Goal: Task Accomplishment & Management: Use online tool/utility

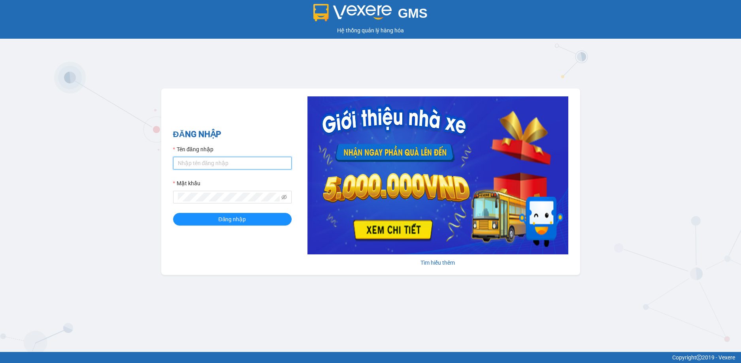
click at [212, 165] on input "Tên đăng nhập" at bounding box center [232, 163] width 119 height 13
paste input "ltphuong.anhhuyvip"
type input "ltphuong.anhhuyvip"
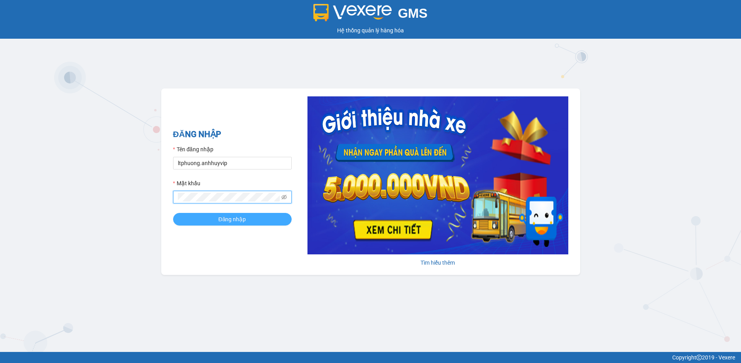
click at [216, 217] on button "Đăng nhập" at bounding box center [232, 219] width 119 height 13
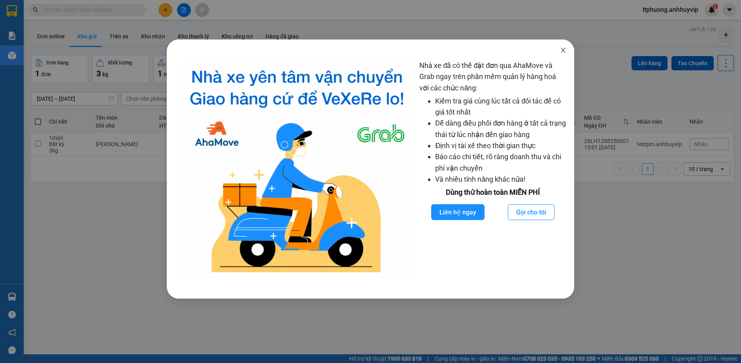
click at [560, 52] on span "Close" at bounding box center [563, 51] width 22 height 22
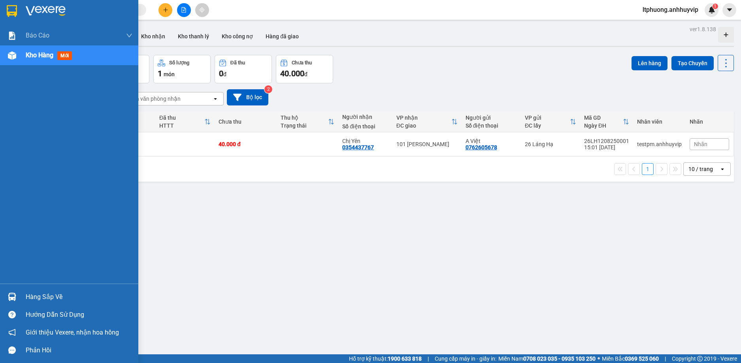
click at [47, 59] on div "Kho hàng mới" at bounding box center [50, 55] width 49 height 10
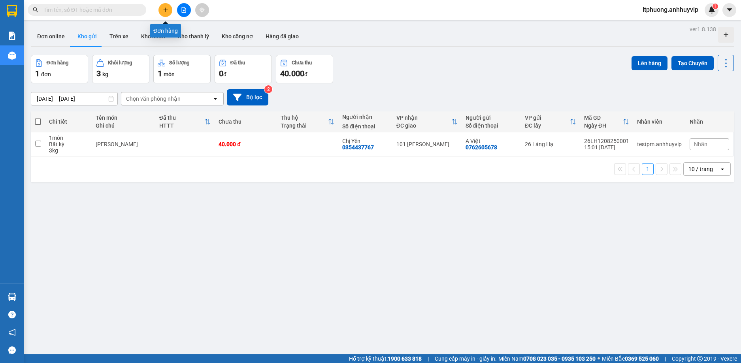
click at [163, 9] on icon "plus" at bounding box center [166, 10] width 6 height 6
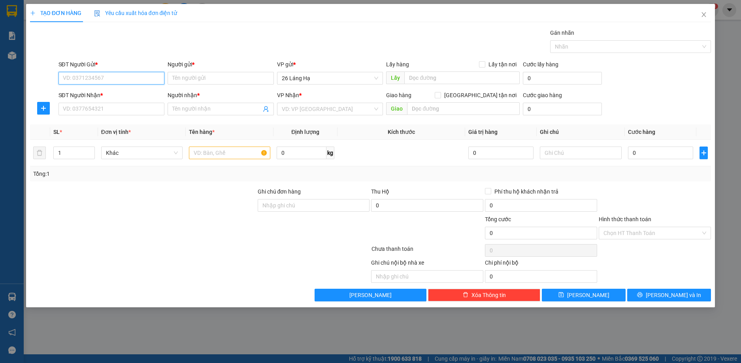
click at [113, 78] on input "SĐT Người Gửi *" at bounding box center [112, 78] width 106 height 13
click at [88, 78] on input "09118639026" at bounding box center [112, 78] width 106 height 13
type input "0911863026"
click at [183, 80] on input "Người gửi *" at bounding box center [221, 78] width 106 height 13
type input "2"
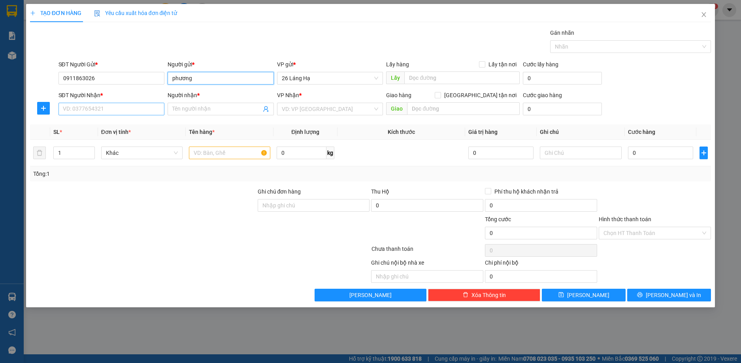
type input "phương"
click at [115, 109] on input "SĐT Người Nhận *" at bounding box center [112, 109] width 106 height 13
type input "0379847348"
click at [199, 111] on input "Người nhận *" at bounding box center [216, 109] width 89 height 9
type input "nga"
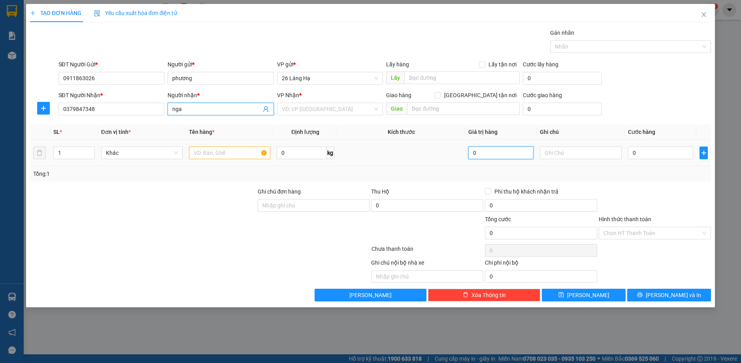
click at [489, 155] on input "0" at bounding box center [502, 153] width 66 height 13
click at [363, 114] on input "search" at bounding box center [327, 109] width 91 height 12
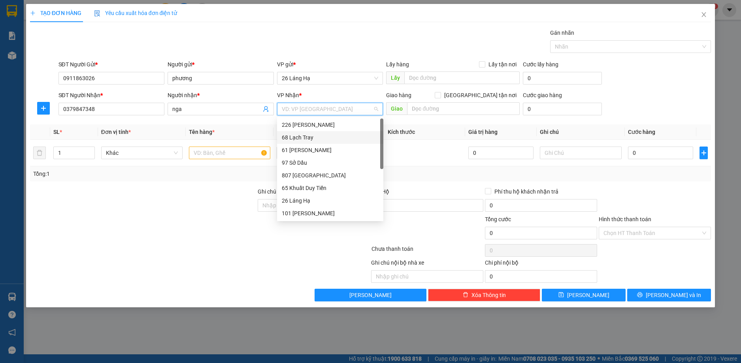
click at [321, 142] on div "68 Lạch Tray" at bounding box center [330, 137] width 97 height 9
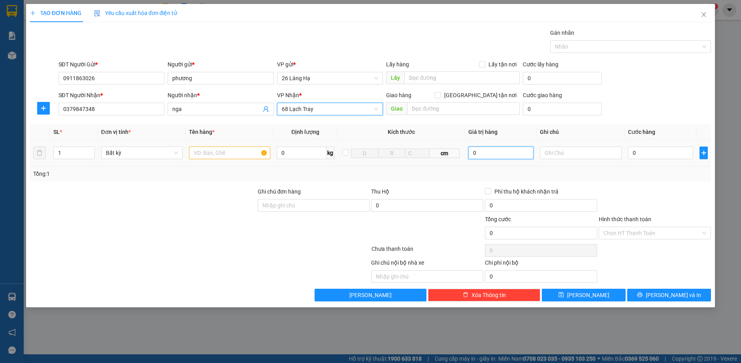
click at [488, 153] on input "0" at bounding box center [502, 153] width 66 height 13
type input "40.000"
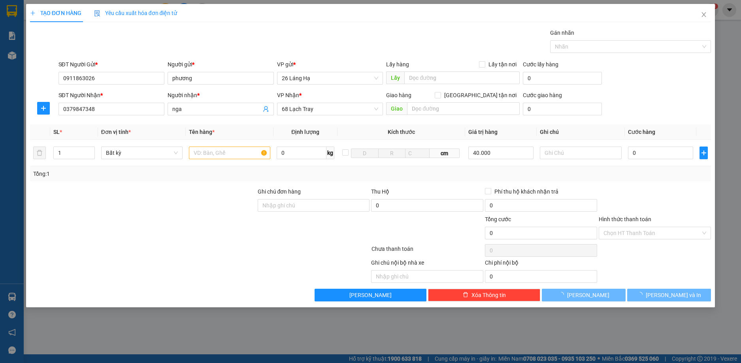
click at [656, 176] on div "Tổng: 1" at bounding box center [370, 174] width 675 height 9
click at [601, 298] on button "Lưu" at bounding box center [584, 295] width 84 height 13
click at [250, 157] on input "text" at bounding box center [229, 153] width 81 height 13
click at [264, 155] on input "text" at bounding box center [229, 153] width 81 height 13
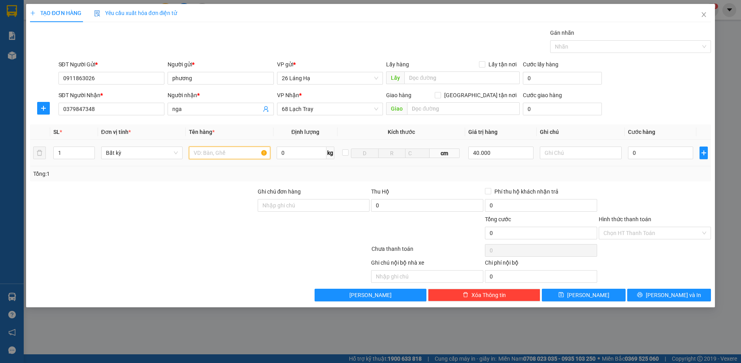
click at [227, 155] on input "text" at bounding box center [229, 153] width 81 height 13
click at [237, 157] on input "b" at bounding box center [229, 153] width 81 height 13
type input "hộp"
click at [201, 181] on div "Tổng: 1" at bounding box center [371, 173] width 682 height 15
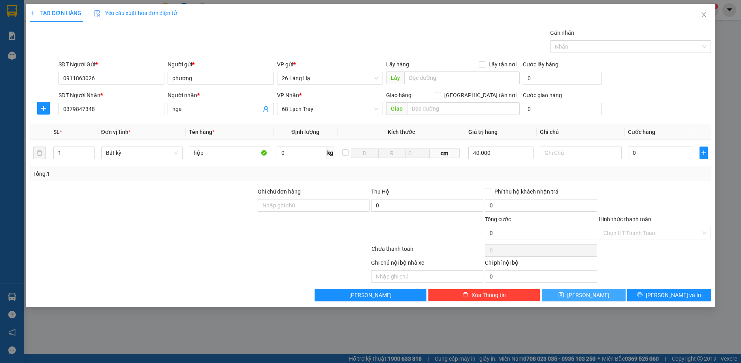
click at [583, 294] on button "Lưu" at bounding box center [584, 295] width 84 height 13
click at [584, 294] on button "Lưu" at bounding box center [584, 295] width 84 height 13
click at [499, 147] on input "40.000" at bounding box center [502, 153] width 66 height 13
type input "0"
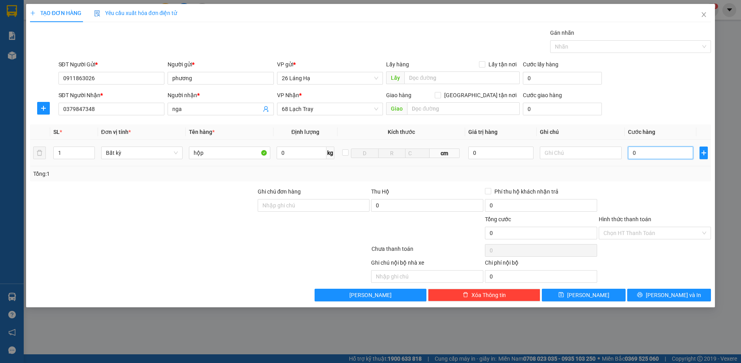
click at [660, 150] on input "0" at bounding box center [661, 153] width 66 height 13
type input "4"
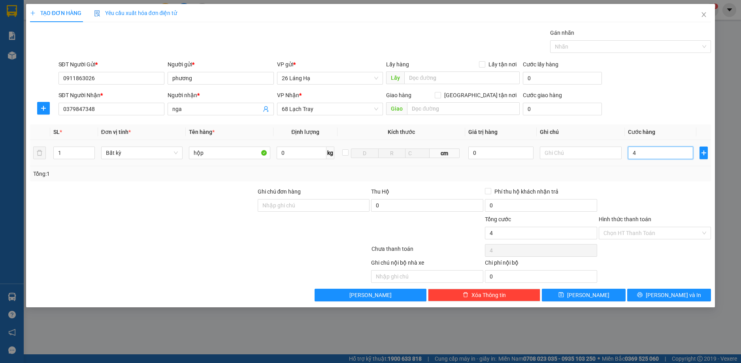
type input "40"
type input "400"
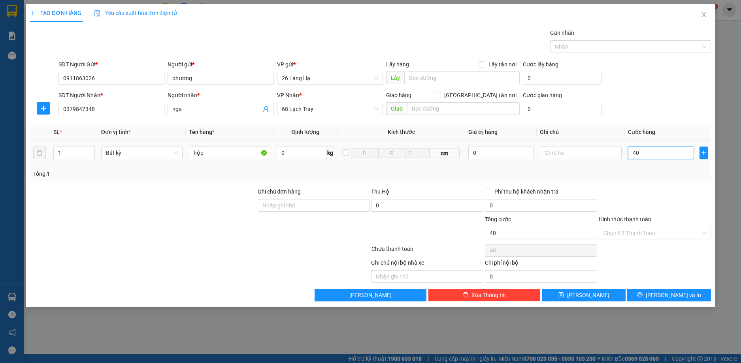
type input "400"
type input "4.000"
type input "40.000"
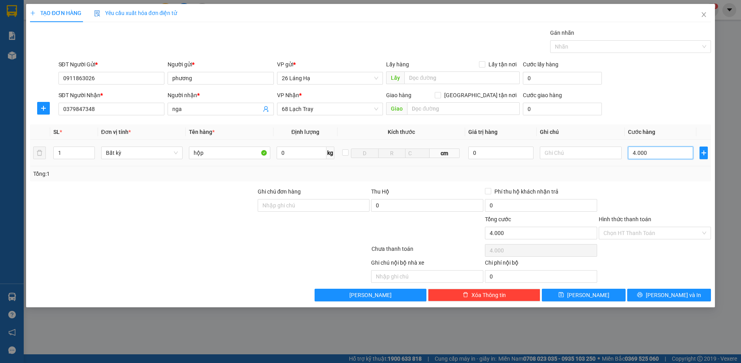
type input "40.000"
click at [651, 261] on div "Ghi chú nội bộ nhà xe Chi phí nội bộ 0" at bounding box center [370, 271] width 683 height 25
click at [605, 294] on button "Lưu" at bounding box center [584, 295] width 84 height 13
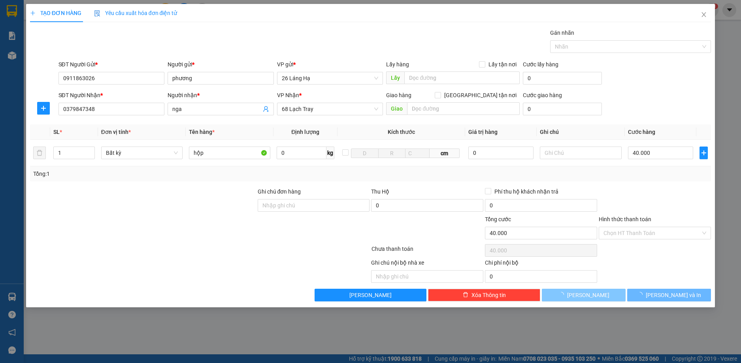
type input "0"
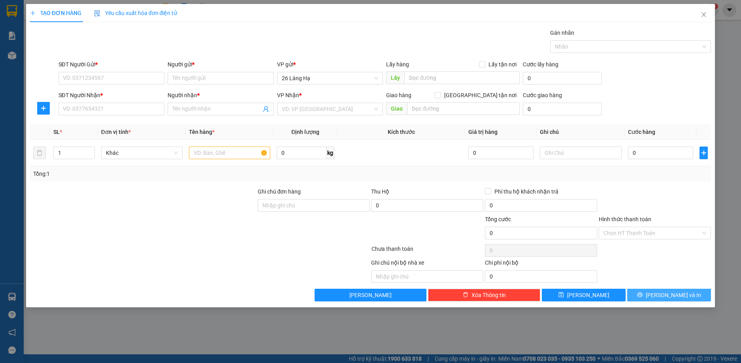
click at [643, 295] on icon "printer" at bounding box center [640, 295] width 6 height 6
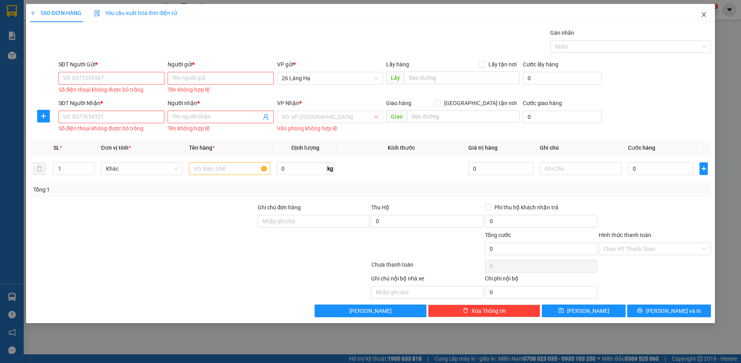
click at [708, 13] on span "Close" at bounding box center [704, 15] width 22 height 22
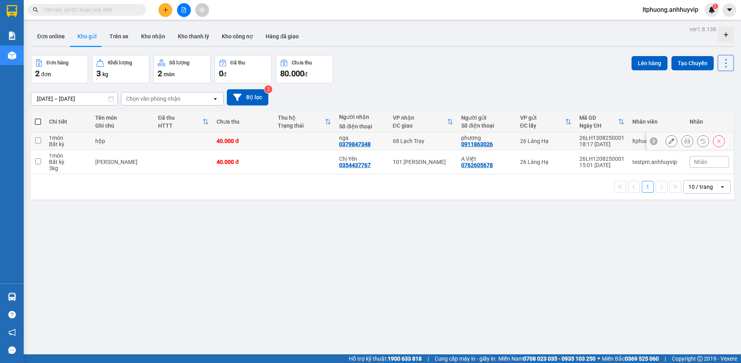
click at [37, 140] on input "checkbox" at bounding box center [38, 141] width 6 height 6
checkbox input "true"
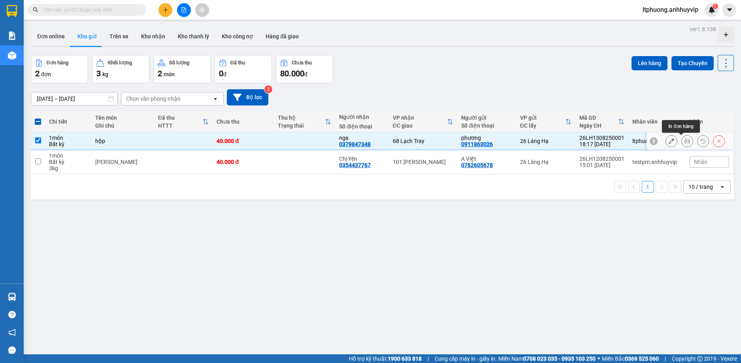
click at [682, 141] on button at bounding box center [687, 141] width 11 height 14
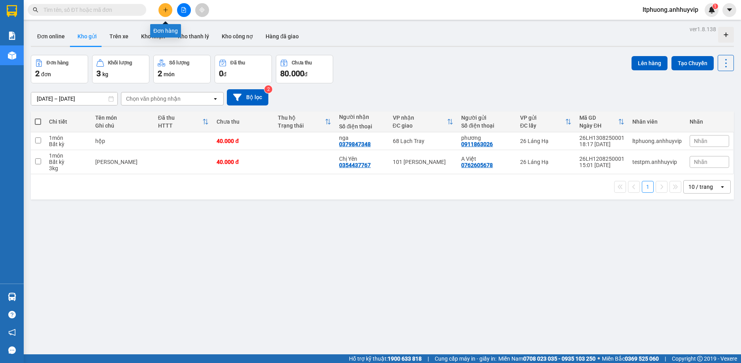
click at [160, 8] on button at bounding box center [166, 10] width 14 height 14
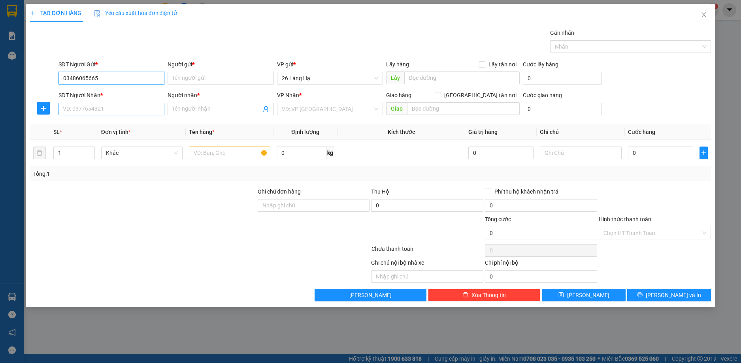
type input "03486065665"
click at [88, 110] on input "SĐT Người Nhận *" at bounding box center [112, 109] width 106 height 13
click at [136, 78] on input "03486065665" at bounding box center [112, 78] width 106 height 13
click at [205, 80] on input "Người gửi *" at bounding box center [221, 78] width 106 height 13
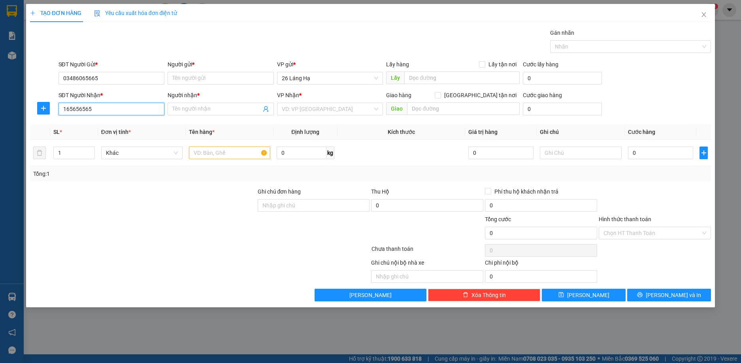
click at [98, 108] on input "165656565" at bounding box center [112, 109] width 106 height 13
click at [85, 110] on input "11111111" at bounding box center [112, 109] width 106 height 13
type input "0123456789"
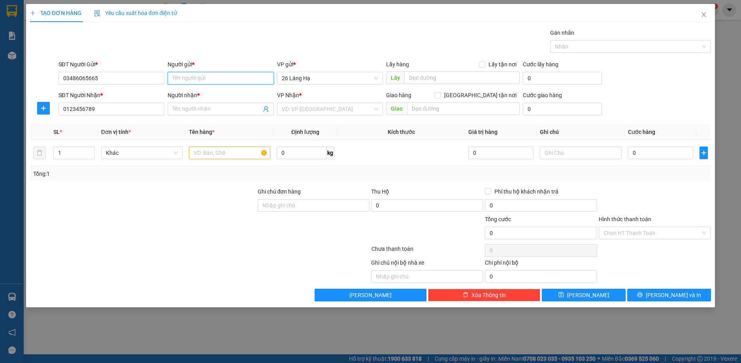
click at [228, 79] on input "Người gửi *" at bounding box center [221, 78] width 106 height 13
type input "n"
click at [224, 112] on input "Người nhận *" at bounding box center [216, 109] width 89 height 9
click at [375, 112] on div "VD: VP Sài Gòn" at bounding box center [330, 109] width 106 height 13
type input "n"
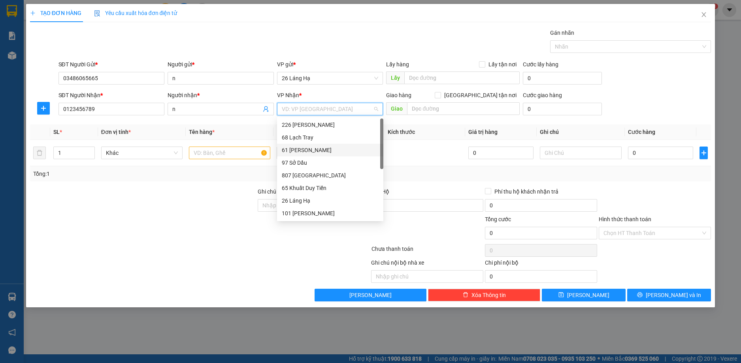
scroll to position [13, 0]
click at [315, 198] on div "101 [PERSON_NAME]" at bounding box center [330, 201] width 97 height 9
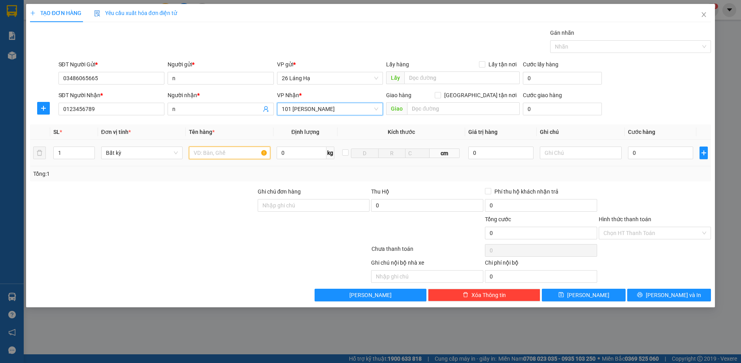
click at [240, 157] on input "text" at bounding box center [229, 153] width 81 height 13
type input "hộp"
click at [636, 153] on input "0" at bounding box center [661, 153] width 66 height 13
type input "5"
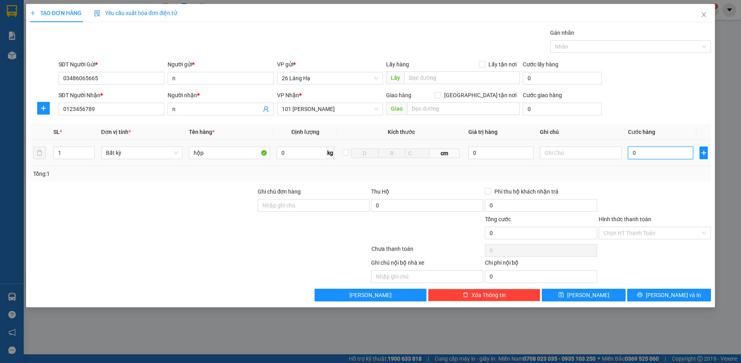
type input "5"
type input "50"
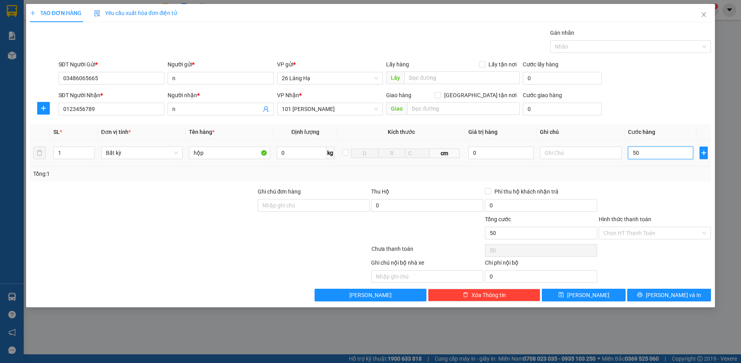
type input "500"
type input "5.000"
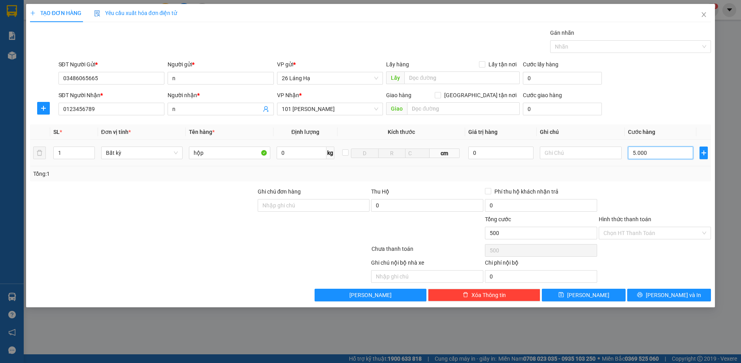
type input "5.000"
type input "50.000"
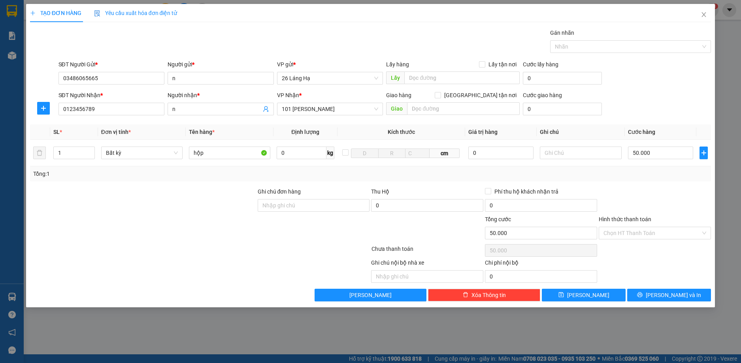
click at [644, 182] on div "Transit Pickup Surcharge Ids Transit Deliver Surcharge Ids Transit Deliver Surc…" at bounding box center [371, 164] width 682 height 273
click at [651, 295] on button "Lưu và In" at bounding box center [670, 295] width 84 height 13
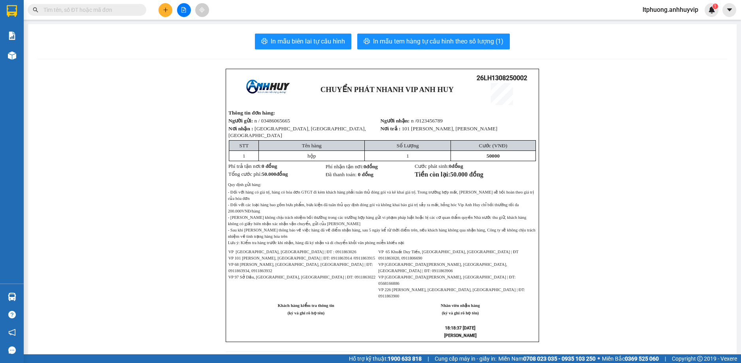
click at [164, 12] on icon "plus" at bounding box center [166, 10] width 6 height 6
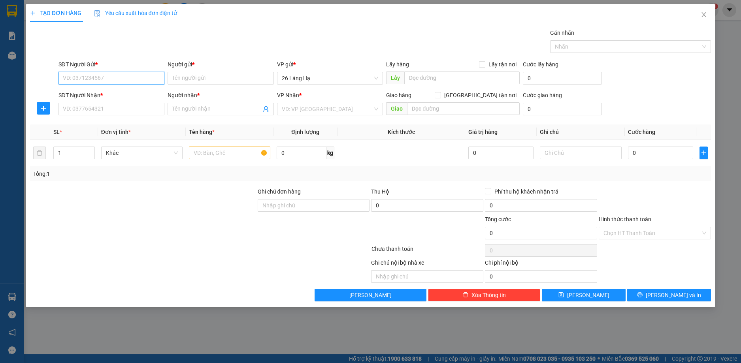
click at [117, 76] on input "SĐT Người Gửi *" at bounding box center [112, 78] width 106 height 13
type input "09118639026"
click at [195, 81] on input "Người gửi *" at bounding box center [221, 78] width 106 height 13
type input "p"
click at [135, 106] on input "SĐT Người Nhận *" at bounding box center [112, 109] width 106 height 13
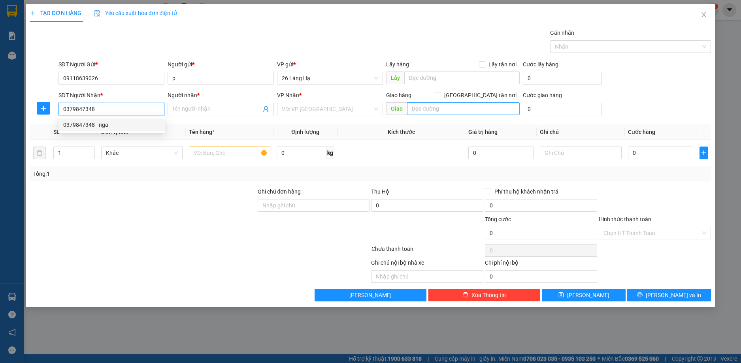
type input "0379847348"
click at [413, 109] on input "text" at bounding box center [463, 108] width 113 height 13
click at [418, 110] on input "50000" at bounding box center [463, 108] width 113 height 13
type input "50000"
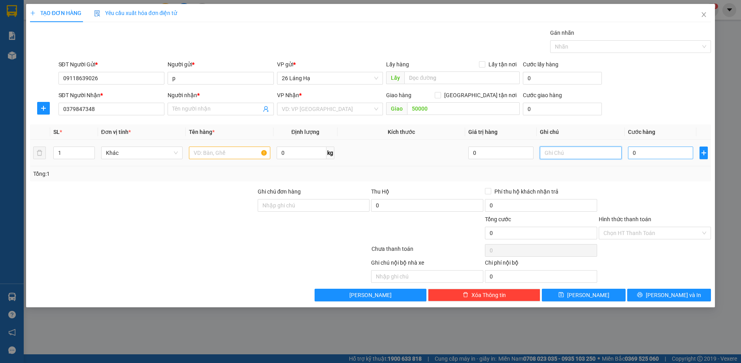
type input "0"
click at [374, 109] on div "VD: VP Sài Gòn" at bounding box center [330, 109] width 106 height 13
type input "0"
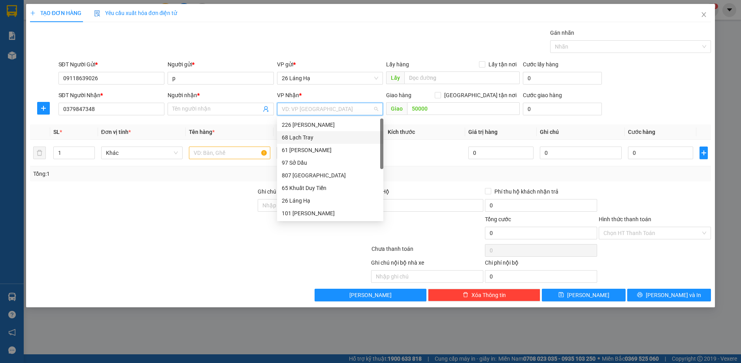
click at [304, 140] on div "68 Lạch Tray" at bounding box center [330, 137] width 97 height 9
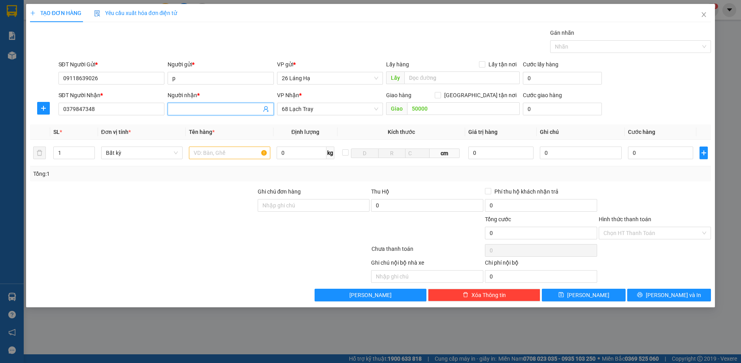
click at [223, 108] on input "Người nhận *" at bounding box center [216, 109] width 89 height 9
click at [333, 109] on span "68 Lạch Tray" at bounding box center [330, 109] width 97 height 12
type input "p"
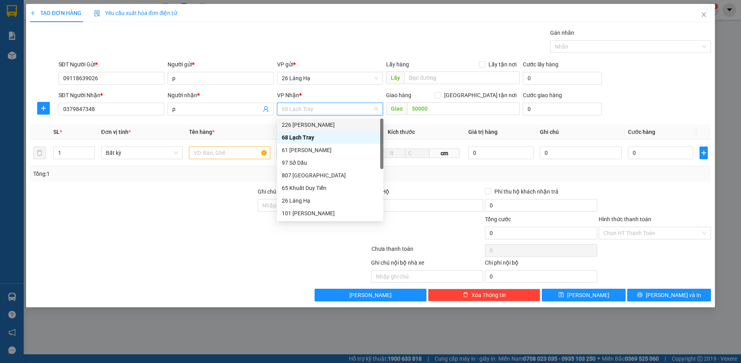
click at [415, 126] on th "Kích thước" at bounding box center [402, 132] width 128 height 15
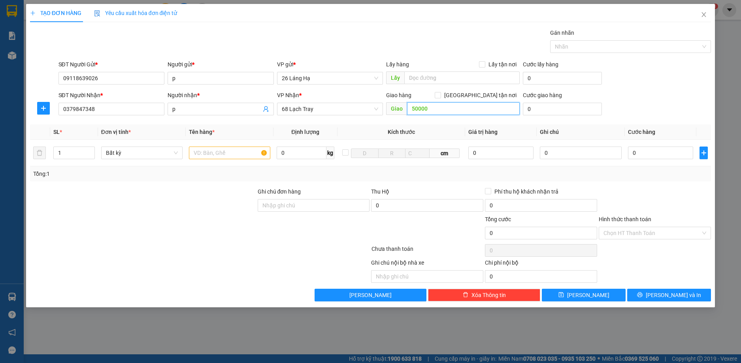
click at [438, 107] on input "50000" at bounding box center [463, 108] width 113 height 13
click at [440, 108] on input "text" at bounding box center [463, 108] width 113 height 13
click at [441, 96] on span at bounding box center [438, 95] width 6 height 6
click at [441, 96] on input "Giao tận nơi" at bounding box center [438, 95] width 6 height 6
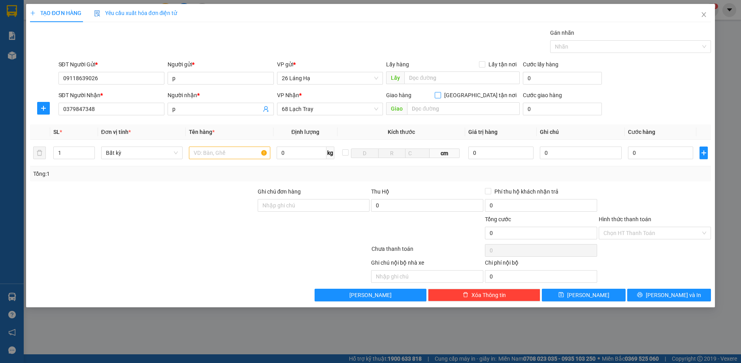
checkbox input "true"
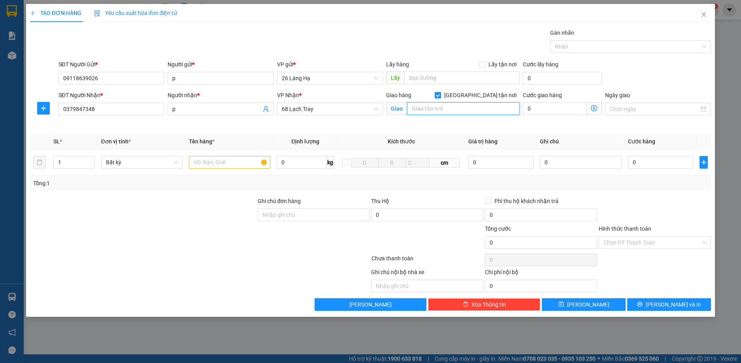
click at [474, 109] on input "text" at bounding box center [463, 108] width 113 height 13
type input "156 lê thánh tông"
click at [556, 107] on input "0" at bounding box center [554, 108] width 63 height 13
type input "5"
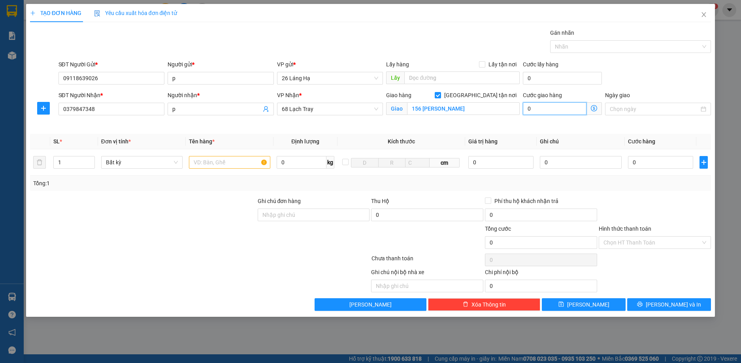
type input "5"
type input "50"
type input "500"
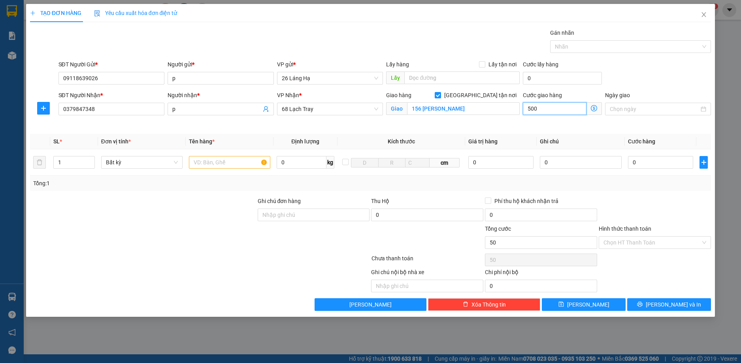
type input "500"
type input "5.000"
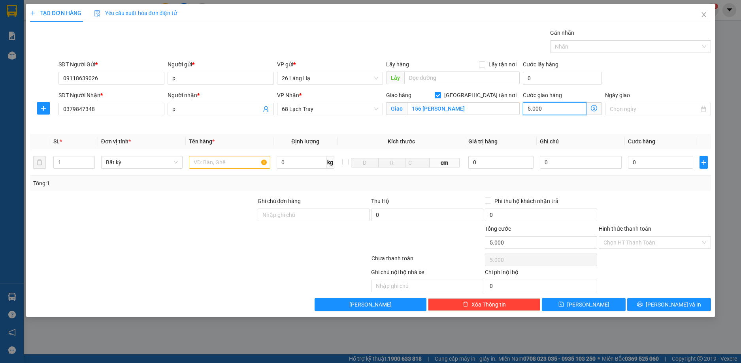
type input "50.000"
type input "4"
type input "50.004"
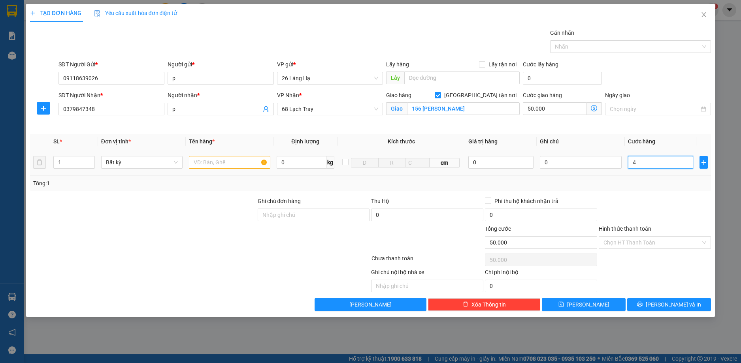
type input "50.004"
type input "40"
type input "50.040"
type input "400"
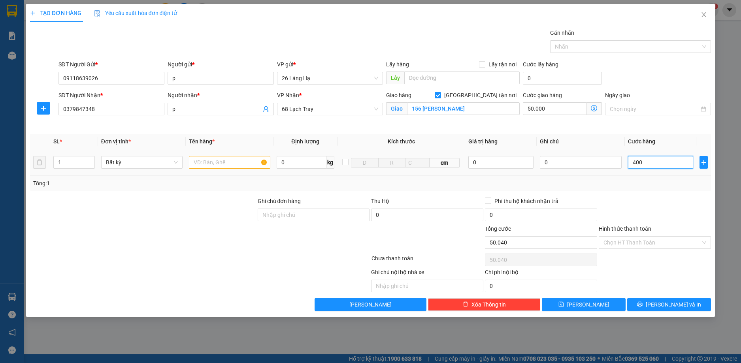
type input "50.400"
type input "4.000"
type input "54.000"
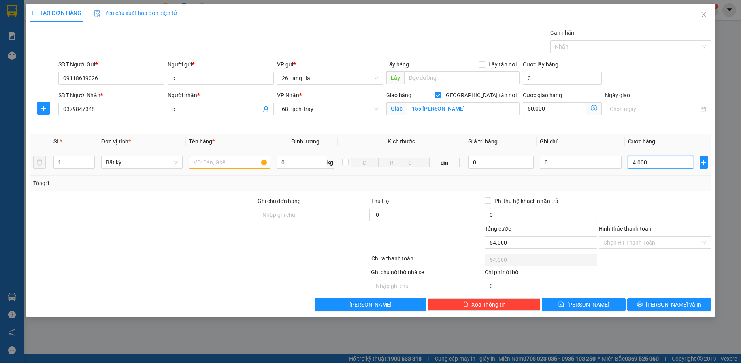
type input "40.000"
type input "90.000"
type input "40.000"
click at [633, 242] on input "Hình thức thanh toán" at bounding box center [652, 243] width 97 height 12
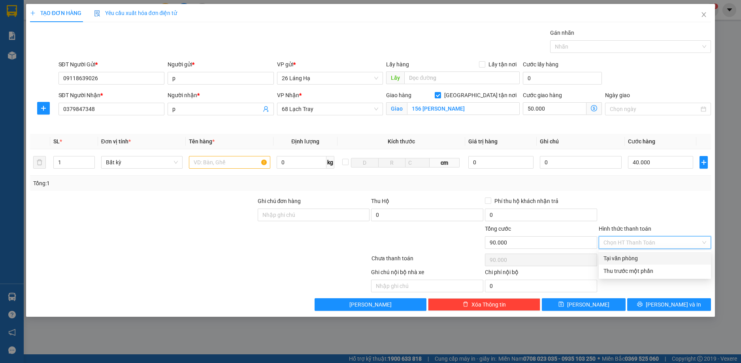
click at [634, 259] on div "Tại văn phòng" at bounding box center [655, 258] width 103 height 9
type input "0"
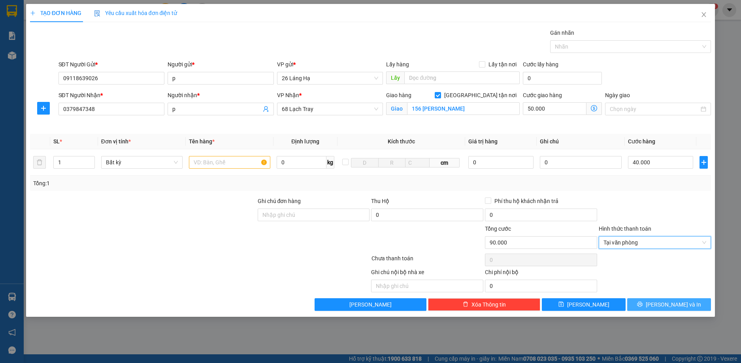
click at [643, 304] on icon "printer" at bounding box center [640, 305] width 6 height 6
click at [217, 163] on input "text" at bounding box center [229, 162] width 81 height 13
type input "hộp"
click at [675, 308] on span "Lưu và In" at bounding box center [673, 305] width 55 height 9
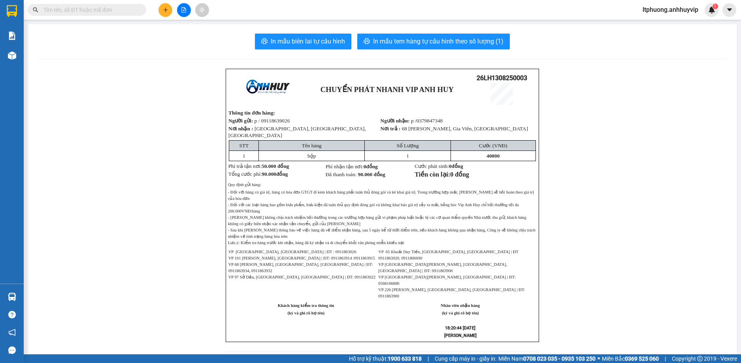
click at [168, 9] on icon "plus" at bounding box center [166, 10] width 6 height 6
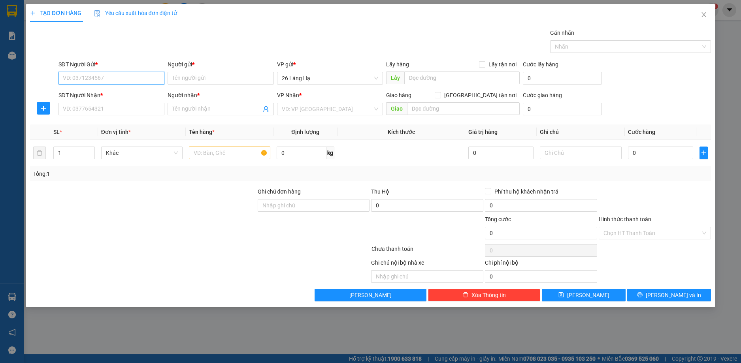
click at [132, 79] on input "SĐT Người Gửi *" at bounding box center [112, 78] width 106 height 13
type input "0123456789"
click at [204, 78] on input "Người gửi *" at bounding box center [221, 78] width 106 height 13
type input "p"
click at [105, 110] on input "SĐT Người Nhận *" at bounding box center [112, 109] width 106 height 13
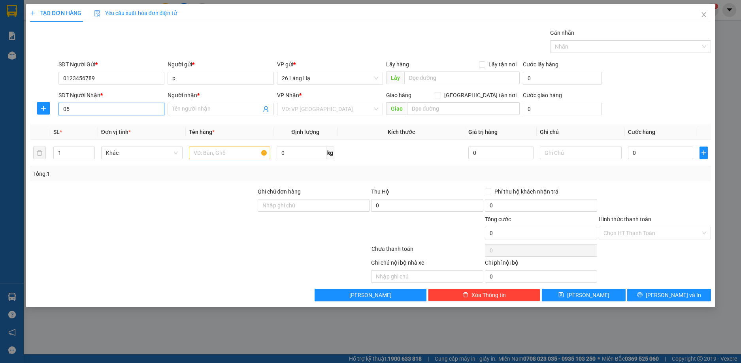
type input "0"
type input "0379847348"
click at [121, 124] on div "0379847348 - p" at bounding box center [111, 125] width 97 height 9
type input "p"
checkbox input "true"
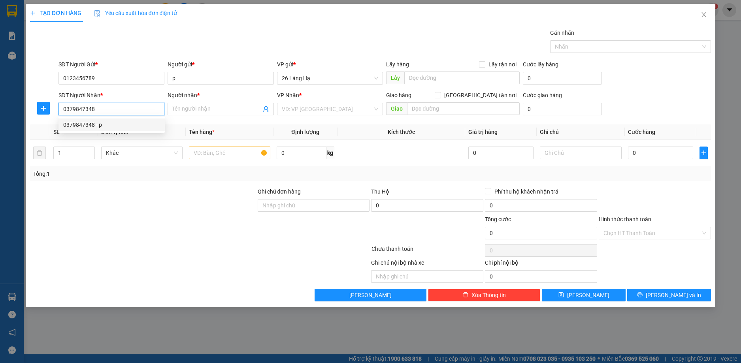
type input "156 lê thánh tông"
type input "50.000"
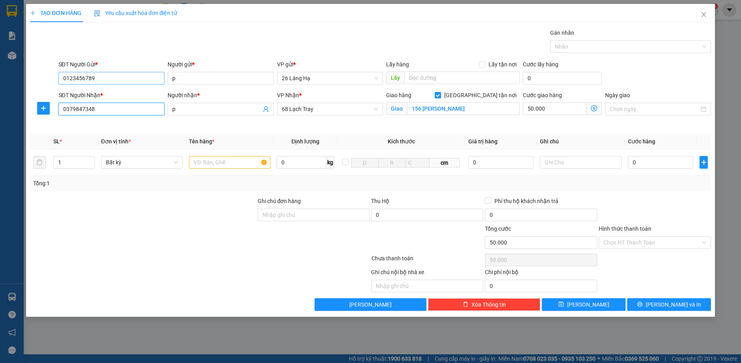
type input "0379847348"
click at [118, 81] on input "0123456789" at bounding box center [112, 78] width 106 height 13
click at [189, 123] on div "Người nhận * p" at bounding box center [221, 109] width 110 height 37
click at [126, 81] on input "0123456789" at bounding box center [112, 78] width 106 height 13
click at [121, 109] on input "0379847348" at bounding box center [112, 109] width 106 height 13
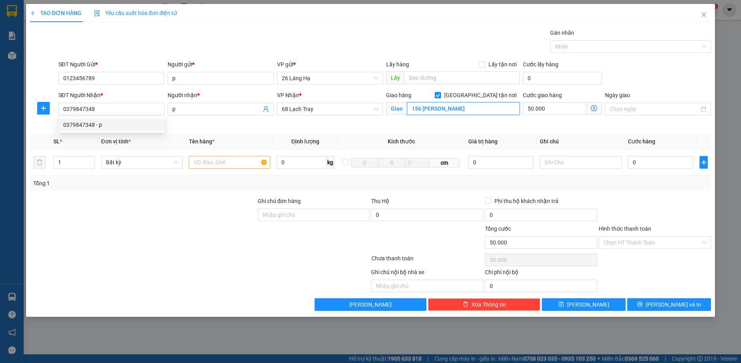
click at [459, 107] on input "156 lê thánh tông" at bounding box center [463, 108] width 113 height 13
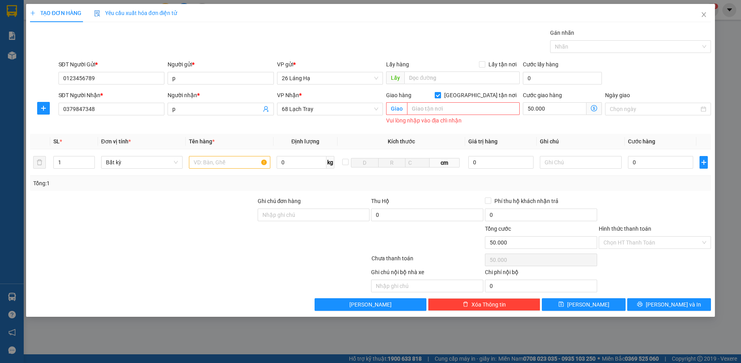
click at [441, 95] on input "Giao tận nơi" at bounding box center [438, 95] width 6 height 6
checkbox input "false"
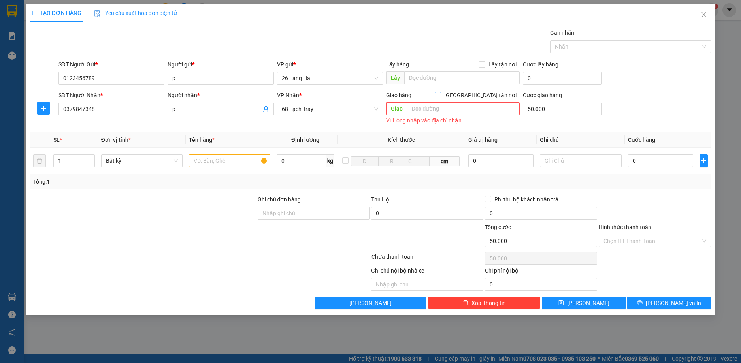
click at [346, 110] on span "68 Lạch Tray" at bounding box center [330, 109] width 97 height 12
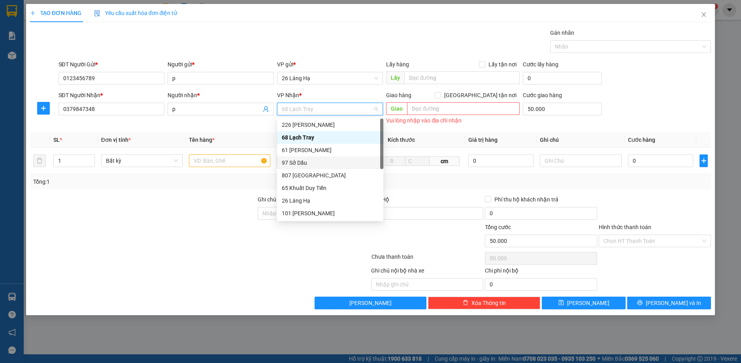
click at [300, 161] on div "97 Sở Dầu" at bounding box center [330, 163] width 97 height 9
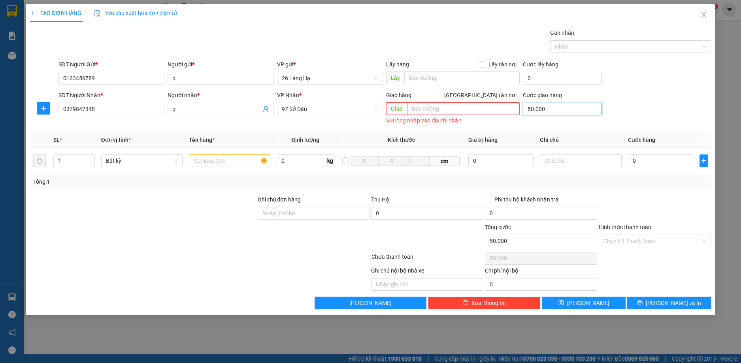
click at [550, 109] on input "50.000" at bounding box center [562, 109] width 79 height 13
type input "0"
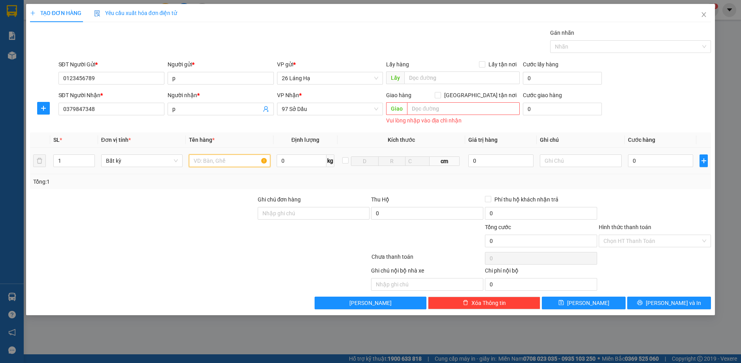
click at [210, 162] on input "text" at bounding box center [229, 161] width 81 height 13
type input "hop"
click at [639, 161] on input "0" at bounding box center [661, 161] width 66 height 13
type input "7"
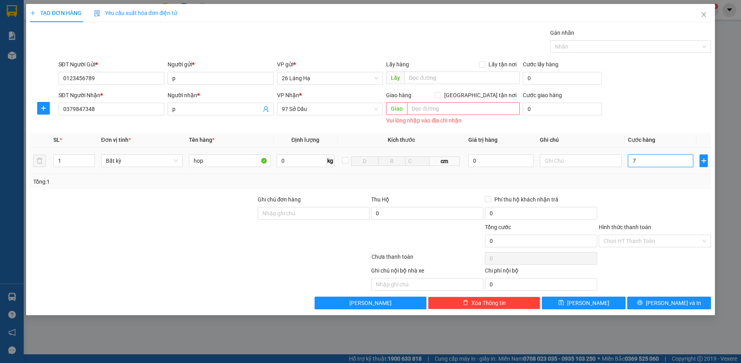
type input "7"
type input "70"
type input "700"
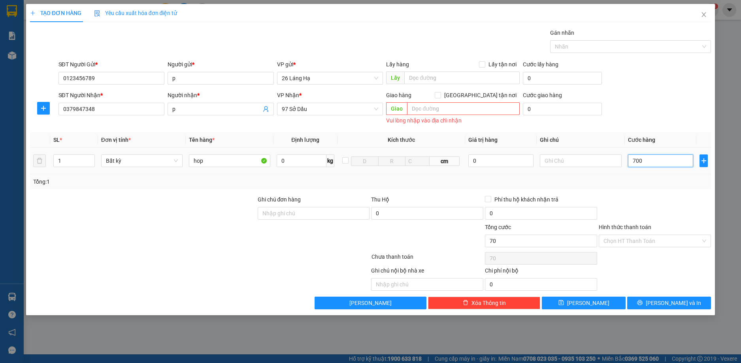
type input "700"
type input "7.000"
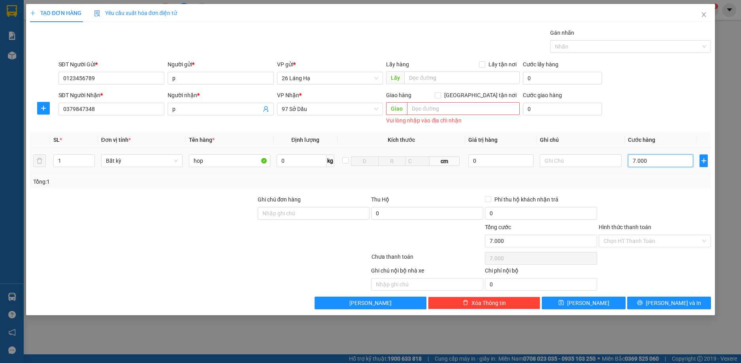
type input "70.000"
click at [652, 238] on input "Hình thức thanh toán" at bounding box center [652, 241] width 97 height 12
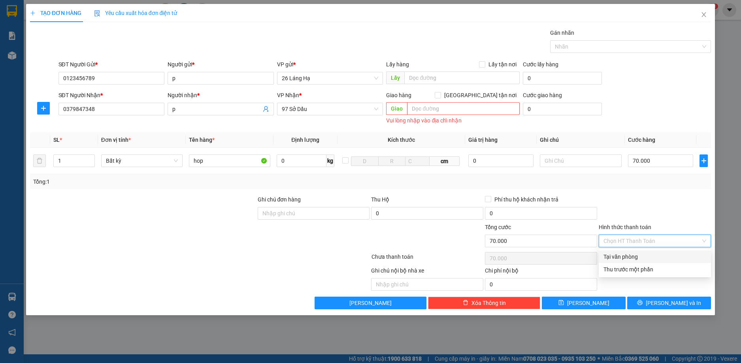
click at [633, 260] on div "Tại văn phòng" at bounding box center [655, 257] width 103 height 9
type input "0"
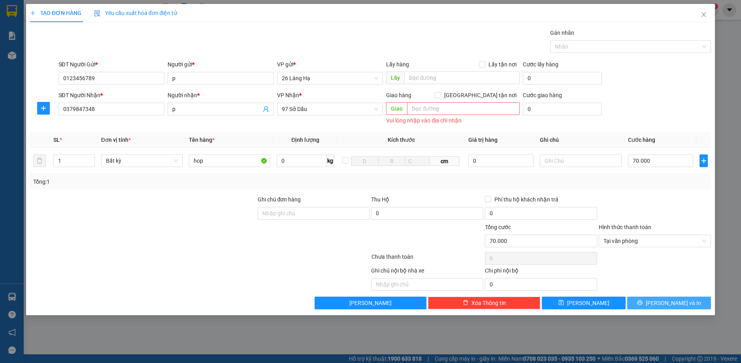
click at [660, 301] on button "Lưu và In" at bounding box center [670, 303] width 84 height 13
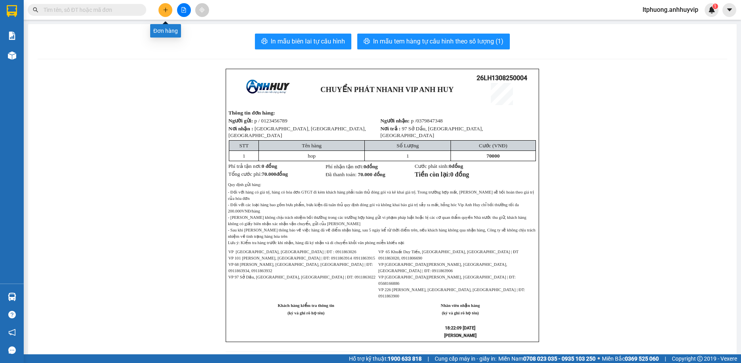
click at [165, 10] on icon "plus" at bounding box center [166, 10] width 6 height 6
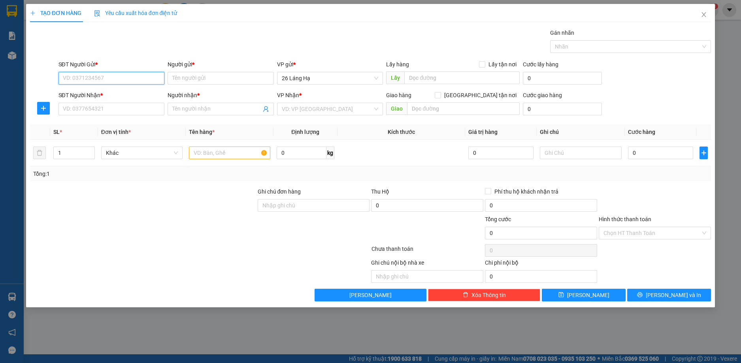
click at [124, 75] on input "SĐT Người Gửi *" at bounding box center [112, 78] width 106 height 13
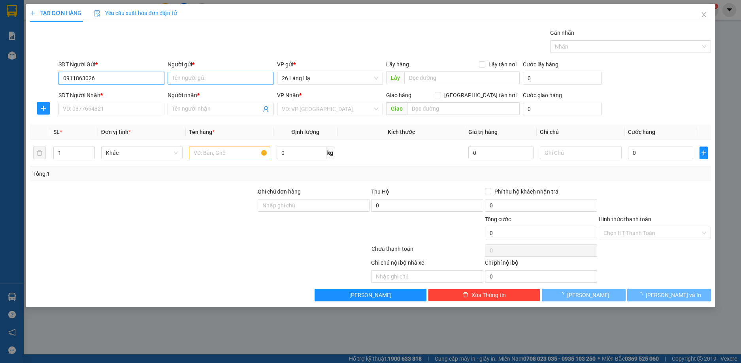
type input "0911863026"
click at [173, 79] on input "Người gửi *" at bounding box center [221, 78] width 106 height 13
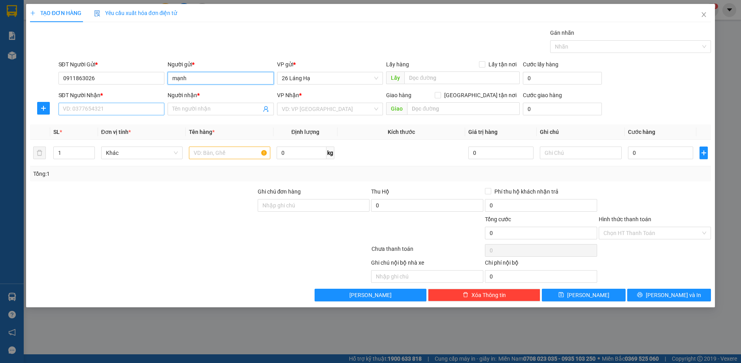
type input "mạnh"
click at [129, 108] on input "SĐT Người Nhận *" at bounding box center [112, 109] width 106 height 13
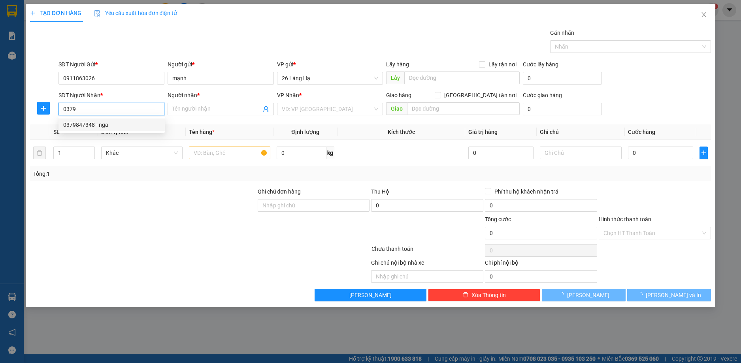
click at [108, 123] on div "0379847348 - nga" at bounding box center [111, 125] width 97 height 9
type input "0379847348"
type input "p"
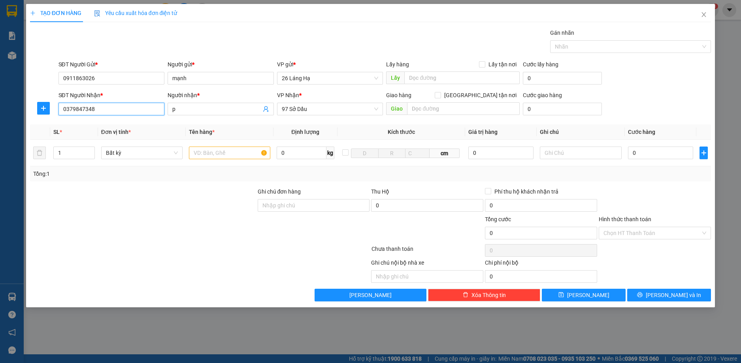
click at [112, 110] on input "0379847348" at bounding box center [112, 109] width 106 height 13
type input "0379847348"
click at [185, 112] on input "p" at bounding box center [216, 109] width 89 height 9
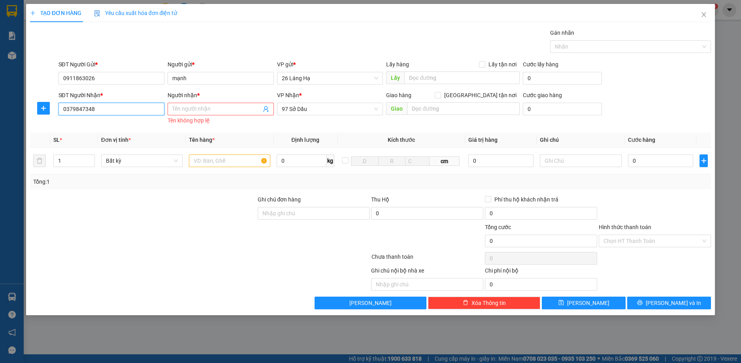
click at [115, 113] on input "0379847348" at bounding box center [112, 109] width 106 height 13
click at [115, 112] on input "0379847348" at bounding box center [112, 109] width 106 height 13
type input "0"
type input "0379847348"
click at [64, 124] on div "0379847348 - p" at bounding box center [111, 125] width 97 height 9
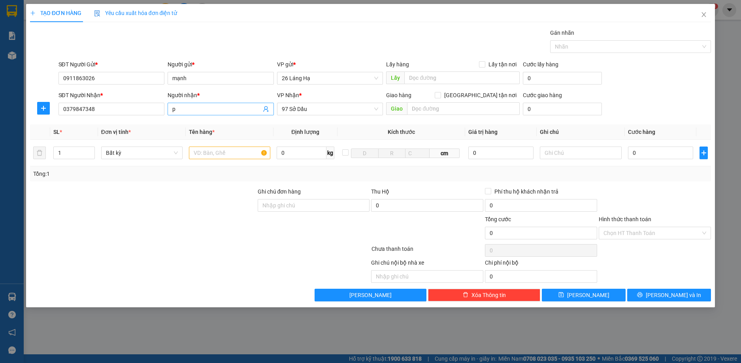
click at [173, 110] on input "p" at bounding box center [216, 109] width 89 height 9
type input "nga"
click at [416, 159] on td "cm" at bounding box center [402, 153] width 128 height 26
click at [419, 108] on input "text" at bounding box center [463, 108] width 113 height 13
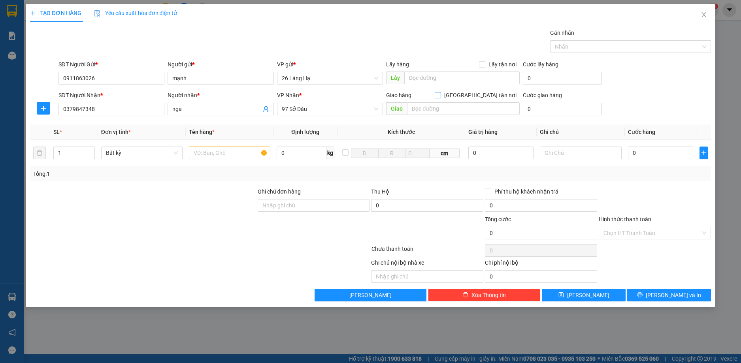
click at [441, 96] on input "Giao tận nơi" at bounding box center [438, 95] width 6 height 6
checkbox input "true"
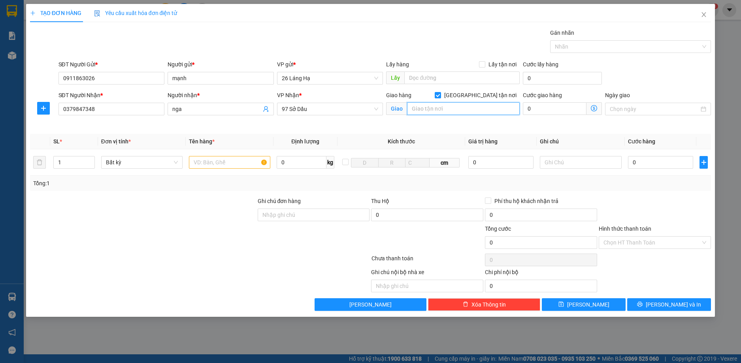
click at [463, 112] on input "text" at bounding box center [463, 108] width 113 height 13
type input "hồng bàng"
click at [537, 116] on div "Cước giao hàng 0" at bounding box center [562, 105] width 79 height 28
click at [537, 110] on input "0" at bounding box center [554, 108] width 63 height 13
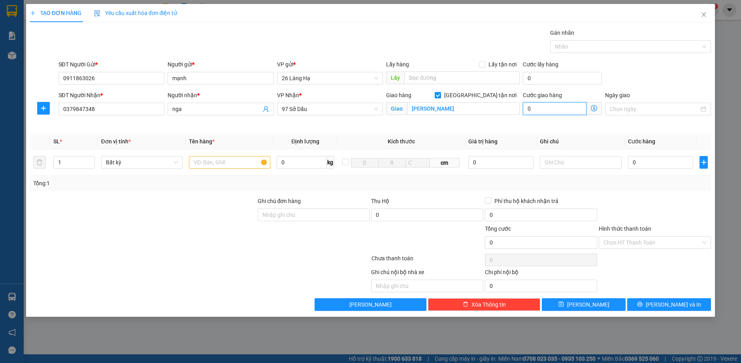
type input "8"
type input "80"
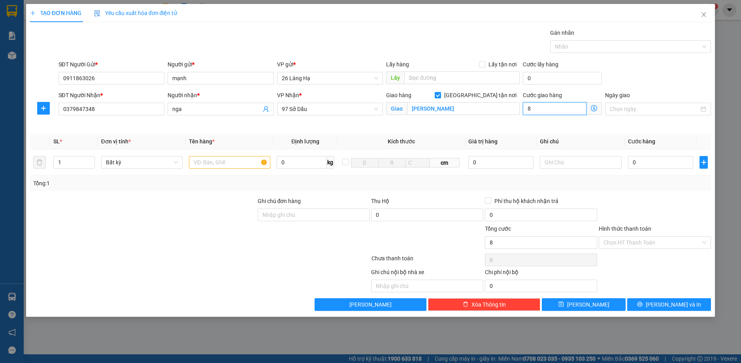
type input "80"
type input "800"
type input "8.000"
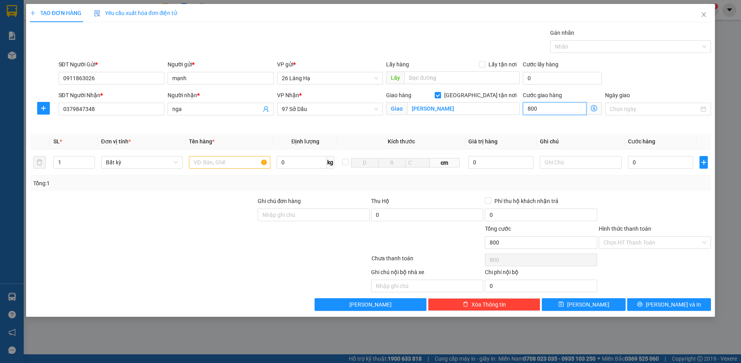
type input "8.000"
type input "80.000"
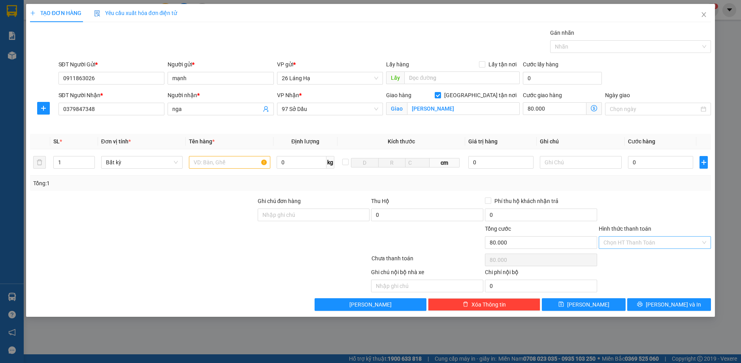
click at [629, 240] on input "Hình thức thanh toán" at bounding box center [652, 243] width 97 height 12
click at [625, 259] on div "Tại văn phòng" at bounding box center [655, 258] width 103 height 9
type input "0"
click at [230, 164] on input "text" at bounding box center [229, 162] width 81 height 13
type input "h"
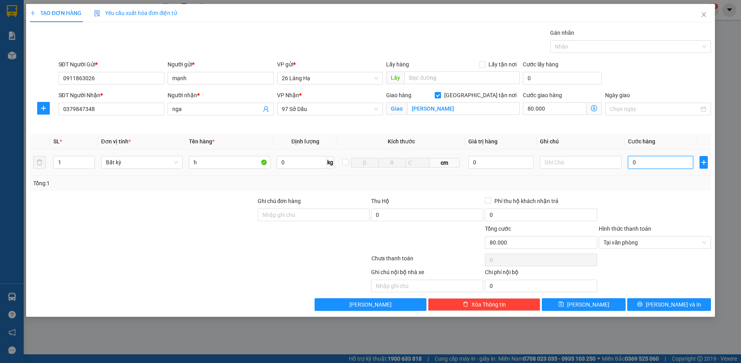
click at [633, 162] on input "0" at bounding box center [661, 162] width 66 height 13
type input "7"
type input "80.007"
type input "70"
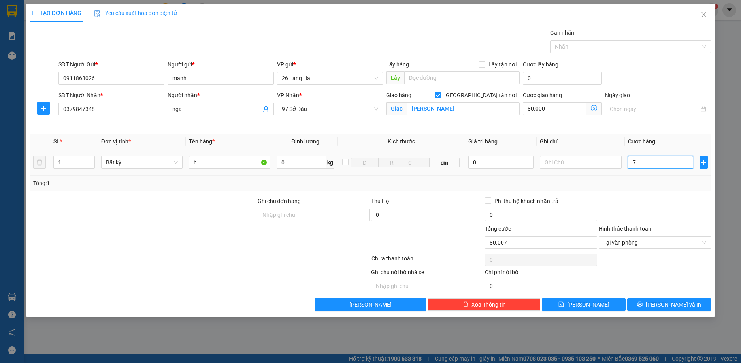
type input "80.070"
type input "700"
type input "80.700"
type input "7.000"
type input "87.000"
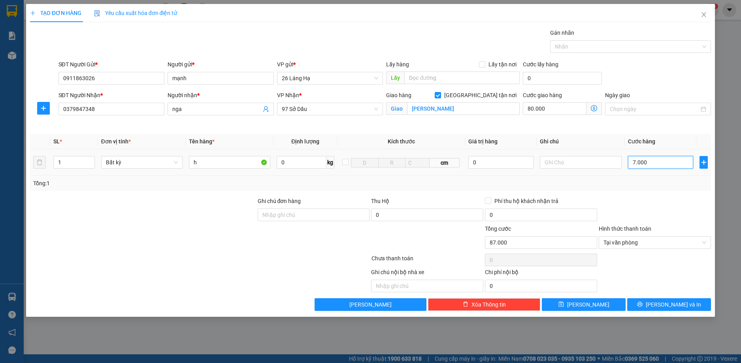
type input "70.000"
type input "150.000"
type input "70.000"
click at [650, 304] on button "Lưu và In" at bounding box center [670, 305] width 84 height 13
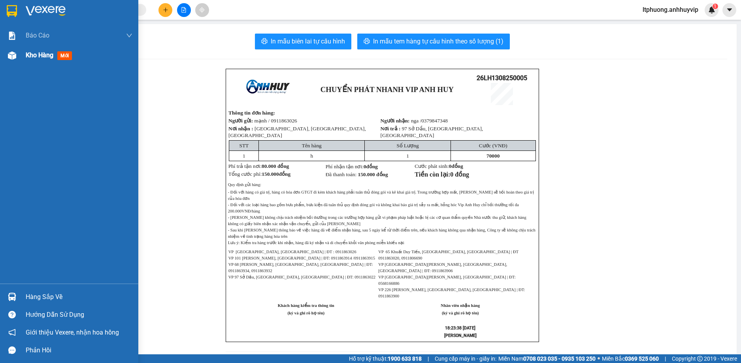
click at [41, 56] on span "Kho hàng" at bounding box center [40, 55] width 28 height 8
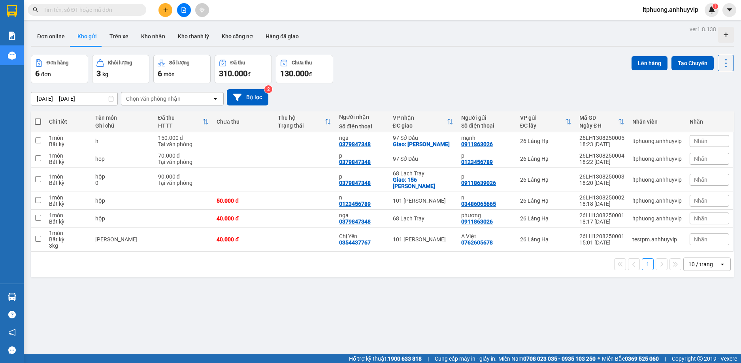
click at [215, 99] on icon at bounding box center [215, 99] width 3 height 2
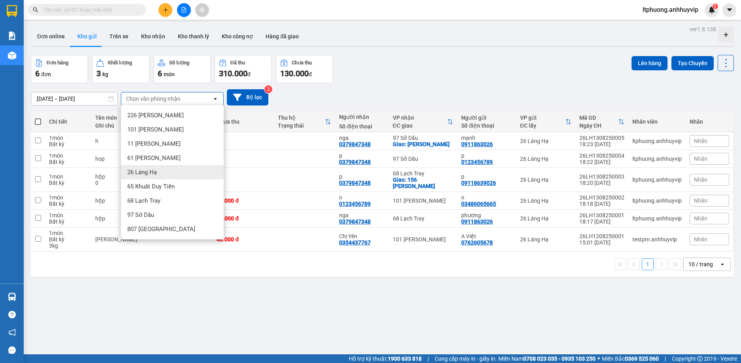
click at [158, 171] on div "26 Láng Hạ" at bounding box center [172, 172] width 103 height 14
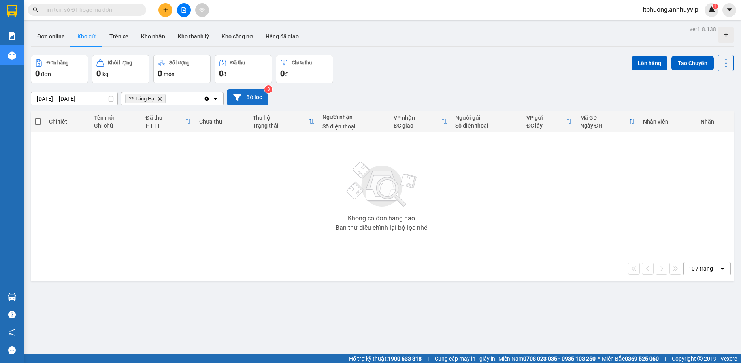
click at [243, 98] on button "Bộ lọc" at bounding box center [248, 97] width 42 height 16
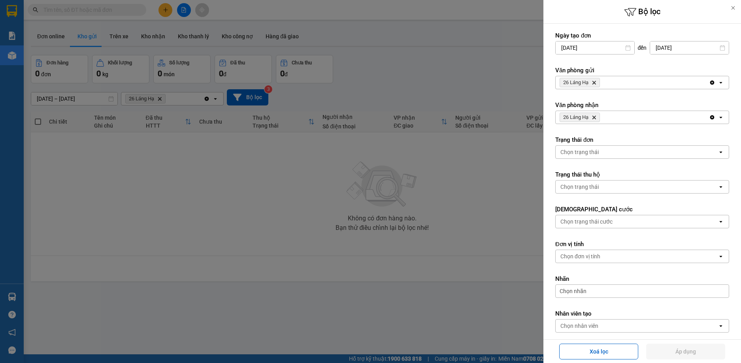
click at [595, 118] on icon "26 Láng Hạ, close by backspace" at bounding box center [595, 118] width 4 height 4
click at [696, 353] on button "Áp dụng" at bounding box center [686, 352] width 79 height 16
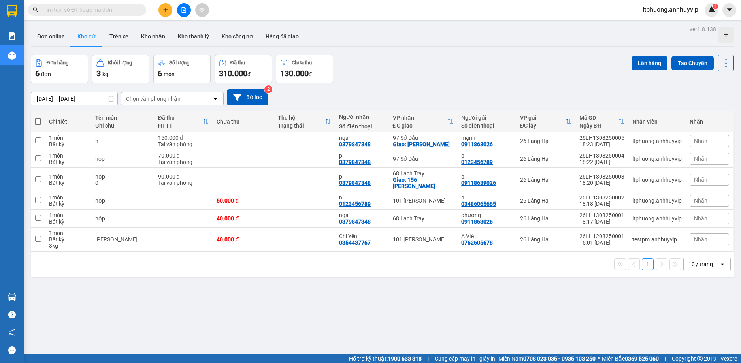
click at [193, 93] on div "Chọn văn phòng nhận" at bounding box center [166, 99] width 91 height 13
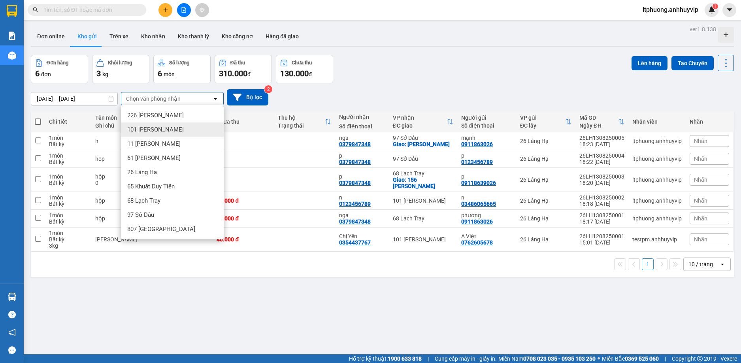
click at [168, 127] on span "101 [PERSON_NAME]" at bounding box center [155, 130] width 57 height 8
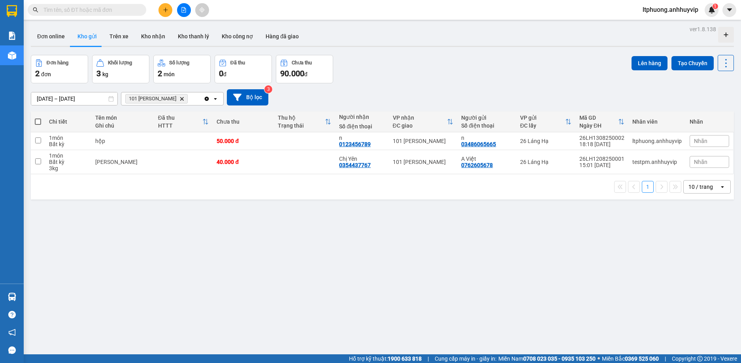
click at [36, 120] on span at bounding box center [38, 122] width 6 height 6
click at [38, 118] on input "checkbox" at bounding box center [38, 118] width 0 height 0
checkbox input "true"
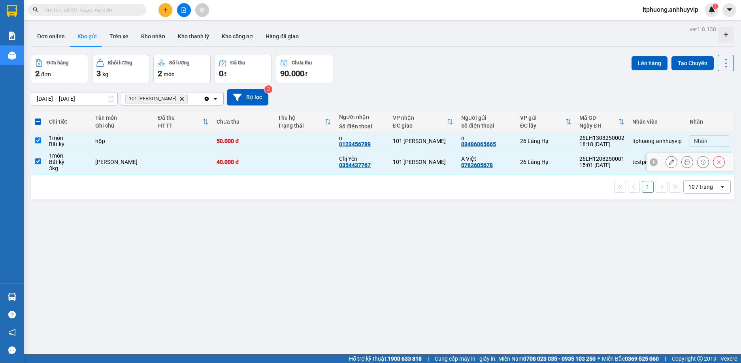
click at [37, 162] on input "checkbox" at bounding box center [38, 162] width 6 height 6
checkbox input "false"
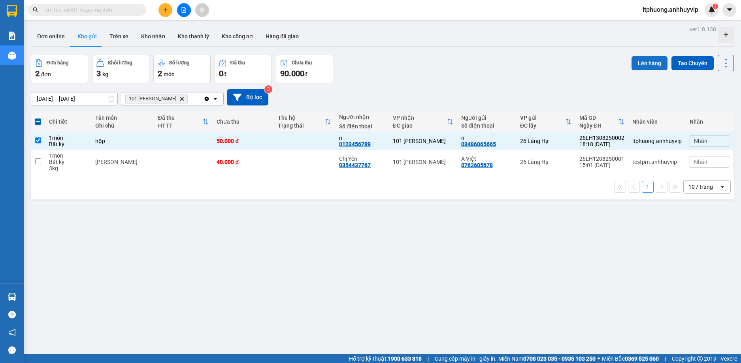
click at [653, 62] on button "Lên hàng" at bounding box center [650, 63] width 36 height 14
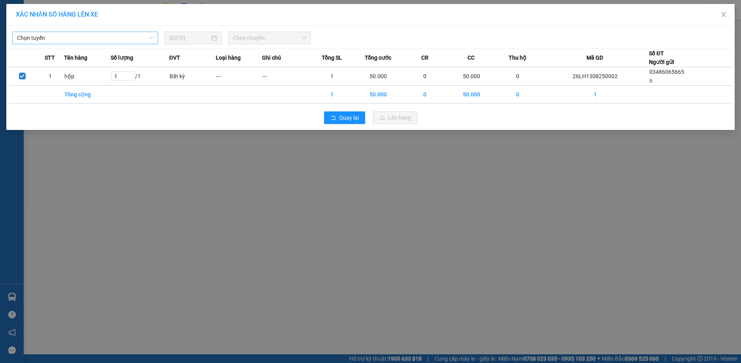
click at [151, 39] on span "Chọn tuyến" at bounding box center [85, 38] width 136 height 12
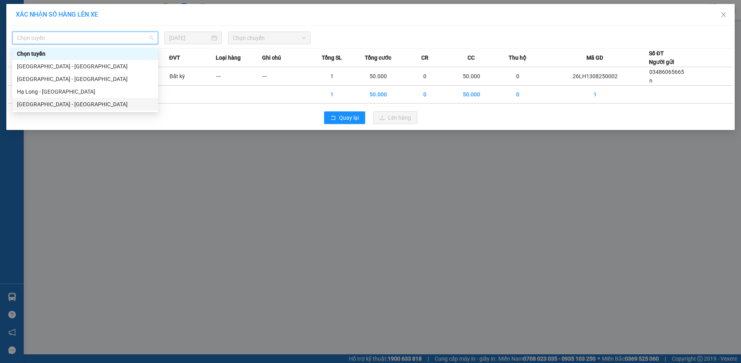
click at [34, 105] on div "[GEOGRAPHIC_DATA] - [GEOGRAPHIC_DATA]" at bounding box center [85, 104] width 136 height 9
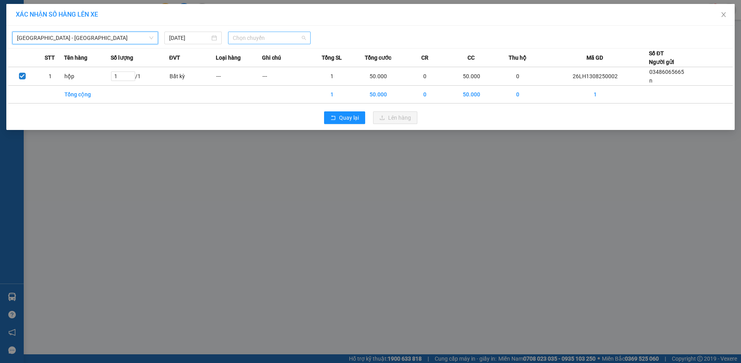
click at [281, 40] on span "Chọn chuyến" at bounding box center [269, 38] width 73 height 12
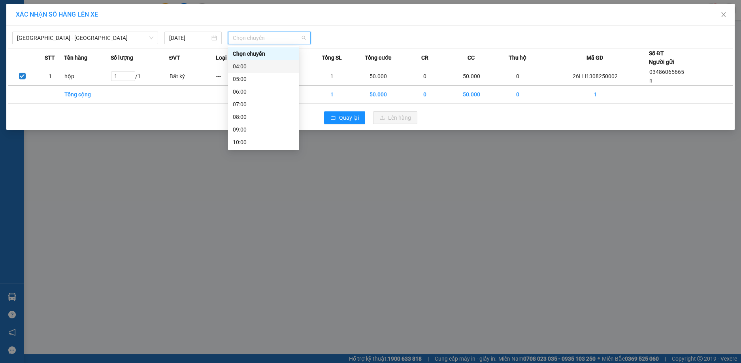
click at [255, 66] on div "04:00" at bounding box center [264, 66] width 62 height 9
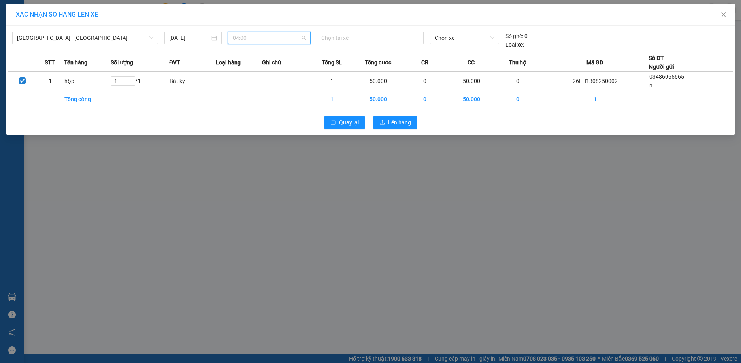
click at [303, 38] on span "04:00" at bounding box center [269, 38] width 73 height 12
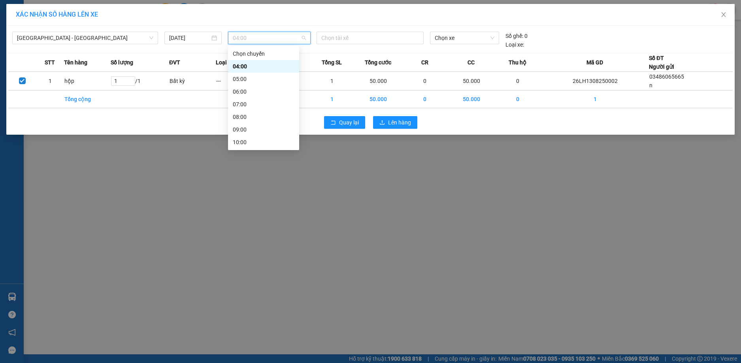
click at [303, 38] on span "04:00" at bounding box center [269, 38] width 73 height 12
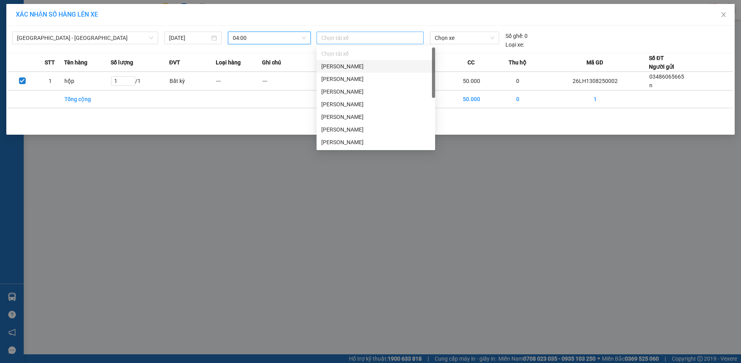
click at [355, 41] on div at bounding box center [370, 37] width 103 height 9
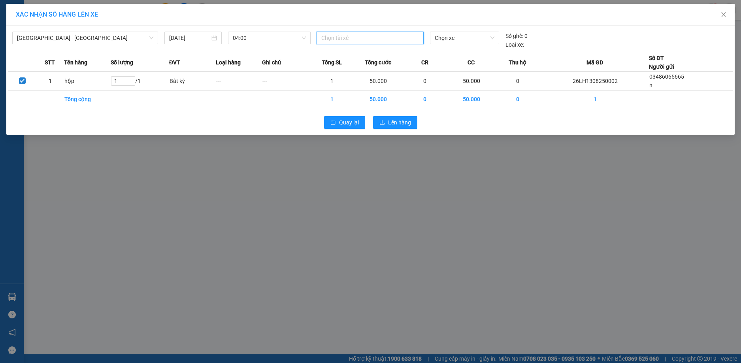
click at [355, 41] on div at bounding box center [370, 37] width 103 height 9
click at [469, 39] on span "Chọn xe" at bounding box center [465, 38] width 60 height 12
click at [504, 38] on div "Số ghế: 0 Loại xe:" at bounding box center [518, 40] width 30 height 17
click at [240, 38] on span "04:00" at bounding box center [269, 38] width 73 height 12
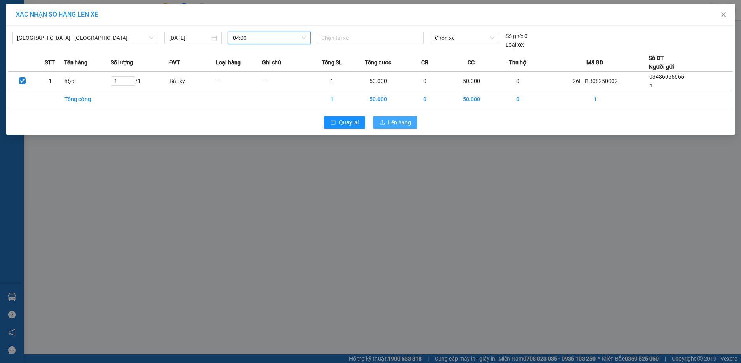
click at [391, 118] on span "Lên hàng" at bounding box center [399, 122] width 23 height 9
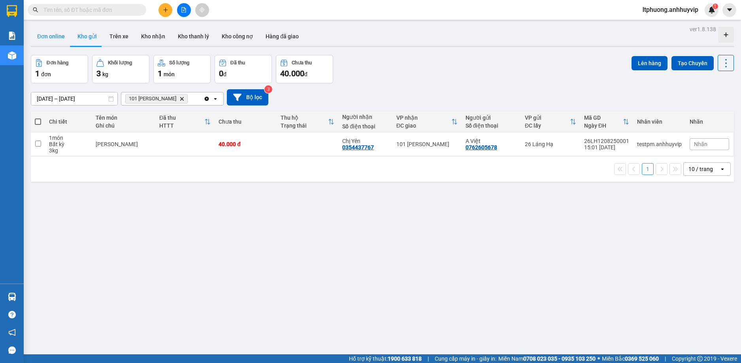
click at [50, 39] on button "Đơn online" at bounding box center [51, 36] width 40 height 19
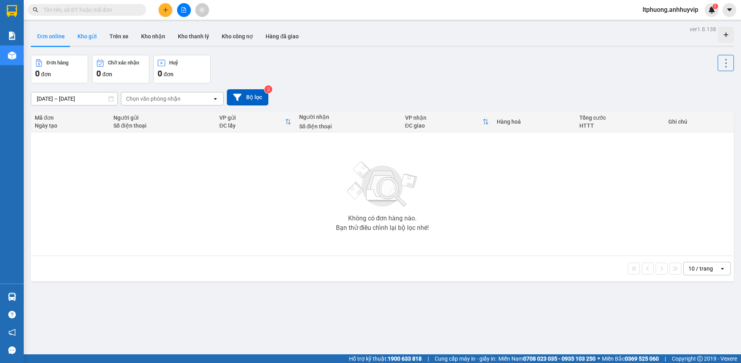
click at [88, 38] on button "Kho gửi" at bounding box center [87, 36] width 32 height 19
type input "[DATE] – [DATE]"
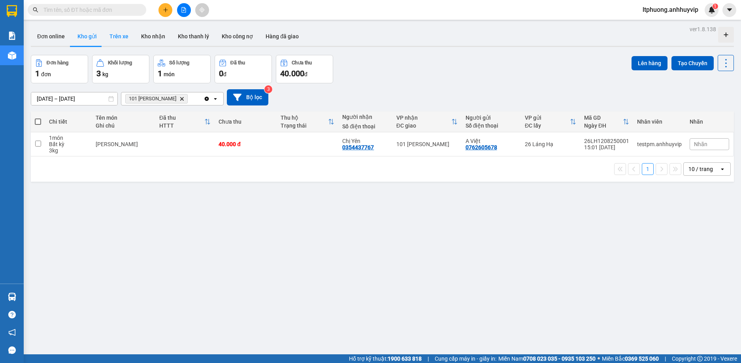
click at [115, 36] on button "Trên xe" at bounding box center [119, 36] width 32 height 19
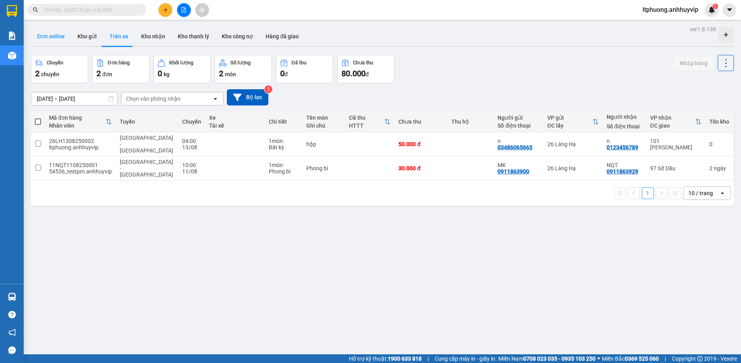
click at [40, 40] on button "Đơn online" at bounding box center [51, 36] width 40 height 19
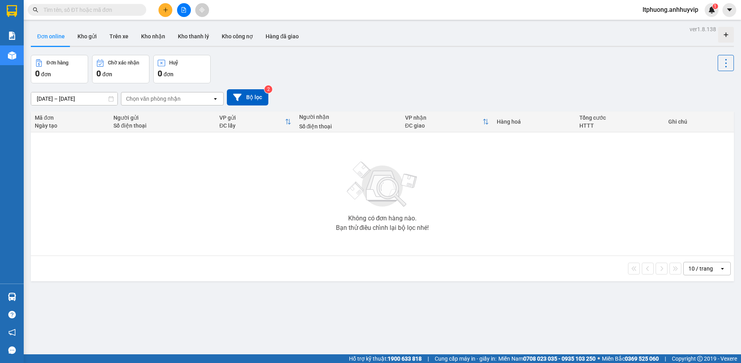
click at [178, 103] on div "Chọn văn phòng nhận" at bounding box center [166, 99] width 91 height 13
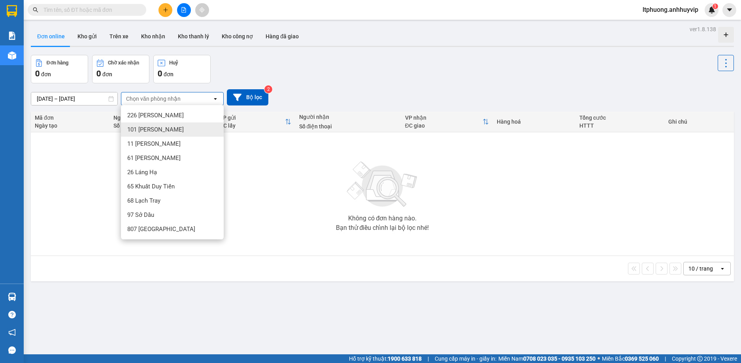
click at [165, 132] on span "101 [PERSON_NAME]" at bounding box center [155, 130] width 57 height 8
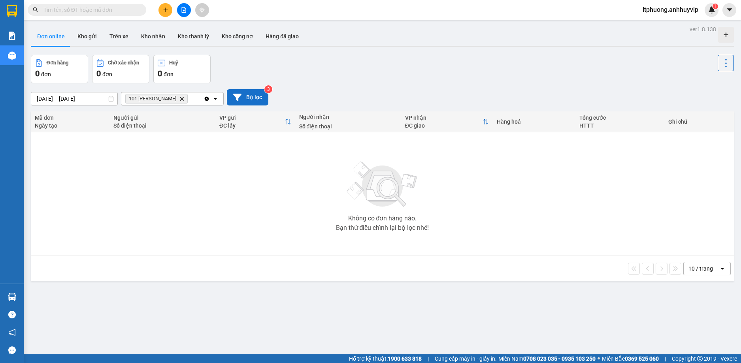
click at [240, 93] on icon at bounding box center [237, 97] width 8 height 8
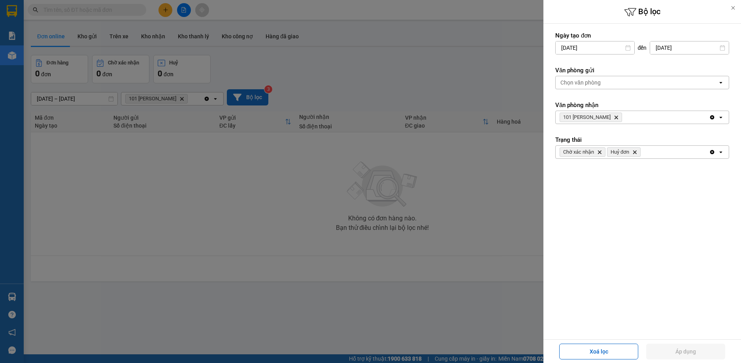
click at [607, 83] on div "Chọn văn phòng" at bounding box center [637, 82] width 162 height 13
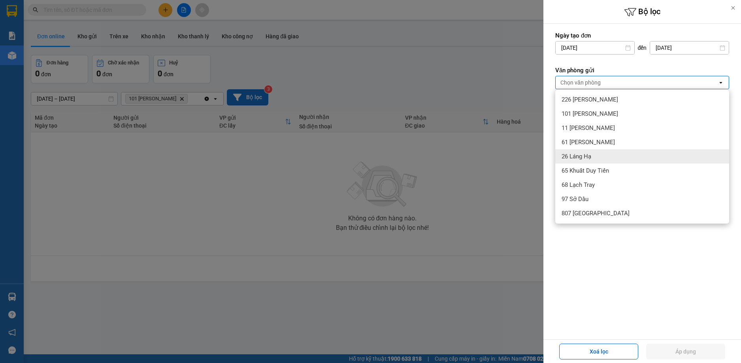
click at [575, 156] on span "26 Láng Hạ" at bounding box center [577, 157] width 30 height 8
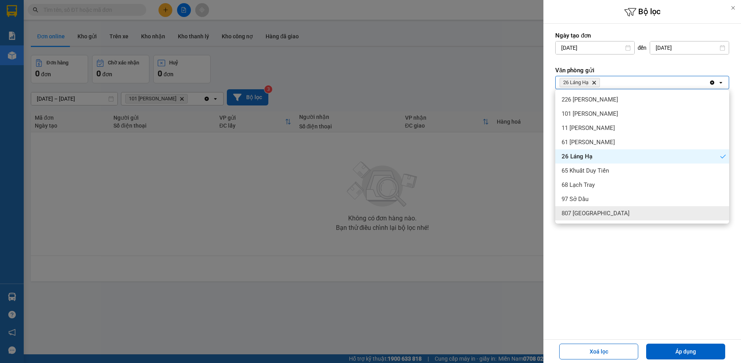
click at [655, 295] on div "Ngày tạo đơn 10/08/2025 Press the down arrow key to interact with the calendar …" at bounding box center [643, 182] width 198 height 316
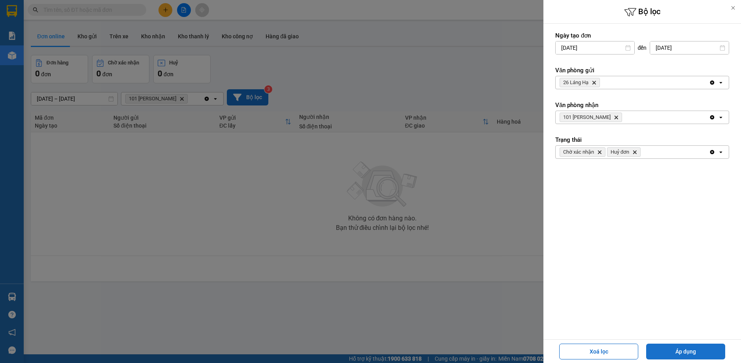
click at [693, 352] on button "Áp dụng" at bounding box center [686, 352] width 79 height 16
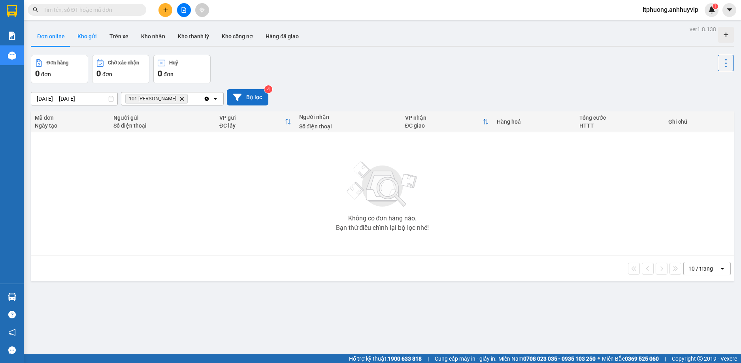
click at [86, 37] on button "Kho gửi" at bounding box center [87, 36] width 32 height 19
type input "[DATE] – [DATE]"
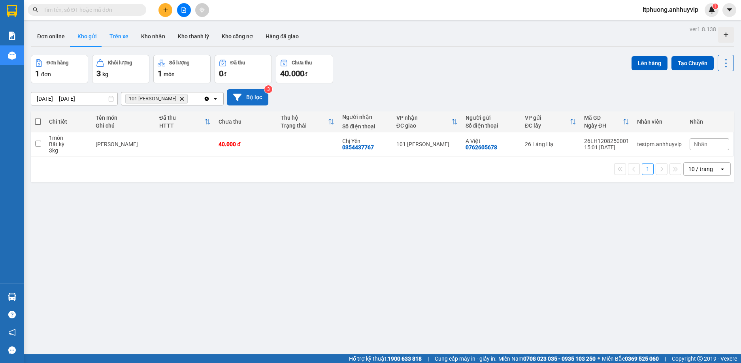
click at [109, 36] on button "Trên xe" at bounding box center [119, 36] width 32 height 19
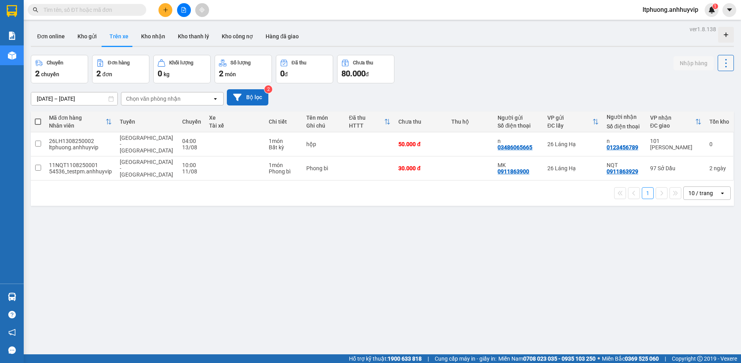
click at [721, 60] on icon at bounding box center [726, 63] width 11 height 11
click at [361, 210] on div "ver 1.8.138 Đơn online Kho gửi Trên xe Kho nhận Kho thanh lý Kho công nợ Hàng đ…" at bounding box center [383, 205] width 710 height 363
click at [80, 145] on div "ltphuong.anhhuyvip" at bounding box center [80, 147] width 63 height 6
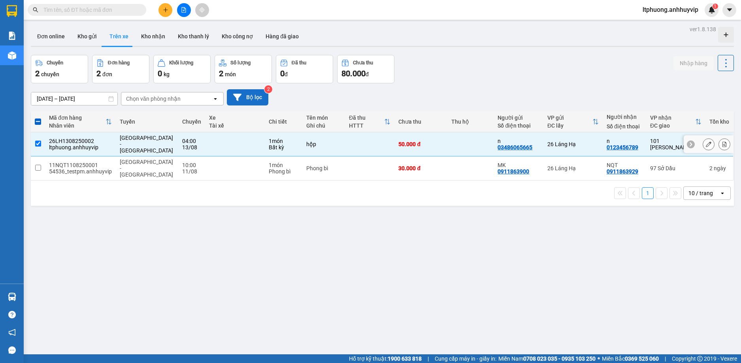
click at [80, 145] on div "ltphuong.anhhuyvip" at bounding box center [80, 147] width 63 height 6
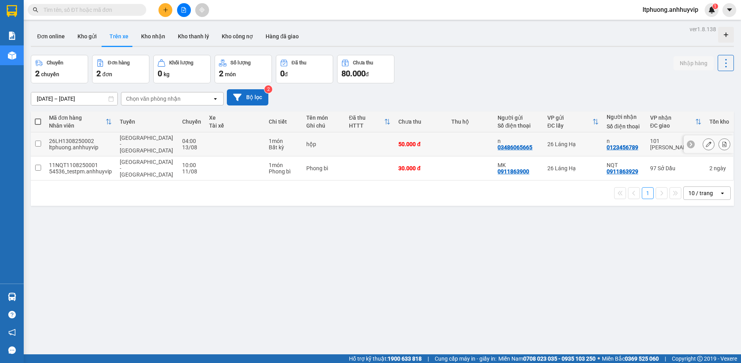
click at [39, 142] on input "checkbox" at bounding box center [38, 144] width 6 height 6
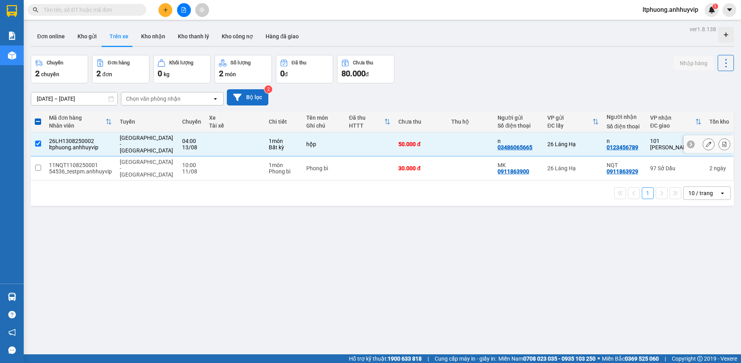
click at [205, 142] on td at bounding box center [234, 144] width 59 height 24
checkbox input "false"
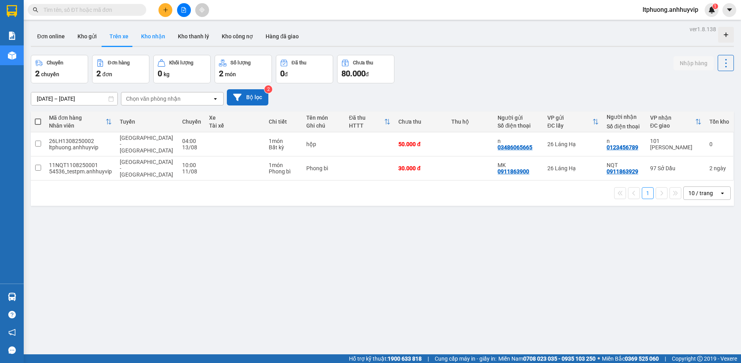
click at [149, 41] on button "Kho nhận" at bounding box center [153, 36] width 37 height 19
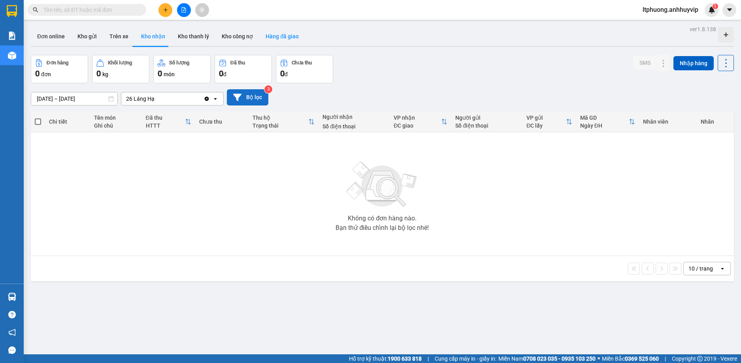
click at [271, 38] on button "Hàng đã giao" at bounding box center [282, 36] width 46 height 19
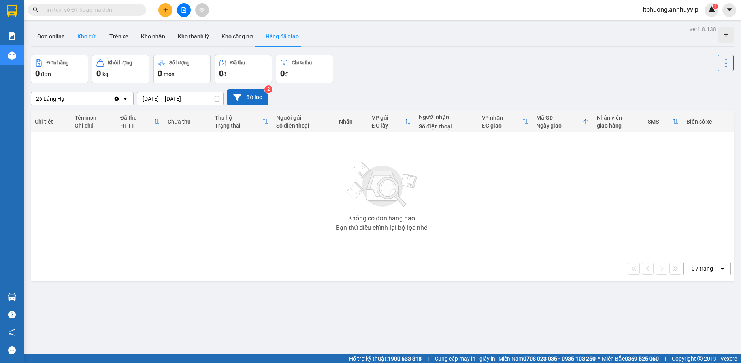
click at [83, 37] on button "Kho gửi" at bounding box center [87, 36] width 32 height 19
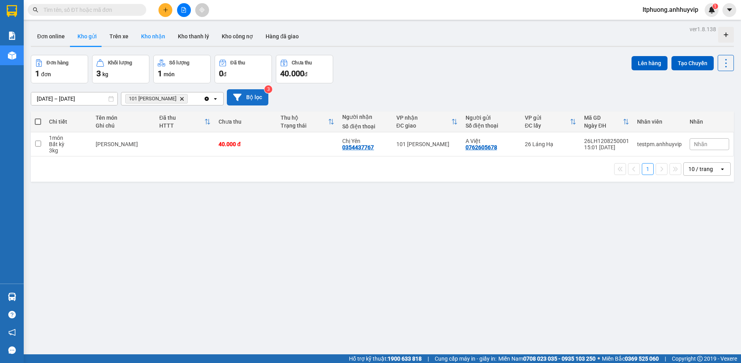
click at [147, 38] on button "Kho nhận" at bounding box center [153, 36] width 37 height 19
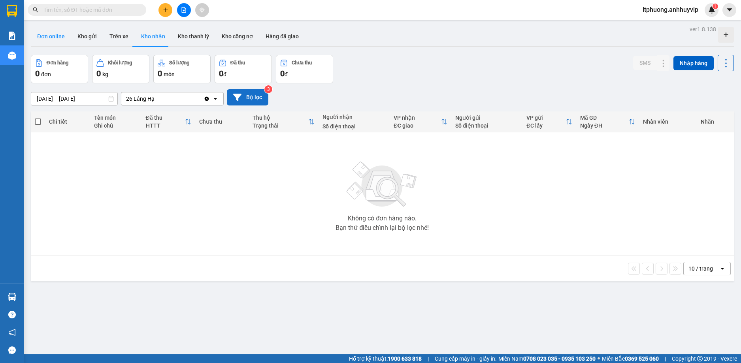
click at [42, 40] on button "Đơn online" at bounding box center [51, 36] width 40 height 19
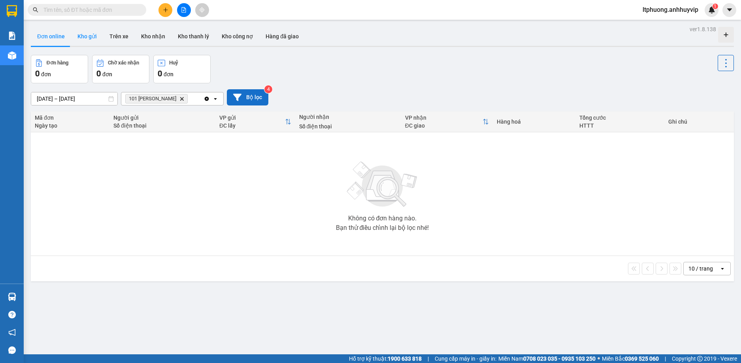
click at [76, 37] on button "Kho gửi" at bounding box center [87, 36] width 32 height 19
type input "[DATE] – [DATE]"
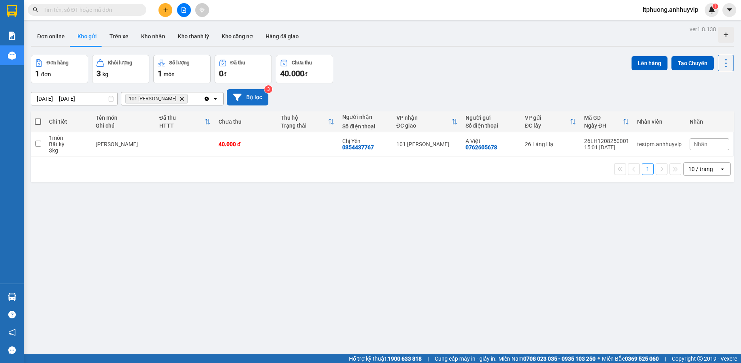
click at [206, 99] on icon "Clear all" at bounding box center [207, 99] width 6 height 6
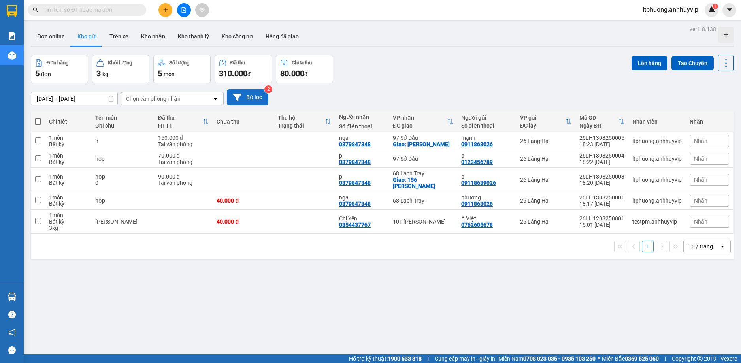
click at [215, 99] on icon at bounding box center [215, 99] width 3 height 2
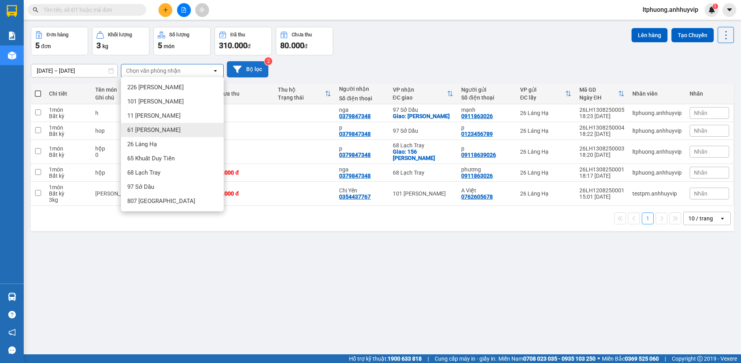
scroll to position [36, 0]
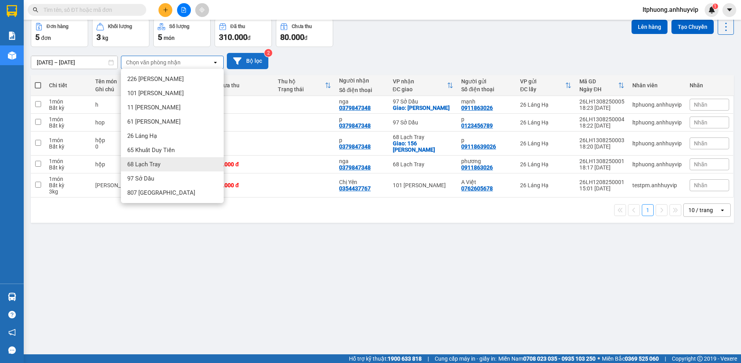
click at [147, 165] on span "68 Lạch Tray" at bounding box center [143, 165] width 33 height 8
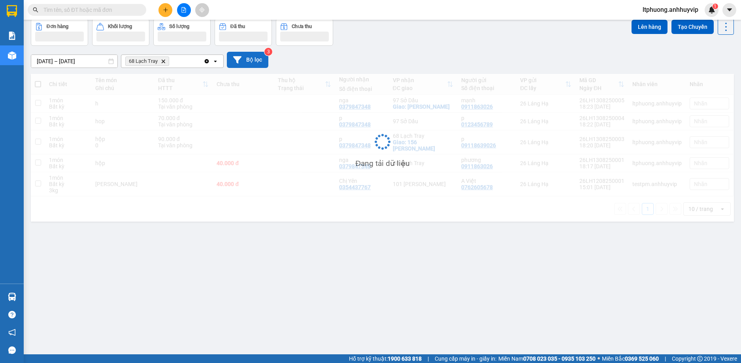
click at [251, 59] on button "Bộ lọc" at bounding box center [248, 60] width 42 height 16
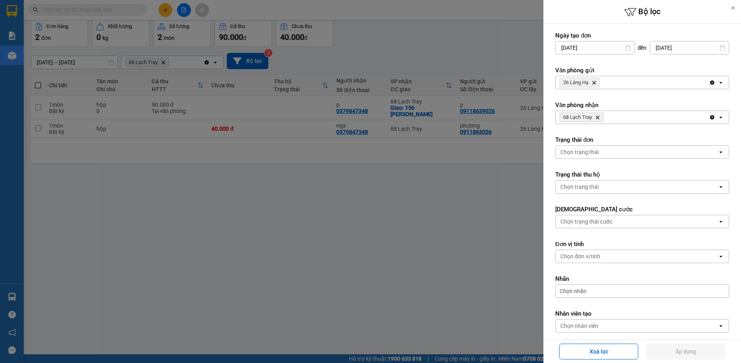
click at [414, 261] on div at bounding box center [370, 181] width 741 height 363
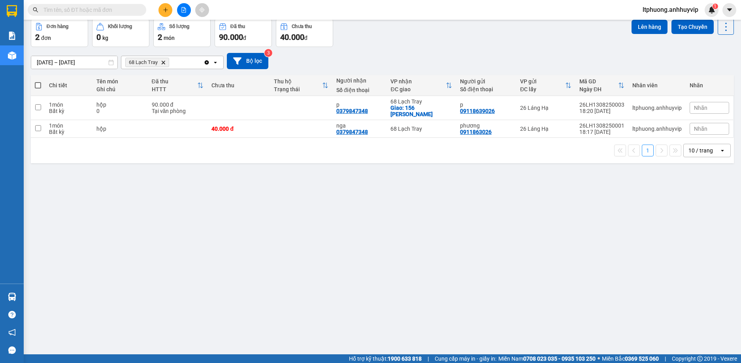
click at [37, 85] on span at bounding box center [38, 85] width 6 height 6
click at [38, 81] on input "checkbox" at bounding box center [38, 81] width 0 height 0
checkbox input "true"
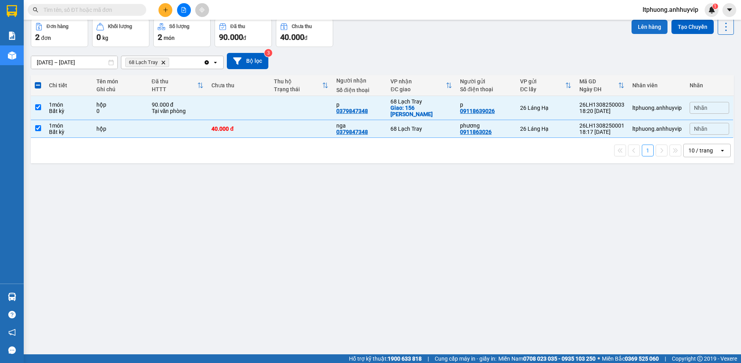
click at [636, 25] on button "Lên hàng" at bounding box center [650, 27] width 36 height 14
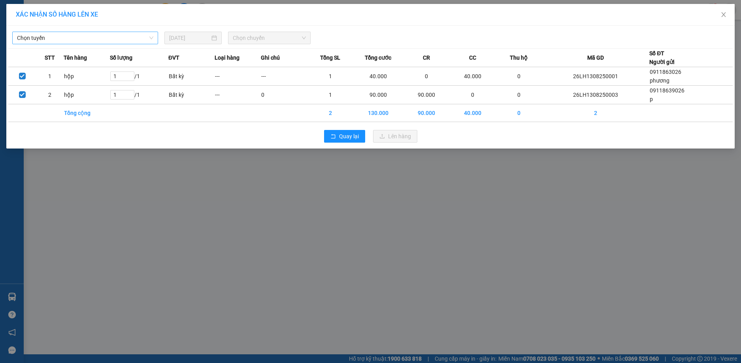
click at [151, 38] on span "Chọn tuyến" at bounding box center [85, 38] width 136 height 12
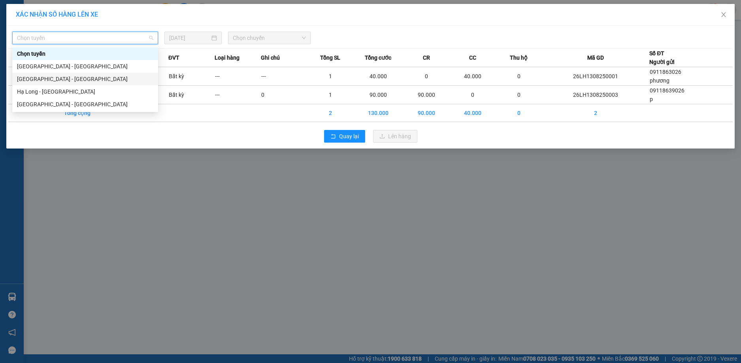
click at [55, 76] on div "[GEOGRAPHIC_DATA] - [GEOGRAPHIC_DATA][PERSON_NAME]" at bounding box center [85, 79] width 136 height 9
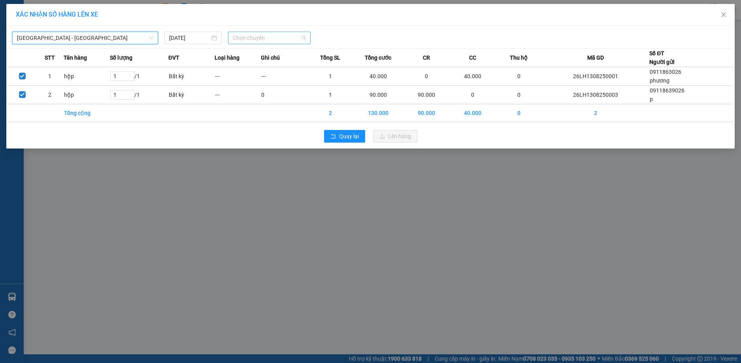
click at [292, 42] on span "Chọn chuyến" at bounding box center [269, 38] width 73 height 12
click at [246, 56] on div "Chọn chuyến" at bounding box center [264, 53] width 62 height 9
click at [289, 35] on span "Chọn chuyến" at bounding box center [269, 38] width 73 height 12
click at [255, 54] on div "Chọn chuyến" at bounding box center [264, 53] width 62 height 9
click at [304, 40] on span "Chọn chuyến" at bounding box center [269, 38] width 73 height 12
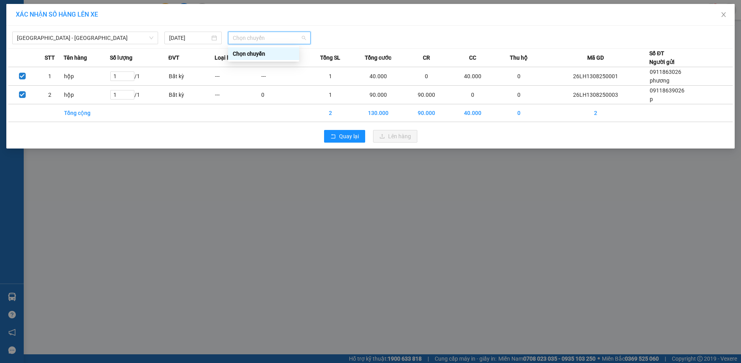
click at [304, 40] on span "Chọn chuyến" at bounding box center [269, 38] width 73 height 12
click at [264, 40] on span "Chọn chuyến" at bounding box center [269, 38] width 73 height 12
click at [305, 38] on span "Chọn chuyến" at bounding box center [269, 38] width 73 height 12
click at [246, 52] on div "Chọn chuyến" at bounding box center [264, 53] width 62 height 9
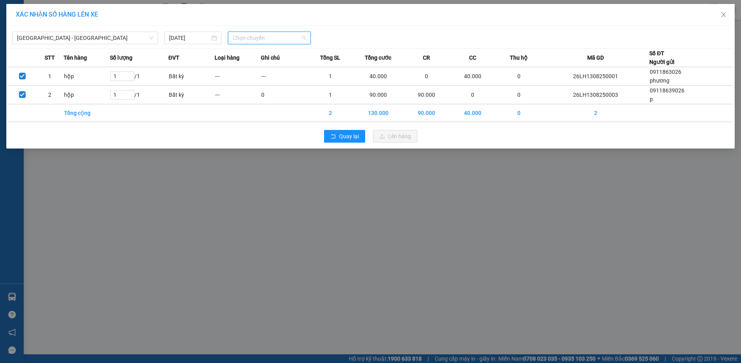
click at [251, 40] on span "Chọn chuyến" at bounding box center [269, 38] width 73 height 12
click at [215, 41] on div "[DATE]" at bounding box center [193, 38] width 48 height 9
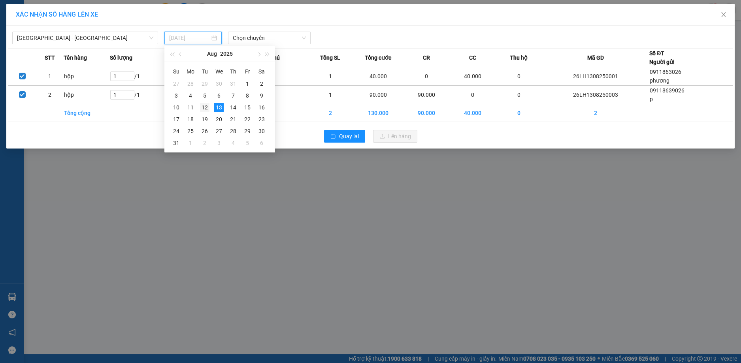
click at [204, 103] on div "12" at bounding box center [204, 107] width 9 height 9
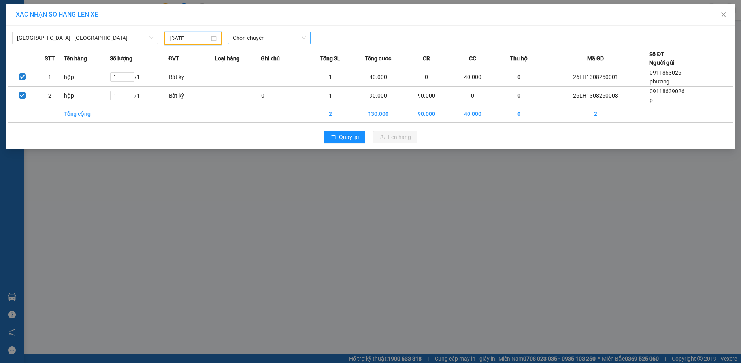
click at [263, 42] on span "Chọn chuyến" at bounding box center [269, 38] width 73 height 12
click at [249, 56] on div "Chọn chuyến" at bounding box center [264, 53] width 62 height 9
click at [219, 40] on div "12/08/2025" at bounding box center [193, 38] width 57 height 13
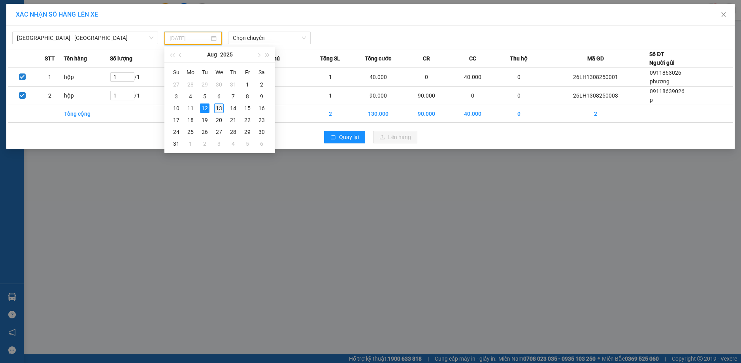
click at [219, 105] on div "13" at bounding box center [218, 108] width 9 height 9
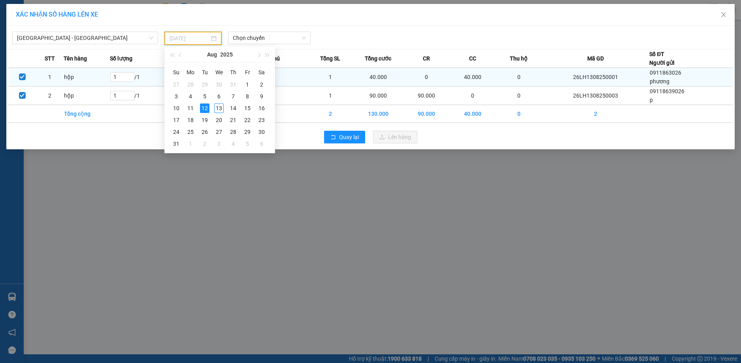
type input "[DATE]"
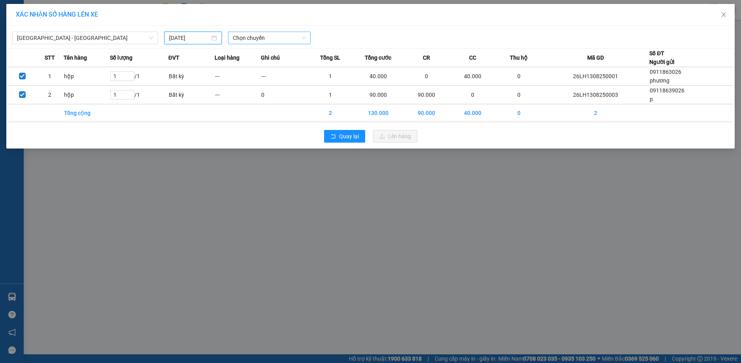
click at [294, 38] on span "Chọn chuyến" at bounding box center [269, 38] width 73 height 12
click at [261, 55] on div "Chọn chuyến" at bounding box center [264, 53] width 62 height 9
click at [351, 32] on div at bounding box center [463, 38] width 301 height 13
click at [287, 37] on span "Chọn chuyến" at bounding box center [269, 38] width 73 height 12
click at [263, 58] on div "Chọn chuyến" at bounding box center [264, 53] width 62 height 9
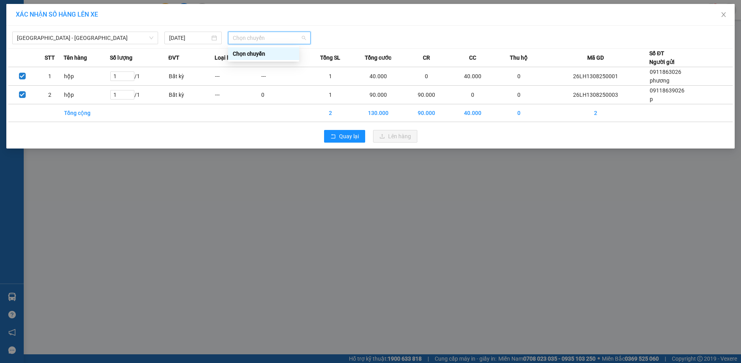
click at [291, 38] on span "Chọn chuyến" at bounding box center [269, 38] width 73 height 12
click at [271, 51] on div "Chọn chuyến" at bounding box center [264, 53] width 62 height 9
click at [303, 37] on span "Chọn chuyến" at bounding box center [269, 38] width 73 height 12
click at [267, 57] on div "Chọn chuyến" at bounding box center [264, 53] width 62 height 9
click at [303, 36] on span "Chọn chuyến" at bounding box center [269, 38] width 73 height 12
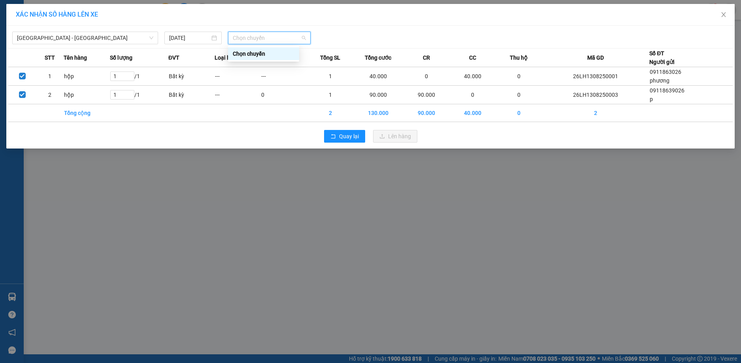
click at [256, 55] on div "Chọn chuyến" at bounding box center [264, 53] width 62 height 9
click at [304, 37] on span "Chọn chuyến" at bounding box center [269, 38] width 73 height 12
click at [246, 56] on div "Chọn chuyến" at bounding box center [264, 53] width 62 height 9
click at [303, 39] on span "Chọn chuyến" at bounding box center [269, 38] width 73 height 12
click at [247, 51] on div "Chọn chuyến" at bounding box center [264, 53] width 62 height 9
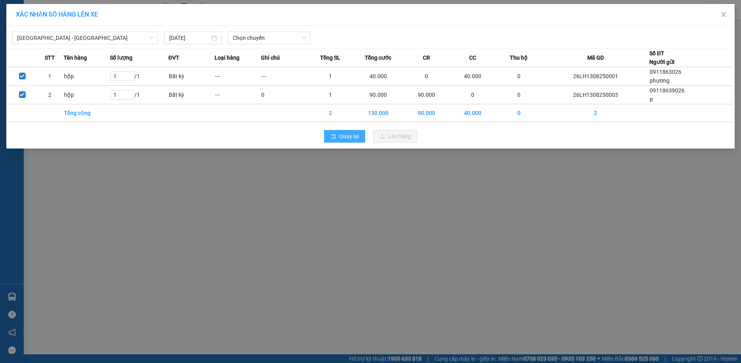
click at [339, 140] on span "Quay lại" at bounding box center [349, 136] width 20 height 9
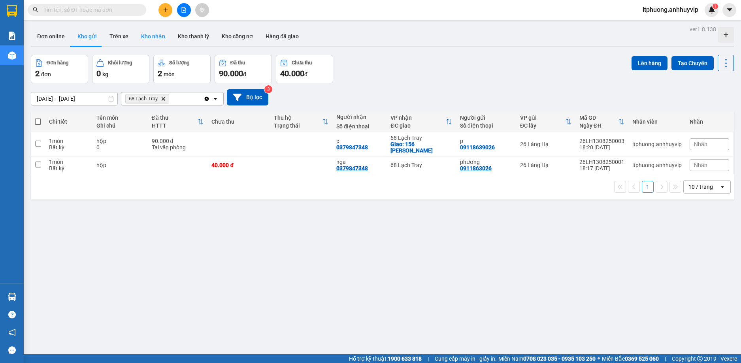
click at [155, 36] on button "Kho nhận" at bounding box center [153, 36] width 37 height 19
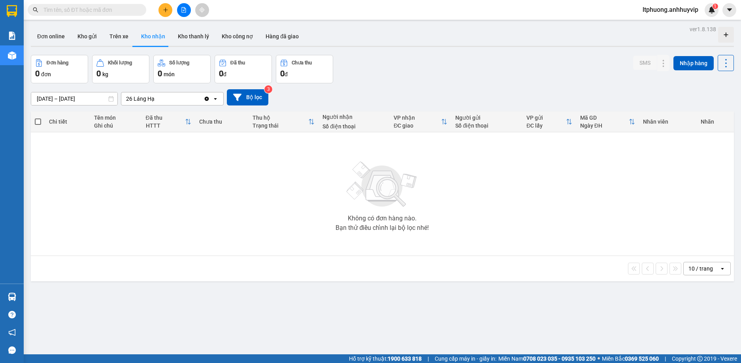
click at [213, 99] on icon "open" at bounding box center [215, 99] width 6 height 6
click at [164, 6] on button at bounding box center [166, 10] width 14 height 14
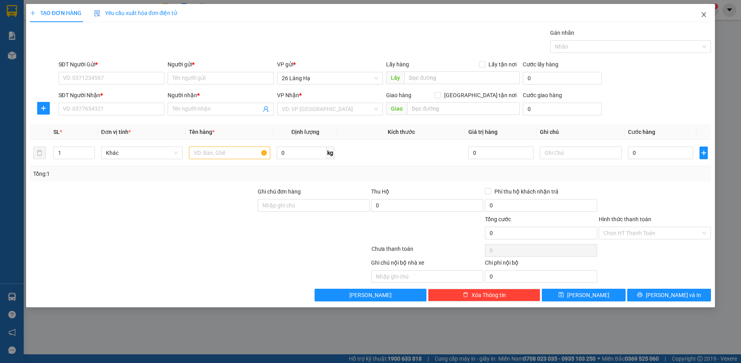
click at [699, 17] on span "Close" at bounding box center [704, 15] width 22 height 22
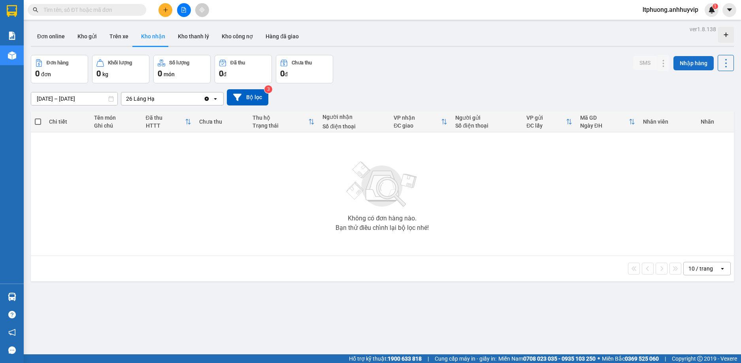
click at [690, 65] on button "Nhập hàng" at bounding box center [694, 63] width 40 height 14
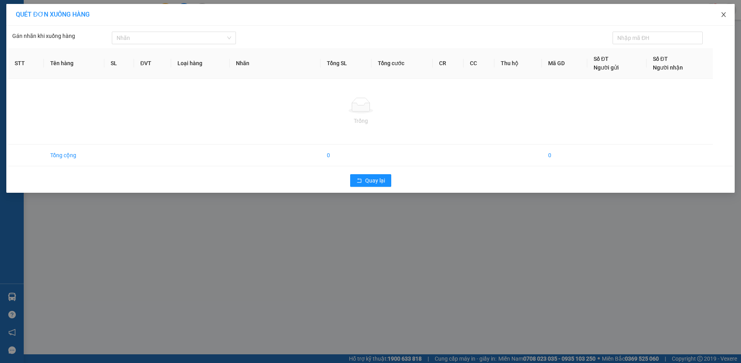
click at [724, 16] on icon "close" at bounding box center [724, 14] width 4 height 5
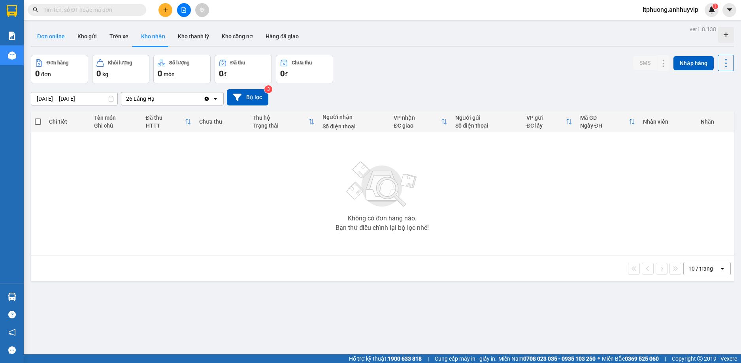
click at [58, 41] on button "Đơn online" at bounding box center [51, 36] width 40 height 19
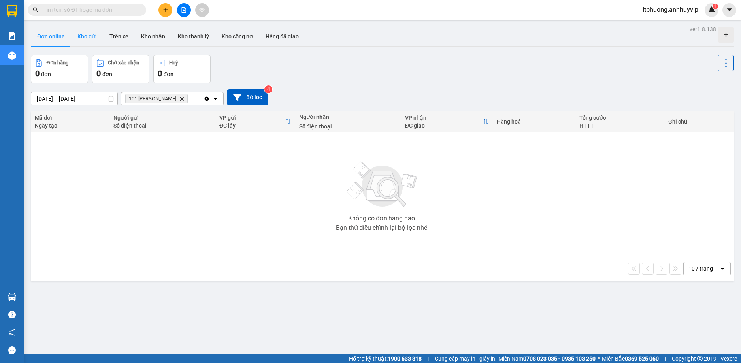
click at [82, 39] on button "Kho gửi" at bounding box center [87, 36] width 32 height 19
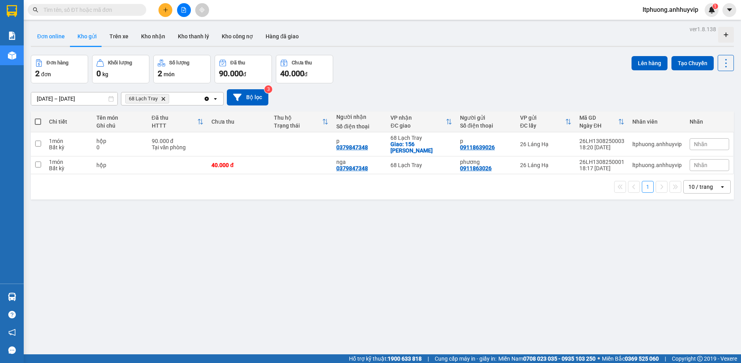
click at [53, 40] on button "Đơn online" at bounding box center [51, 36] width 40 height 19
type input "[DATE] – [DATE]"
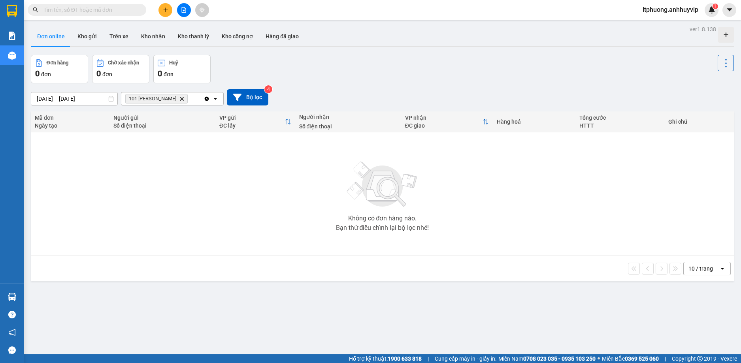
click at [81, 10] on input "text" at bounding box center [89, 10] width 93 height 9
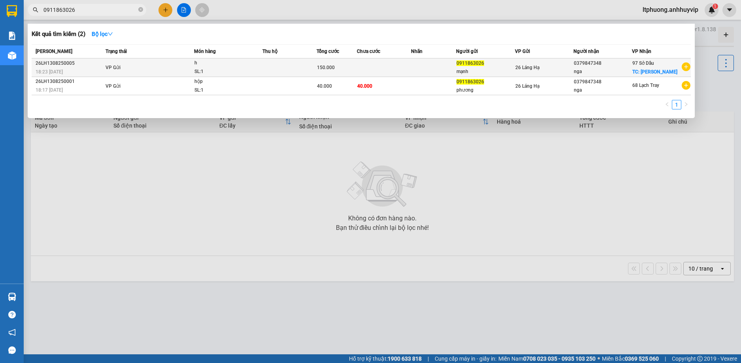
click at [687, 64] on icon "plus-circle" at bounding box center [686, 66] width 9 height 9
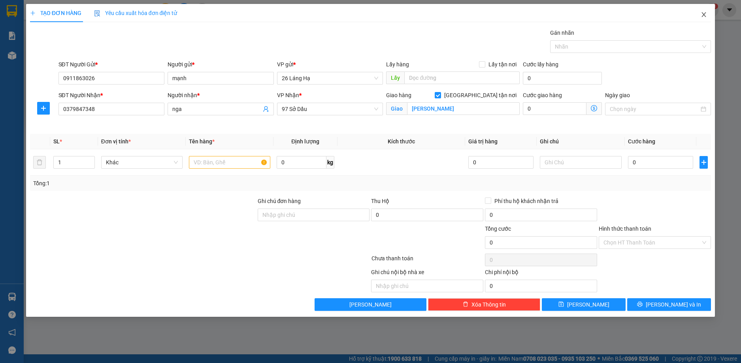
click at [703, 18] on icon "close" at bounding box center [704, 14] width 6 height 6
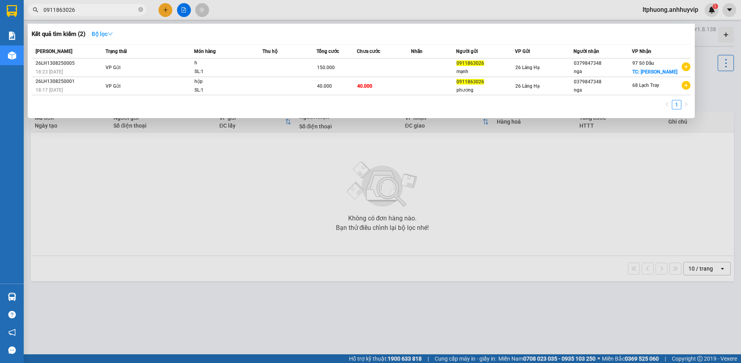
click at [110, 37] on strong "Bộ lọc" at bounding box center [102, 34] width 21 height 6
click at [312, 11] on div at bounding box center [370, 181] width 741 height 363
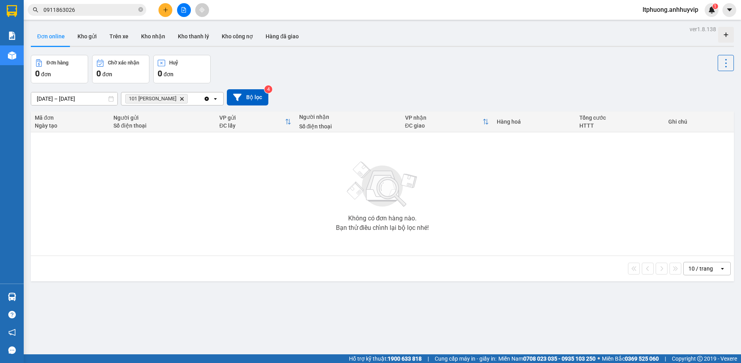
click at [96, 13] on input "0911863026" at bounding box center [89, 10] width 93 height 9
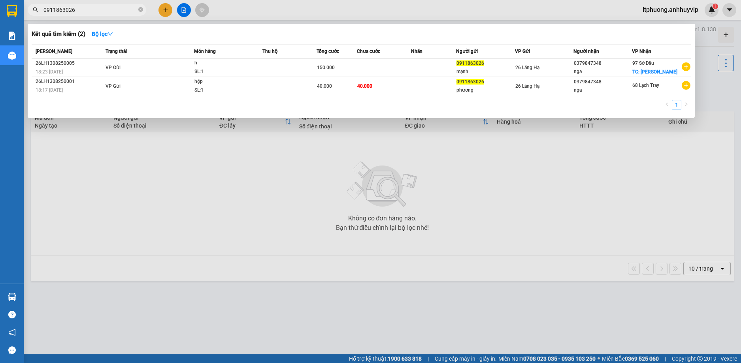
click at [96, 13] on input "0911863026" at bounding box center [89, 10] width 93 height 9
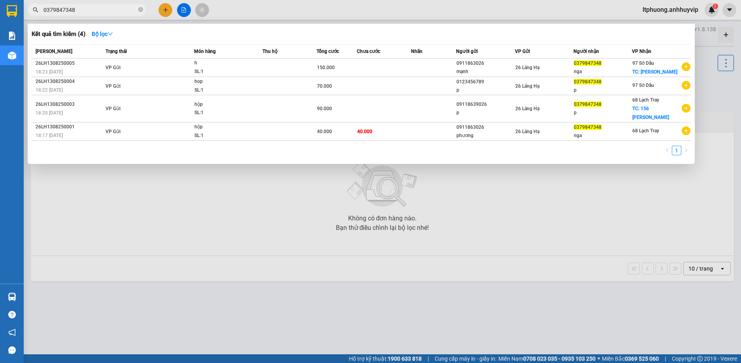
type input "0379847348"
click at [564, 200] on div at bounding box center [370, 181] width 741 height 363
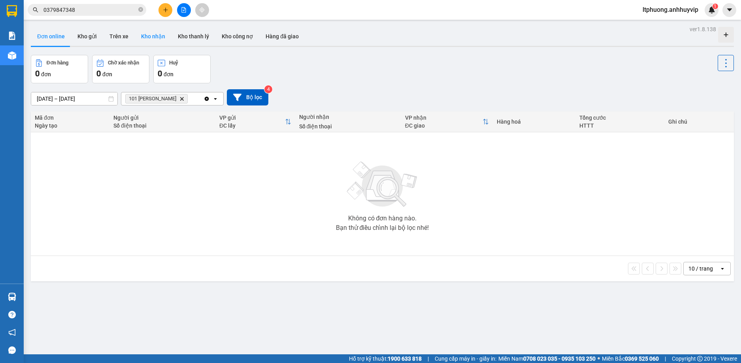
click at [162, 37] on button "Kho nhận" at bounding box center [153, 36] width 37 height 19
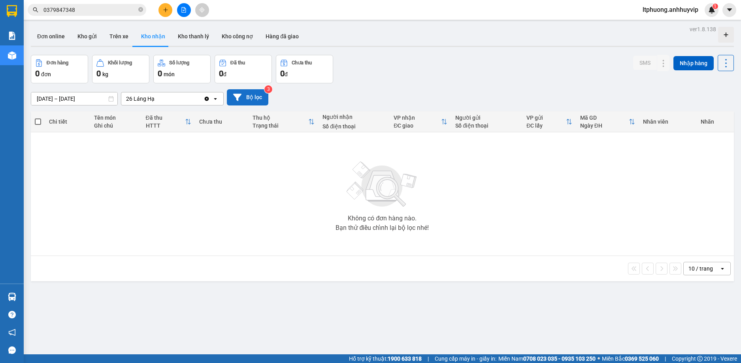
click at [238, 98] on icon at bounding box center [237, 97] width 8 height 7
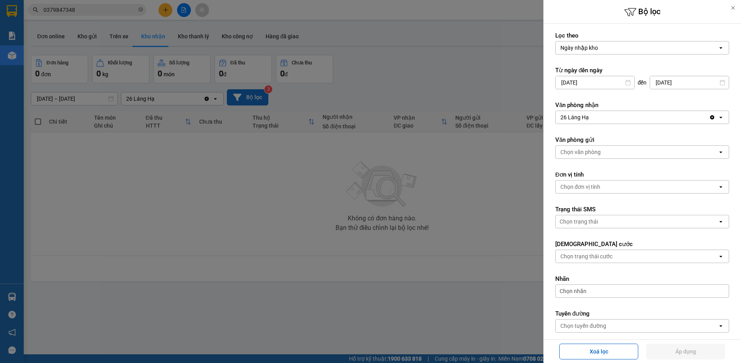
click at [429, 231] on div at bounding box center [370, 181] width 741 height 363
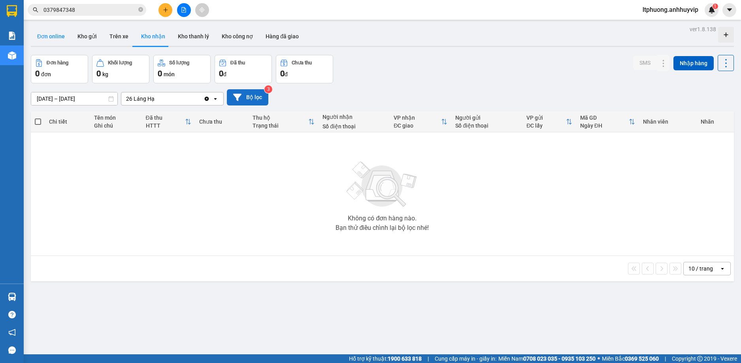
click at [54, 37] on button "Đơn online" at bounding box center [51, 36] width 40 height 19
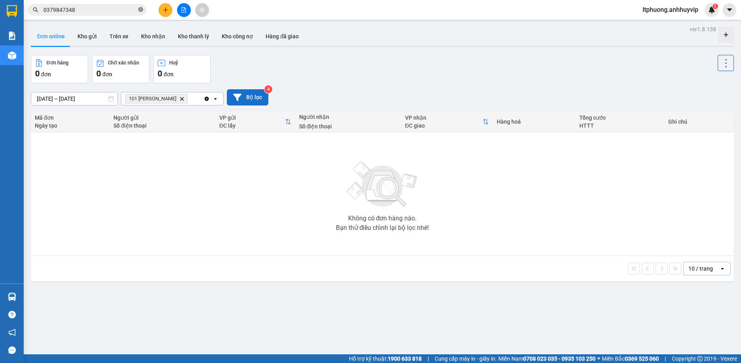
click at [139, 11] on icon "close-circle" at bounding box center [140, 9] width 5 height 5
click at [166, 9] on icon "plus" at bounding box center [166, 10] width 6 height 6
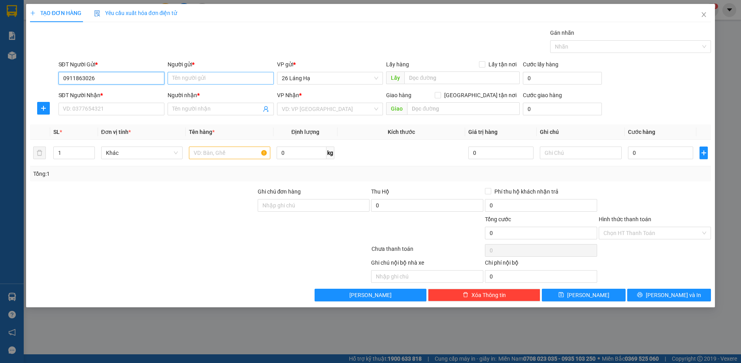
type input "0911863026"
click at [185, 77] on input "Người gửi *" at bounding box center [221, 78] width 106 height 13
click at [144, 78] on input "0911863026" at bounding box center [112, 78] width 106 height 13
click at [136, 95] on div "0911863026 - phương" at bounding box center [111, 94] width 97 height 9
type input "phương"
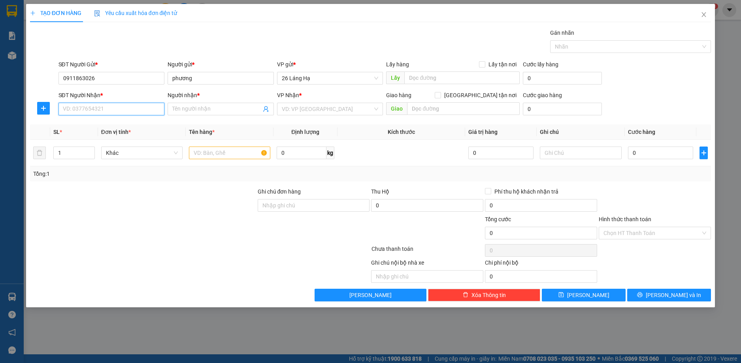
click at [142, 110] on input "SĐT Người Nhận *" at bounding box center [112, 109] width 106 height 13
type input "0379847348"
click at [77, 123] on div "0379847348 - nga" at bounding box center [111, 125] width 97 height 9
type input "nga"
checkbox input "true"
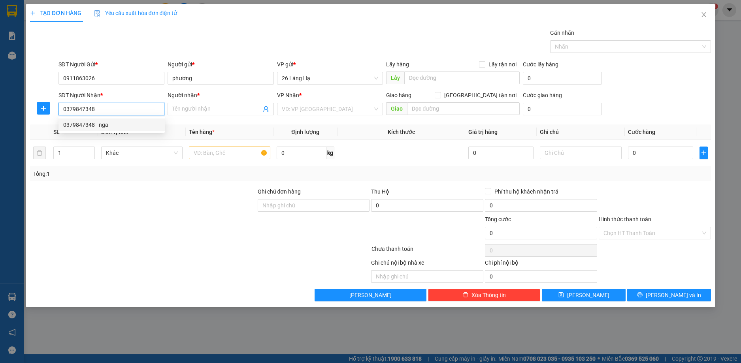
type input "hồng bàng"
type input "80.000"
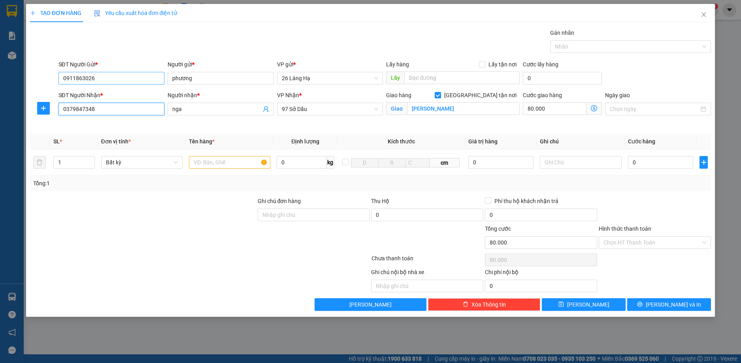
type input "0379847348"
click at [104, 78] on input "0911863026" at bounding box center [112, 78] width 106 height 13
click at [123, 78] on input "0379847348" at bounding box center [112, 78] width 106 height 13
type input "0379847348"
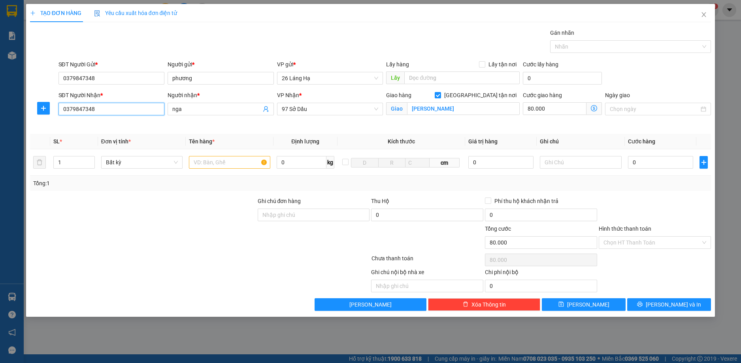
click at [105, 109] on input "0379847348" at bounding box center [112, 109] width 106 height 13
click at [304, 78] on span "26 Láng Hạ" at bounding box center [330, 78] width 97 height 12
type input "09118639026"
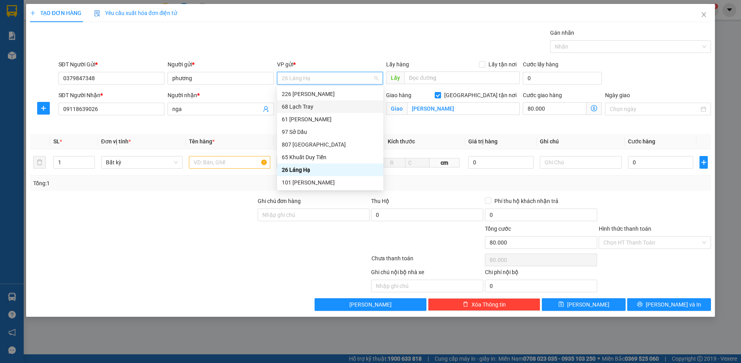
click at [303, 108] on div "68 Lạch Tray" at bounding box center [330, 106] width 97 height 9
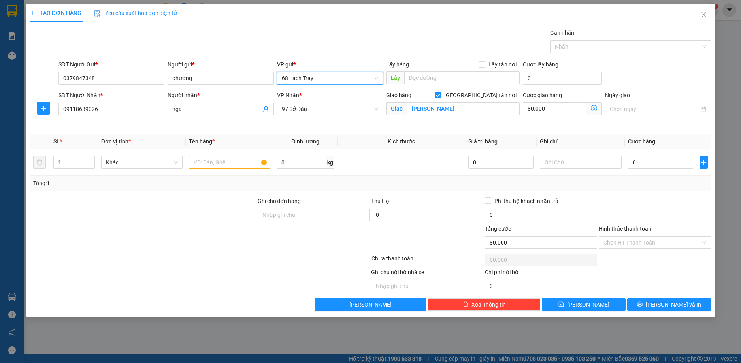
click at [374, 111] on span "97 Sở Dầu" at bounding box center [330, 109] width 97 height 12
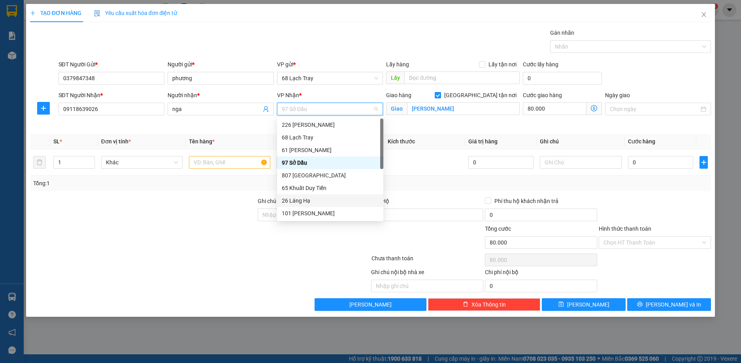
click at [297, 199] on div "26 Láng Hạ" at bounding box center [330, 201] width 97 height 9
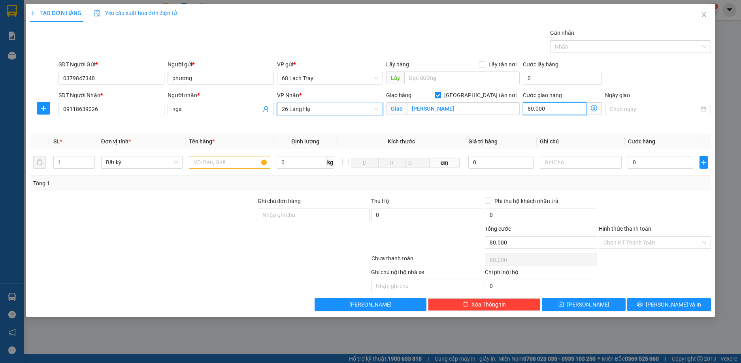
click at [539, 110] on input "80.000" at bounding box center [554, 108] width 63 height 13
type input "0"
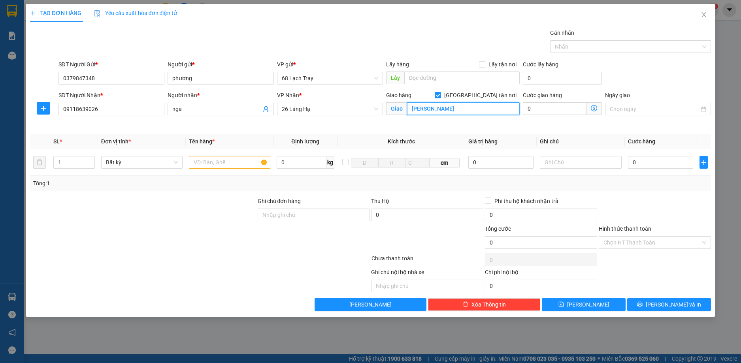
click at [473, 108] on input "hồng bàng" at bounding box center [463, 108] width 113 height 13
click at [441, 96] on input "Giao tận nơi" at bounding box center [438, 95] width 6 height 6
checkbox input "false"
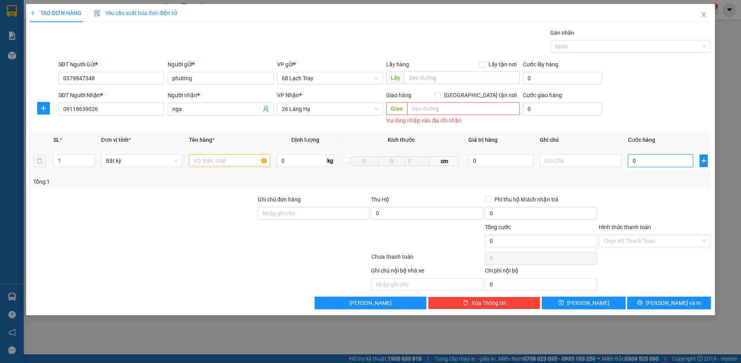
type input "5"
click at [217, 166] on input "text" at bounding box center [229, 161] width 81 height 13
click at [675, 303] on span "Lưu và In" at bounding box center [673, 303] width 55 height 9
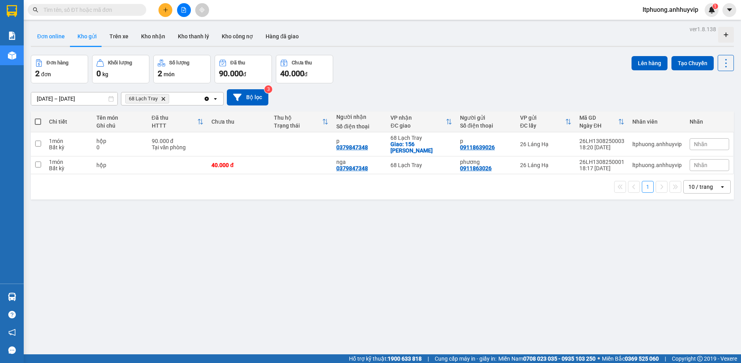
click at [43, 38] on button "Đơn online" at bounding box center [51, 36] width 40 height 19
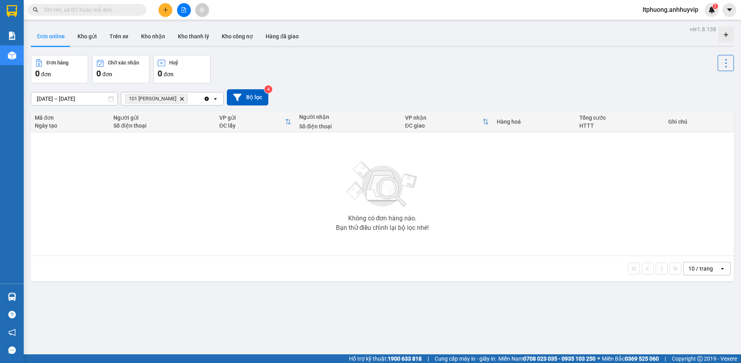
click at [208, 99] on icon "Clear all" at bounding box center [207, 98] width 4 height 4
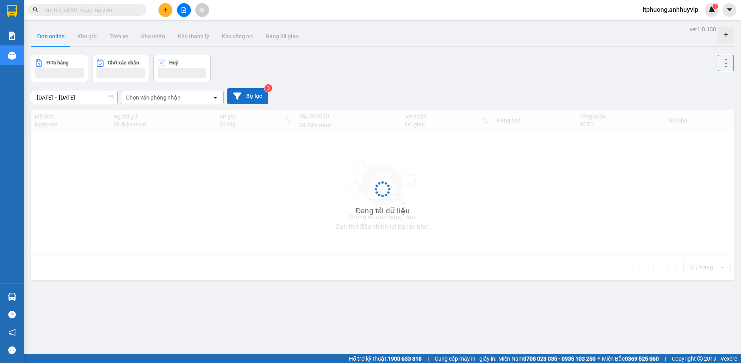
click at [247, 93] on button "Bộ lọc" at bounding box center [248, 96] width 42 height 16
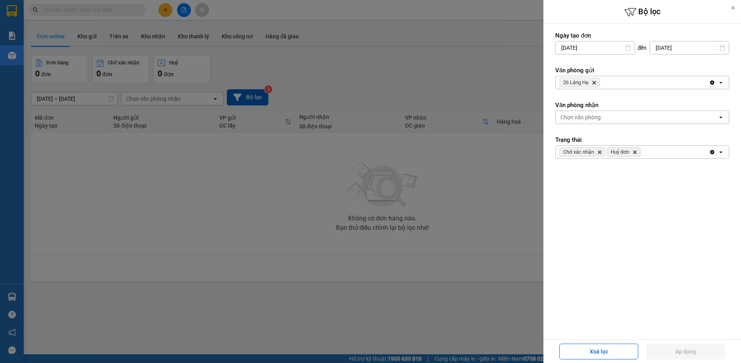
click at [411, 95] on div at bounding box center [370, 181] width 741 height 363
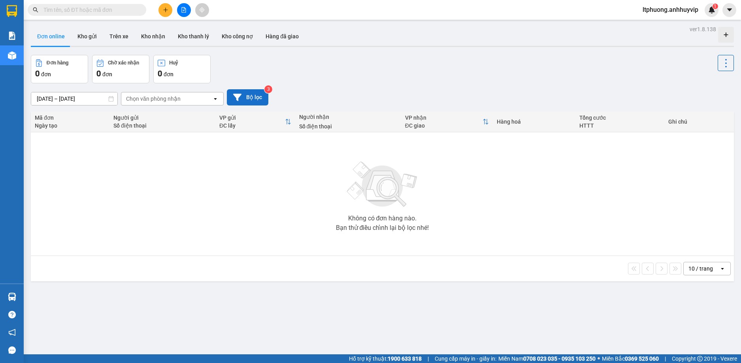
click at [250, 95] on button "Bộ lọc" at bounding box center [248, 97] width 42 height 16
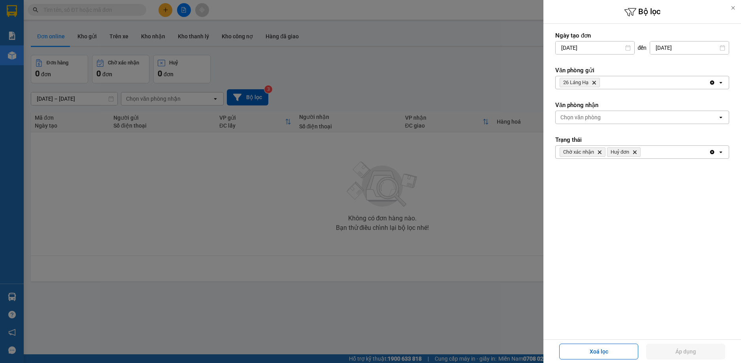
click at [251, 95] on div at bounding box center [370, 181] width 741 height 363
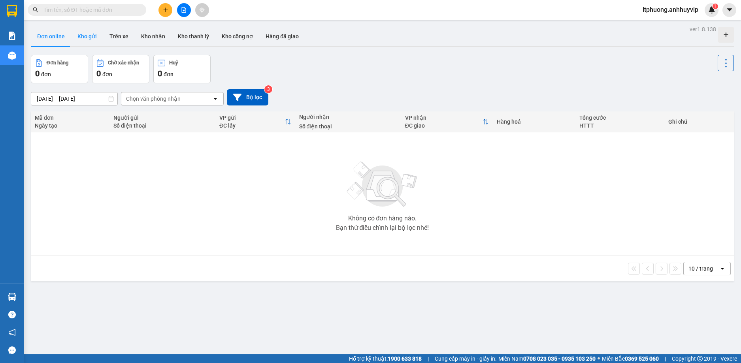
click at [90, 38] on button "Kho gửi" at bounding box center [87, 36] width 32 height 19
type input "11/08/2025 – 13/08/2025"
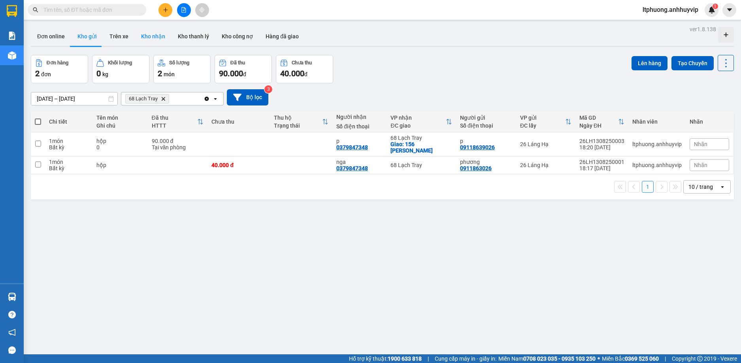
click at [154, 40] on button "Kho nhận" at bounding box center [153, 36] width 37 height 19
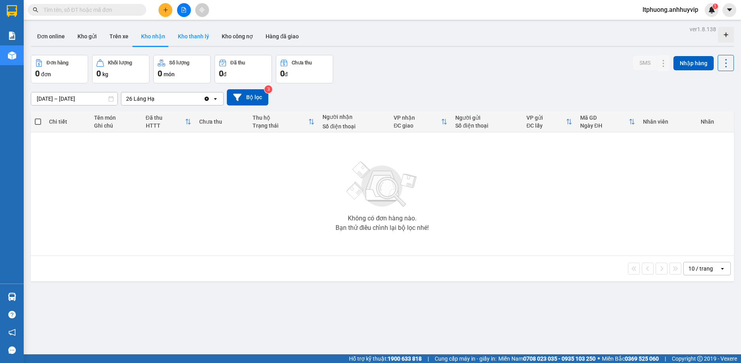
click at [183, 42] on button "Kho thanh lý" at bounding box center [194, 36] width 44 height 19
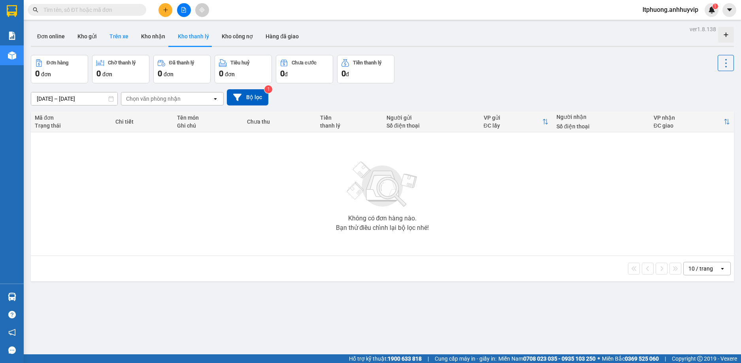
click at [123, 40] on button "Trên xe" at bounding box center [119, 36] width 32 height 19
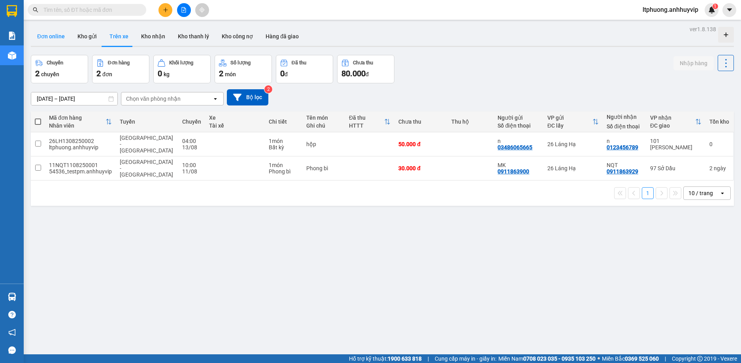
click at [53, 37] on button "Đơn online" at bounding box center [51, 36] width 40 height 19
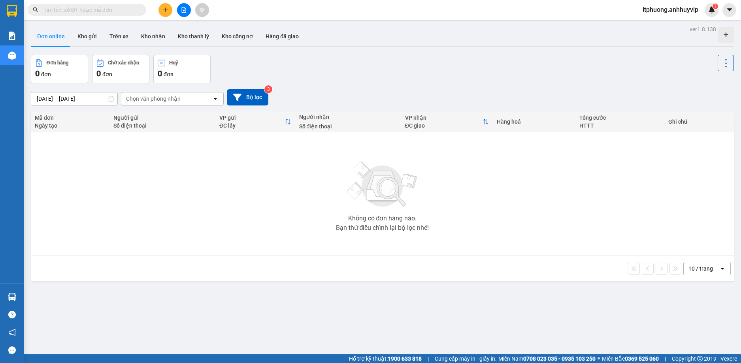
click at [53, 37] on button "Đơn online" at bounding box center [51, 36] width 40 height 19
click at [197, 100] on div "Chọn văn phòng nhận" at bounding box center [166, 99] width 91 height 13
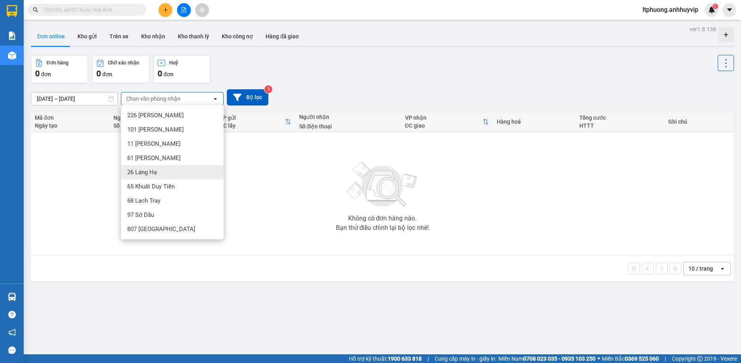
click at [164, 170] on div "26 Láng Hạ" at bounding box center [172, 172] width 103 height 14
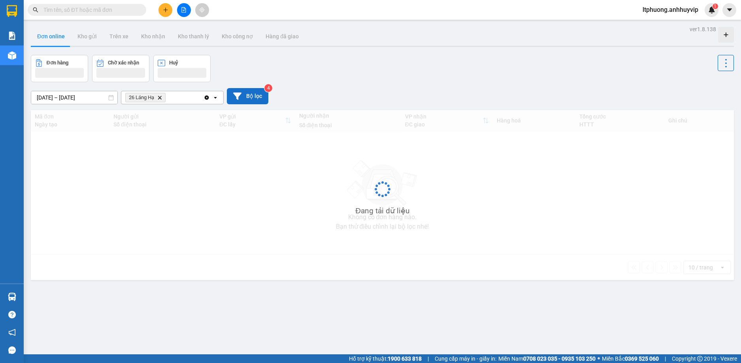
click at [245, 100] on button "Bộ lọc" at bounding box center [248, 96] width 42 height 16
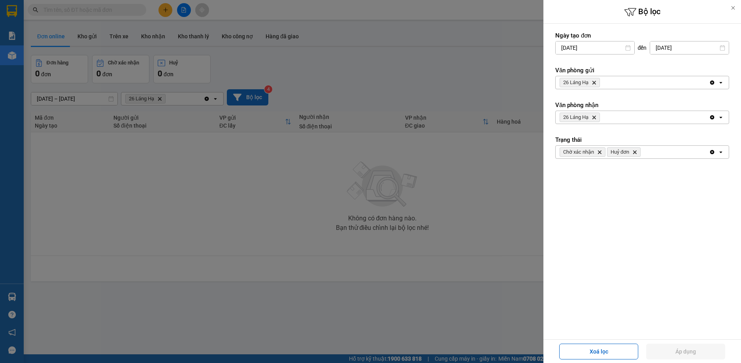
click at [245, 100] on div at bounding box center [370, 181] width 741 height 363
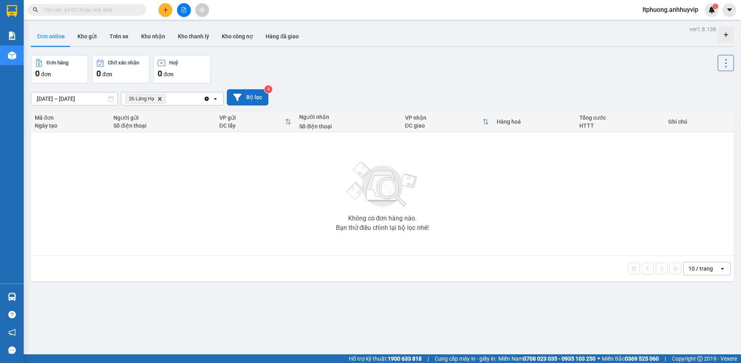
click at [245, 100] on button "Bộ lọc" at bounding box center [248, 97] width 42 height 16
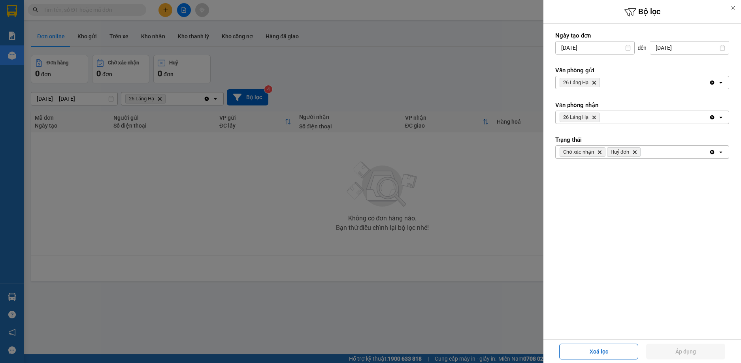
click at [712, 83] on icon "Clear all" at bounding box center [713, 83] width 4 height 4
click at [668, 359] on button "Áp dụng" at bounding box center [686, 352] width 79 height 16
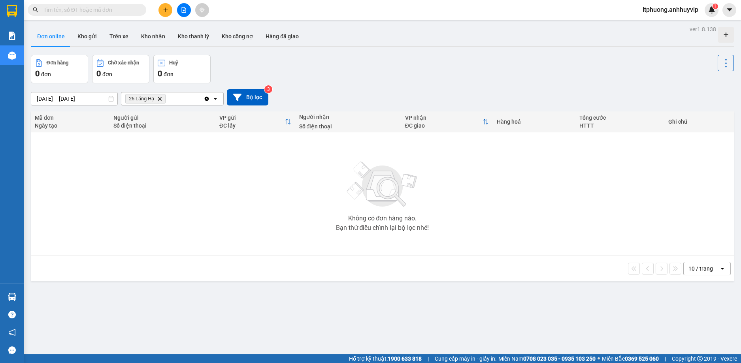
click at [205, 100] on icon "Clear all" at bounding box center [207, 99] width 6 height 6
click at [95, 40] on button "Kho gửi" at bounding box center [87, 36] width 32 height 19
type input "11/08/2025 – 13/08/2025"
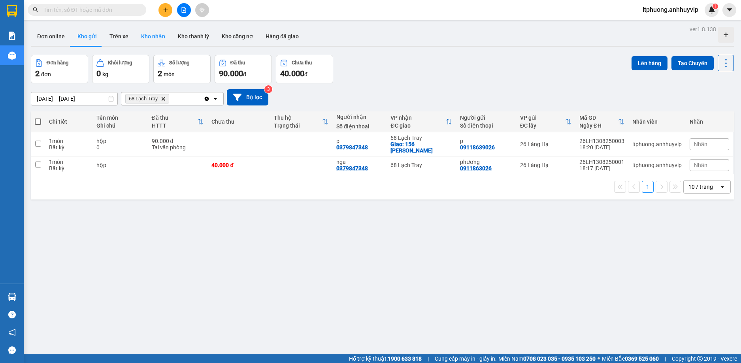
click at [144, 36] on button "Kho nhận" at bounding box center [153, 36] width 37 height 19
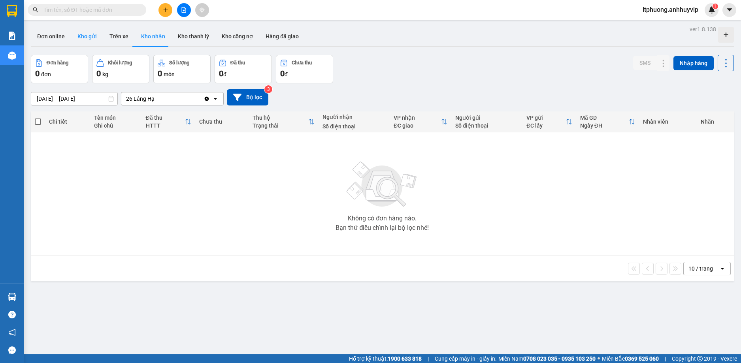
click at [85, 38] on button "Kho gửi" at bounding box center [87, 36] width 32 height 19
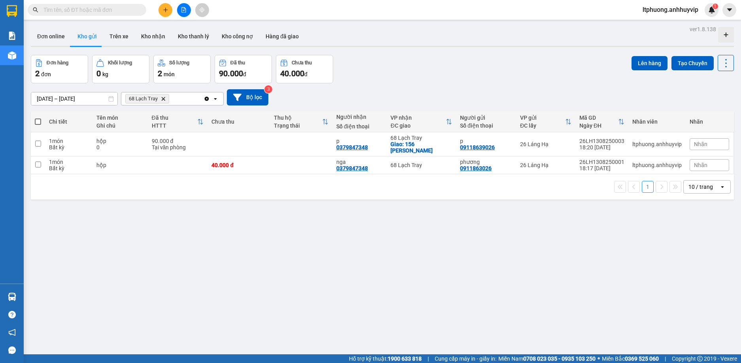
click at [37, 124] on span at bounding box center [38, 122] width 6 height 6
click at [38, 118] on input "checkbox" at bounding box center [38, 118] width 0 height 0
checkbox input "true"
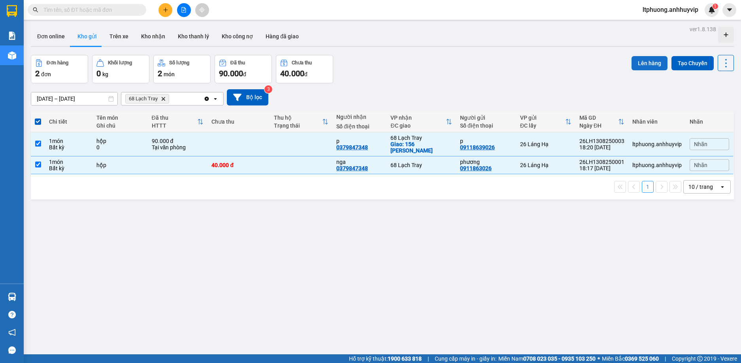
click at [641, 63] on button "Lên hàng" at bounding box center [650, 63] width 36 height 14
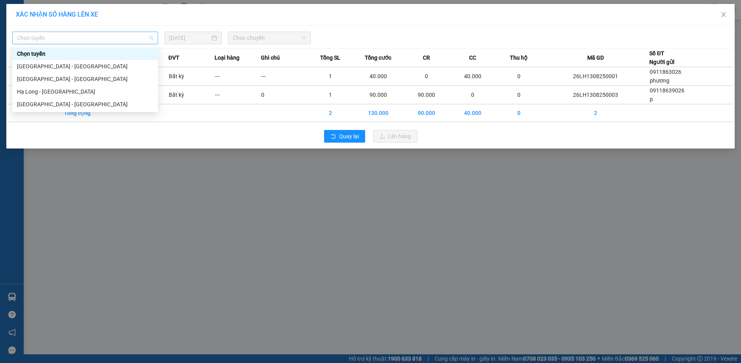
click at [134, 37] on span "Chọn tuyến" at bounding box center [85, 38] width 136 height 12
click at [67, 76] on div "Hà Nội - Hải Phòng" at bounding box center [85, 79] width 136 height 9
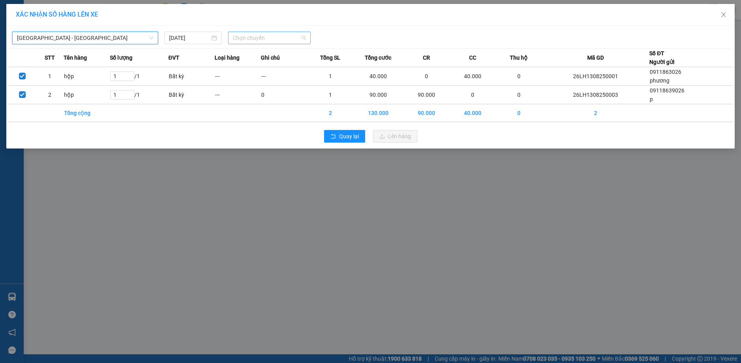
click at [251, 41] on span "Chọn chuyến" at bounding box center [269, 38] width 73 height 12
click at [252, 66] on div "19:30 (TC) - 29B-505.68" at bounding box center [264, 66] width 62 height 9
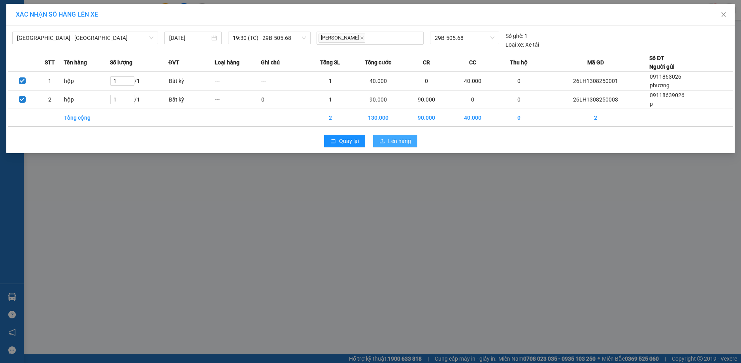
click at [395, 140] on span "Lên hàng" at bounding box center [399, 141] width 23 height 9
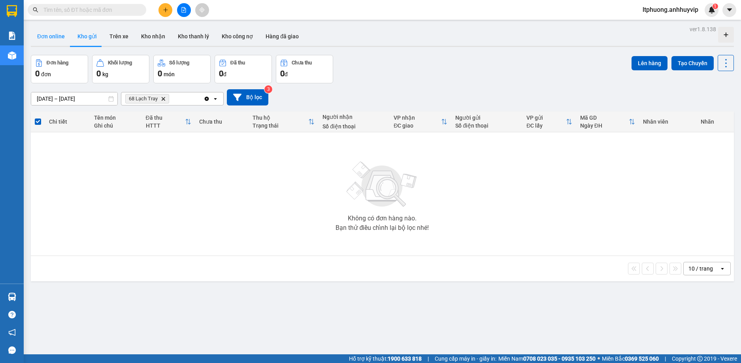
click at [45, 36] on button "Đơn online" at bounding box center [51, 36] width 40 height 19
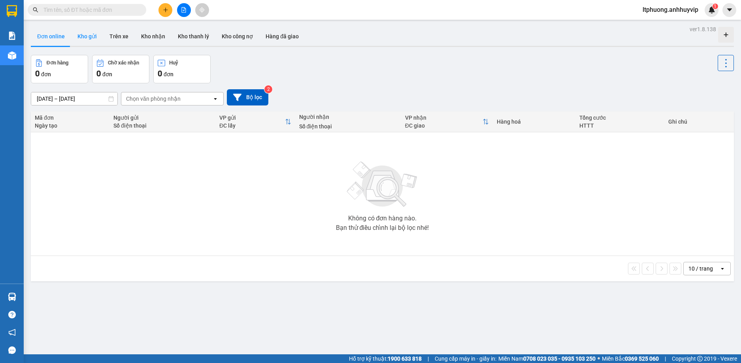
click at [84, 37] on button "Kho gửi" at bounding box center [87, 36] width 32 height 19
type input "[DATE] – [DATE]"
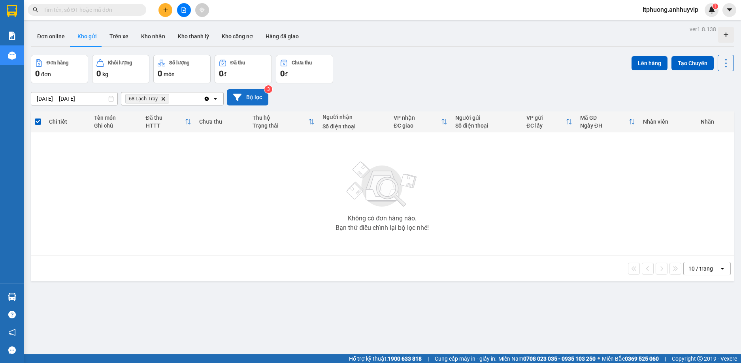
click at [249, 100] on button "Bộ lọc" at bounding box center [248, 97] width 42 height 16
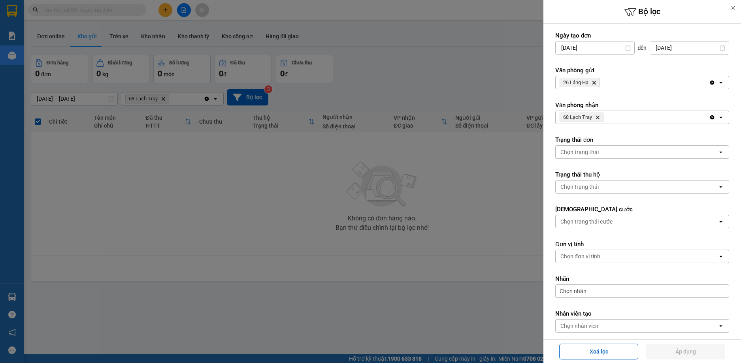
click at [472, 170] on div at bounding box center [370, 181] width 741 height 363
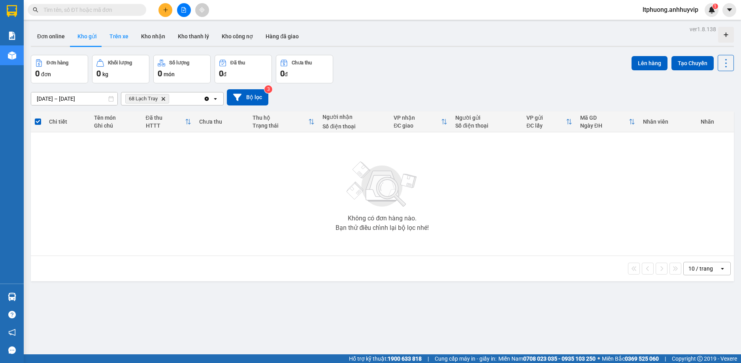
click at [115, 37] on button "Trên xe" at bounding box center [119, 36] width 32 height 19
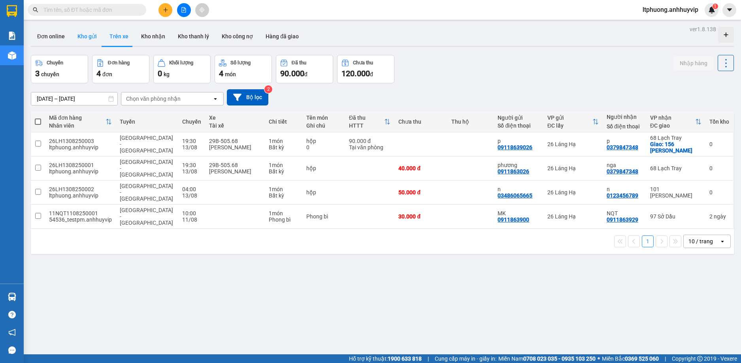
click at [87, 37] on button "Kho gửi" at bounding box center [87, 36] width 32 height 19
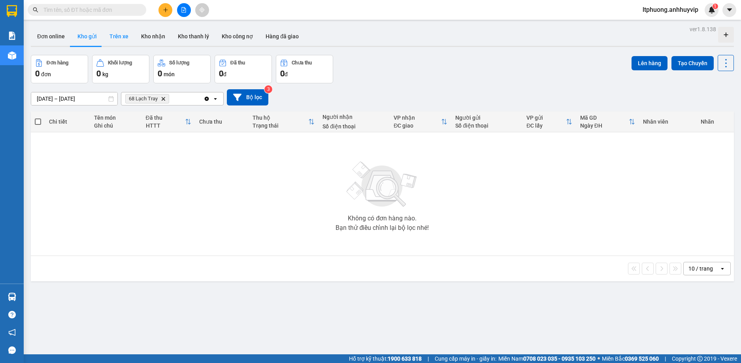
click at [117, 38] on button "Trên xe" at bounding box center [119, 36] width 32 height 19
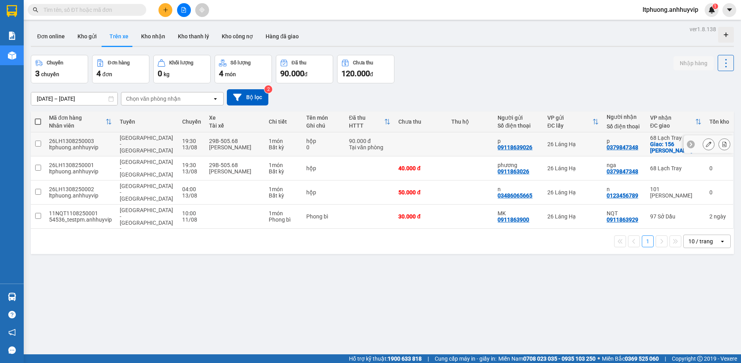
click at [209, 144] on div "Đỗ Văn Thắng" at bounding box center [234, 147] width 51 height 6
checkbox input "true"
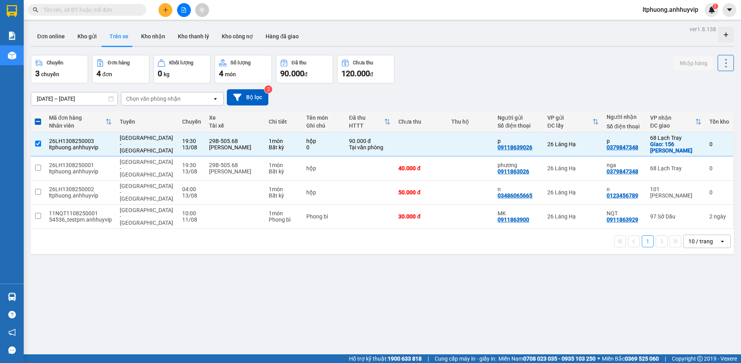
click at [677, 9] on span "ltphuong.anhhuyvip" at bounding box center [671, 10] width 68 height 10
click at [668, 20] on span "Đăng xuất" at bounding box center [673, 24] width 53 height 9
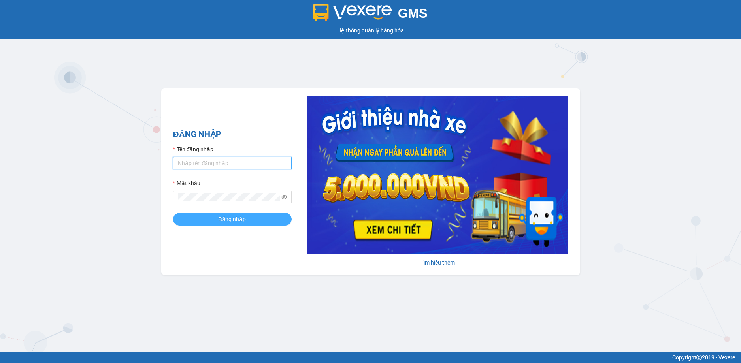
type input "ltphuong.anhhuyvip"
click at [253, 220] on button "Đăng nhập" at bounding box center [232, 219] width 119 height 13
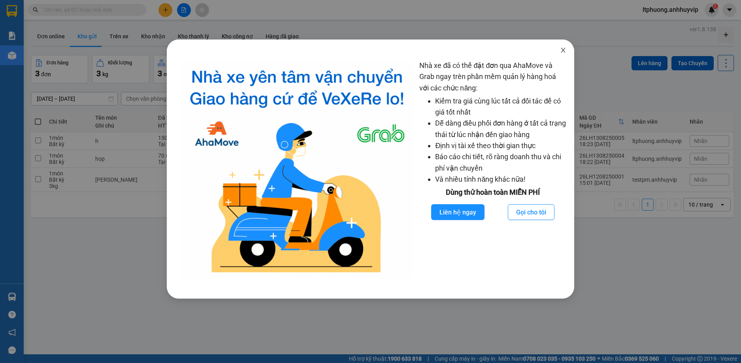
click at [567, 50] on span "Close" at bounding box center [563, 51] width 22 height 22
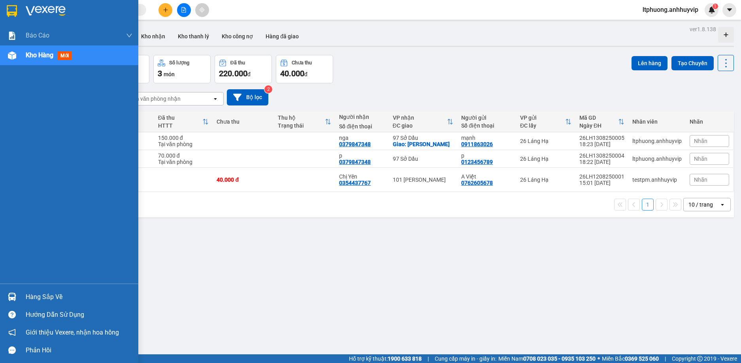
click at [7, 12] on img at bounding box center [12, 11] width 10 height 12
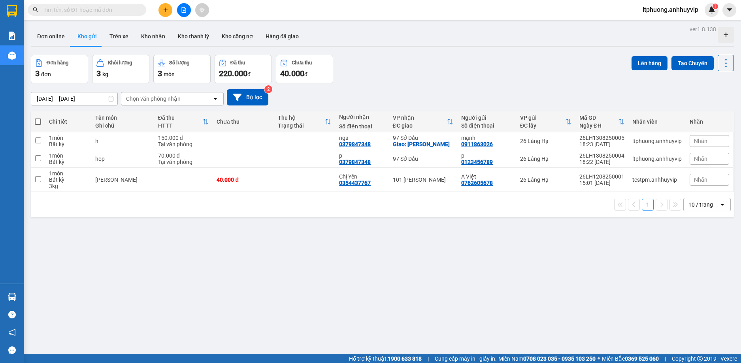
click at [703, 9] on span "ltphuong.anhhuyvip" at bounding box center [671, 10] width 68 height 10
click at [709, 10] on img at bounding box center [712, 9] width 7 height 7
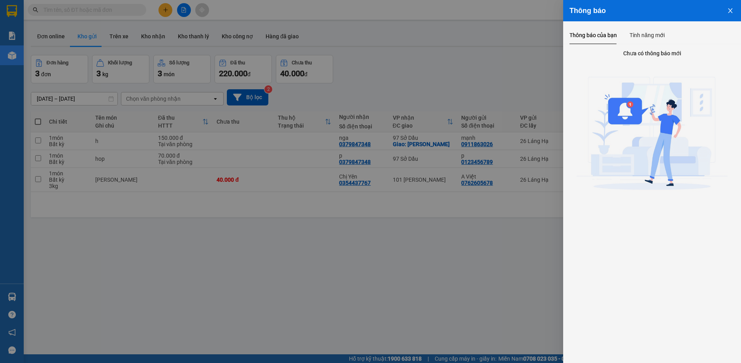
click at [730, 10] on icon "close" at bounding box center [731, 11] width 6 height 6
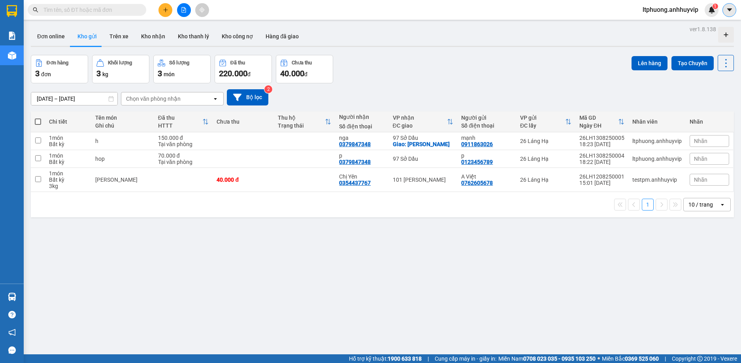
click at [724, 12] on button at bounding box center [730, 10] width 14 height 14
click at [640, 18] on div "Kết quả tìm kiếm ( 0 ) Bộ lọc No Data ltphuong.anhhuyvip 1" at bounding box center [370, 10] width 741 height 20
click at [711, 10] on img at bounding box center [712, 9] width 7 height 7
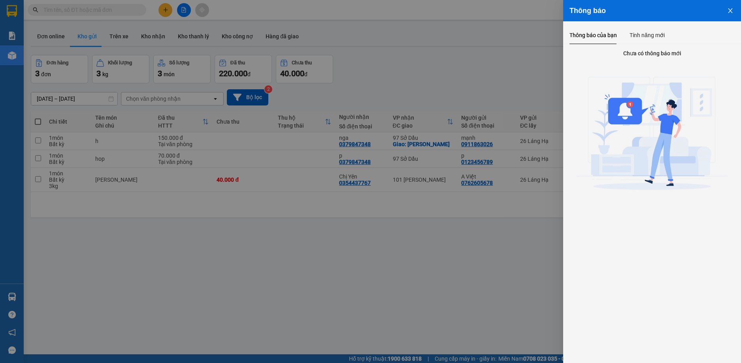
click at [729, 13] on icon "close" at bounding box center [731, 11] width 6 height 6
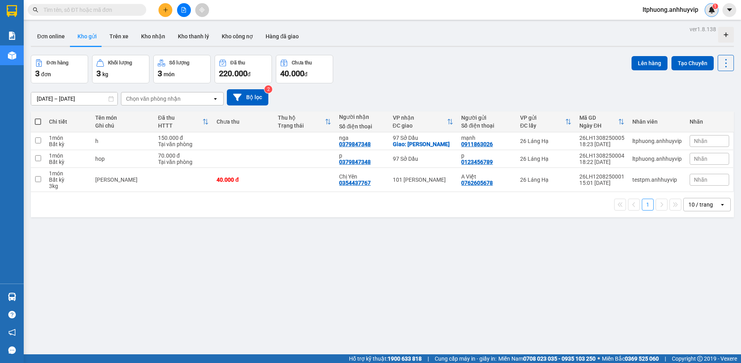
click at [710, 11] on img at bounding box center [712, 9] width 7 height 7
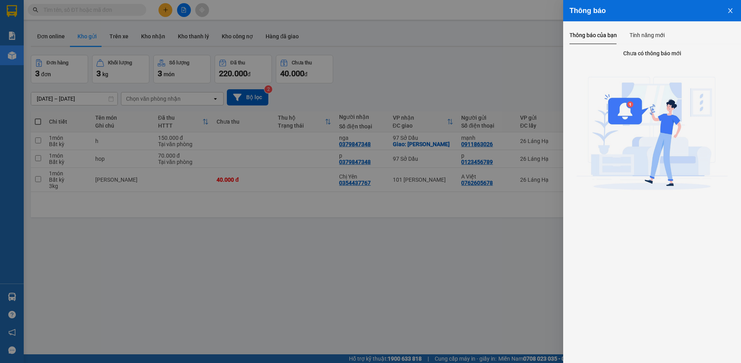
click at [452, 43] on div at bounding box center [370, 181] width 741 height 363
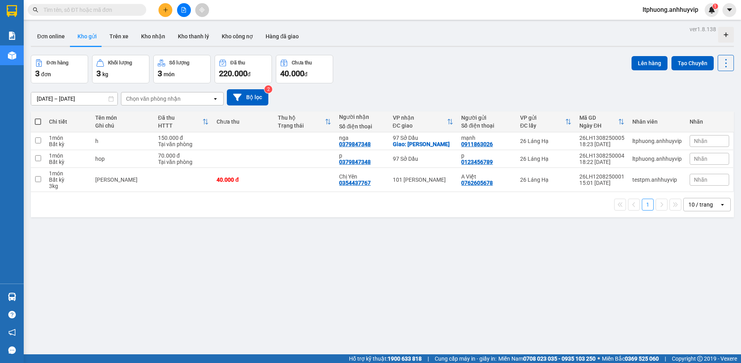
click at [673, 14] on span "ltphuong.anhhuyvip" at bounding box center [671, 10] width 68 height 10
click at [663, 27] on span "Đăng xuất" at bounding box center [673, 24] width 53 height 9
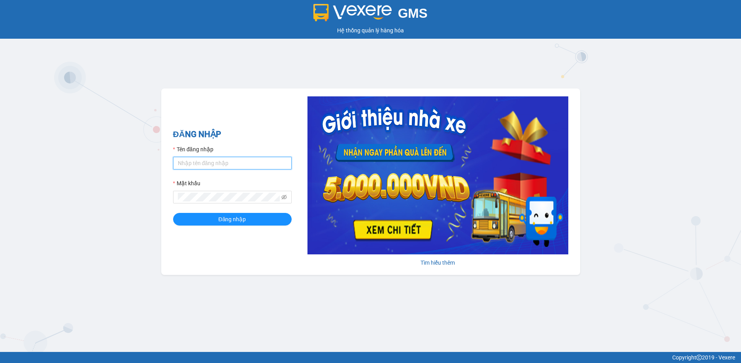
type input "ltphuong.anhhuyvip"
click at [242, 162] on input "ltphuong.anhhuyvip" at bounding box center [232, 163] width 119 height 13
click at [259, 137] on h2 "ĐĂNG NHẬP" at bounding box center [232, 134] width 119 height 13
click at [235, 219] on span "Đăng nhập" at bounding box center [233, 219] width 28 height 9
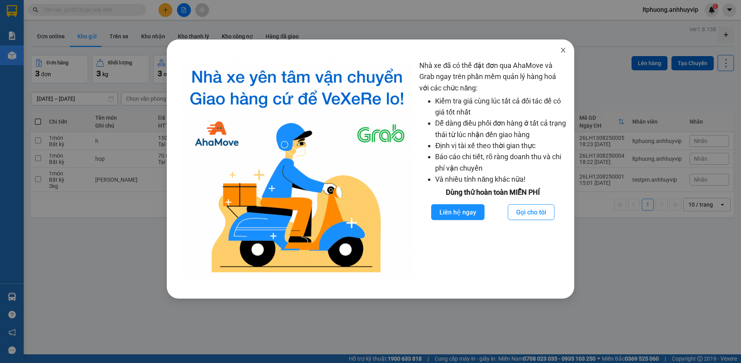
click at [558, 48] on span "Close" at bounding box center [563, 51] width 22 height 22
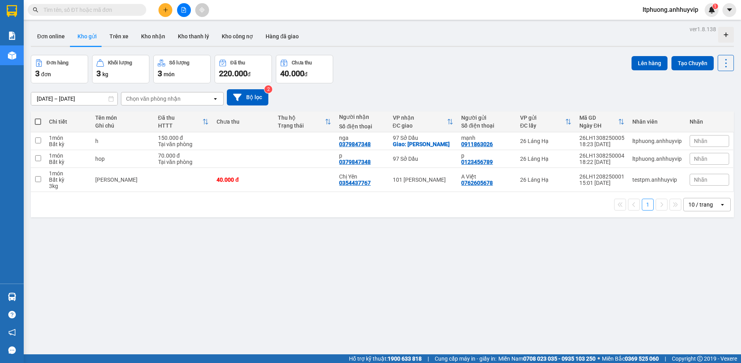
click at [681, 10] on span "ltphuong.anhhuyvip" at bounding box center [671, 10] width 68 height 10
click at [726, 10] on icon "caret-down" at bounding box center [729, 9] width 7 height 7
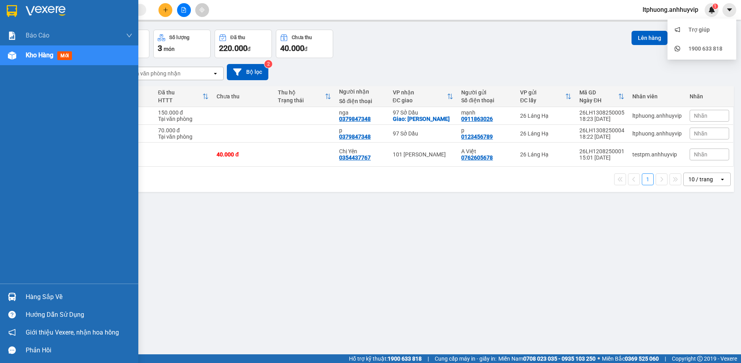
scroll to position [36, 0]
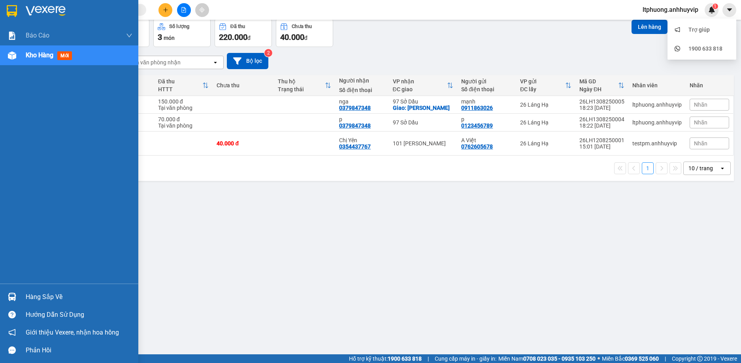
click at [49, 320] on div "Hướng dẫn sử dụng" at bounding box center [79, 315] width 107 height 12
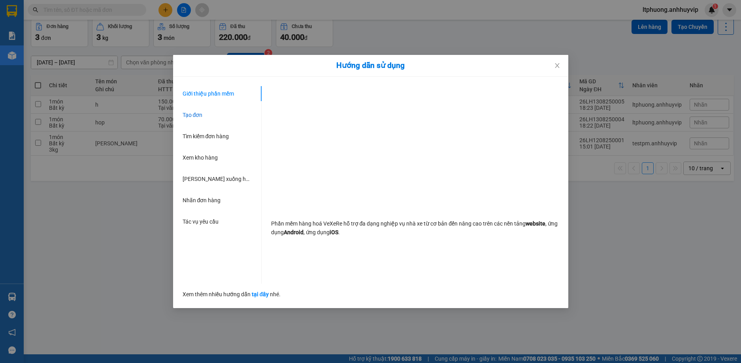
click at [200, 115] on span "Tạo đơn" at bounding box center [193, 115] width 20 height 6
click at [197, 137] on span "Tìm kiếm đơn hàng" at bounding box center [206, 136] width 47 height 6
click at [202, 156] on span "Xem kho hàng" at bounding box center [200, 158] width 35 height 6
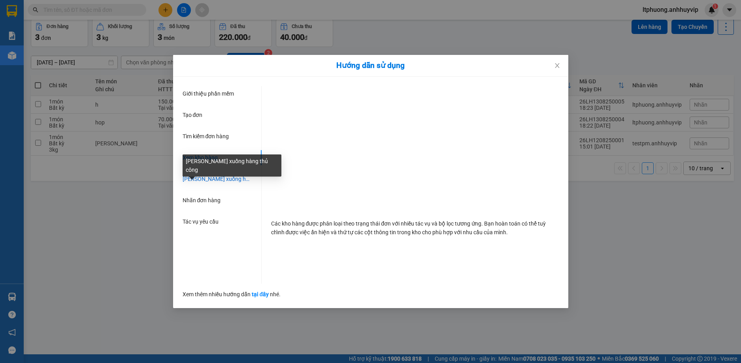
click at [208, 178] on span "Lên xuống hàng thủ công" at bounding box center [231, 179] width 96 height 6
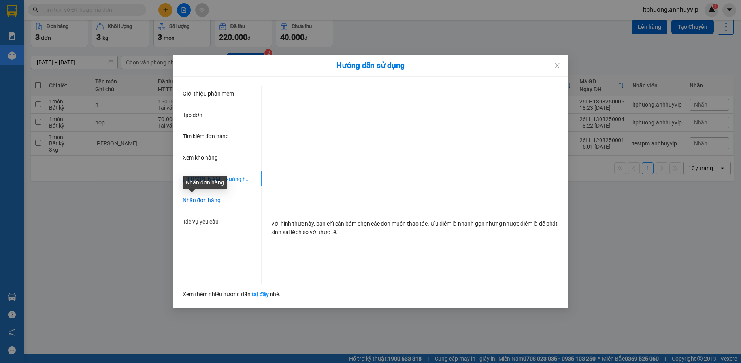
click at [205, 201] on span "Nhãn đơn hàng" at bounding box center [202, 200] width 38 height 6
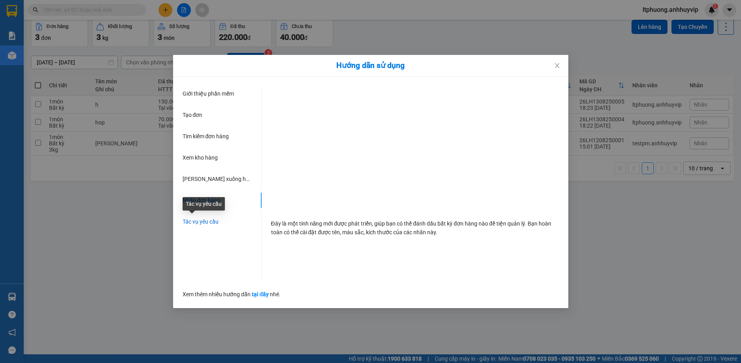
click at [193, 223] on span "Tác vụ yêu cầu" at bounding box center [201, 222] width 36 height 6
click at [209, 96] on span "Giới thiệu phần mềm" at bounding box center [208, 94] width 51 height 6
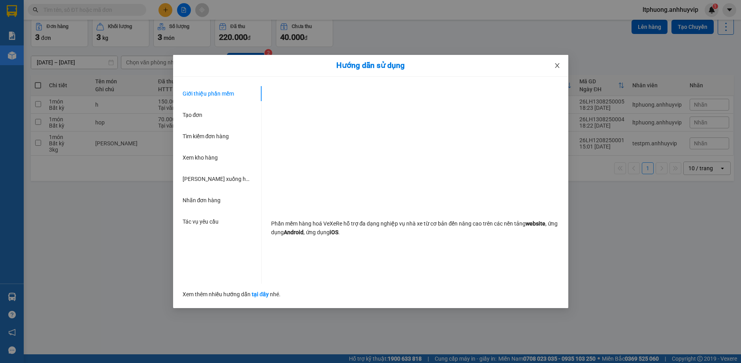
click at [555, 63] on icon "close" at bounding box center [557, 65] width 6 height 6
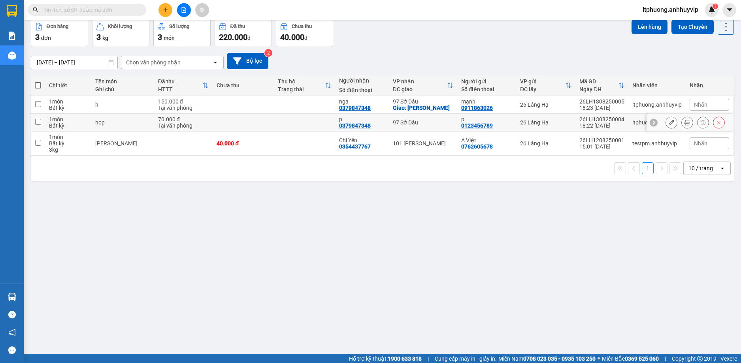
scroll to position [0, 0]
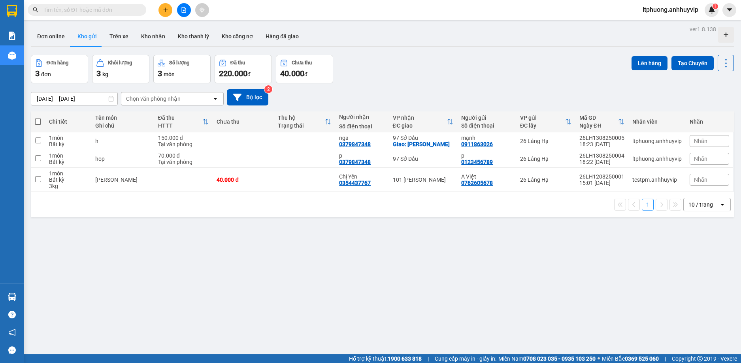
click at [729, 63] on div "ver 1.8.138 Đơn online Kho gửi Trên xe Kho nhận Kho thanh lý Kho công nợ Hàng đ…" at bounding box center [383, 205] width 710 height 363
click at [724, 64] on icon at bounding box center [726, 63] width 11 height 11
click at [681, 10] on span "ltphuong.anhhuyvip" at bounding box center [671, 10] width 68 height 10
click at [659, 27] on span "Đăng xuất" at bounding box center [673, 24] width 53 height 9
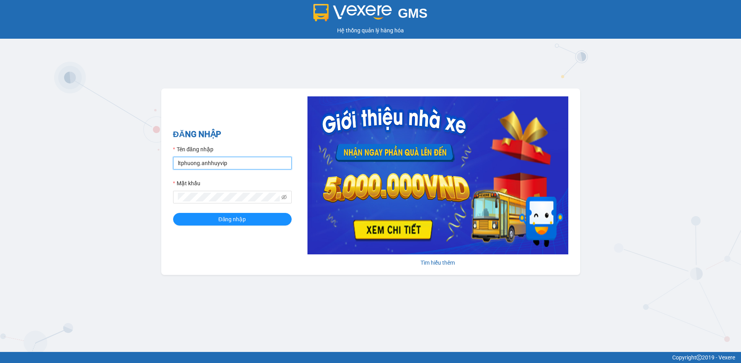
click at [239, 166] on input "ltphuong.anhhuyvip" at bounding box center [232, 163] width 119 height 13
type input "l"
click at [167, 236] on div "ĐĂNG NHẬP Tên đăng nhập Vui lòng nhập tên đăng nhập! Mật khẩu Đăng nhập Tìm hiể…" at bounding box center [370, 182] width 419 height 187
click at [224, 161] on input "Tên đăng nhập" at bounding box center [232, 163] width 119 height 13
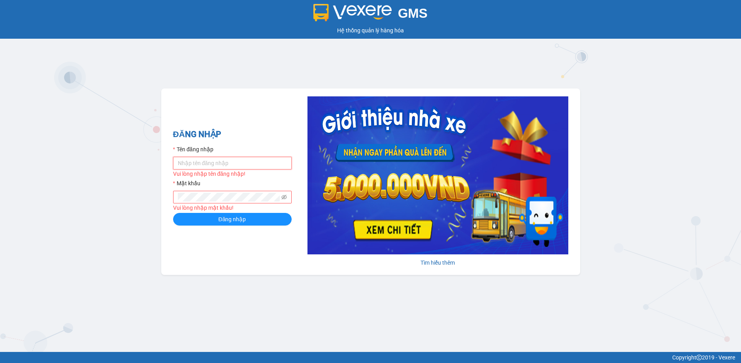
type input "ltphuong.anhhuyvip"
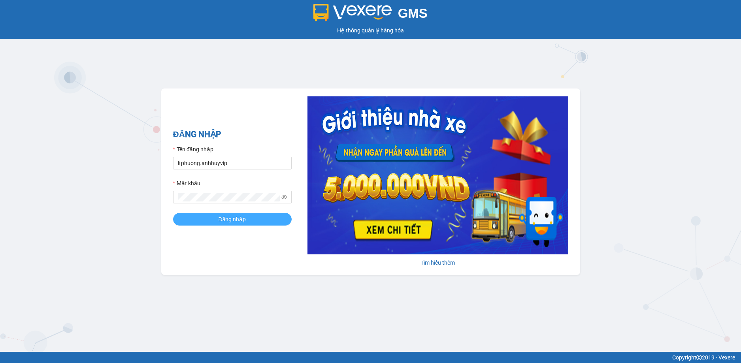
click at [230, 219] on span "Đăng nhập" at bounding box center [233, 219] width 28 height 9
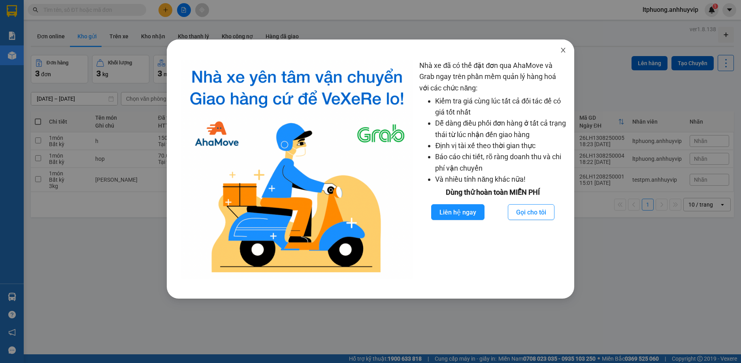
click at [564, 50] on icon "close" at bounding box center [563, 50] width 4 height 5
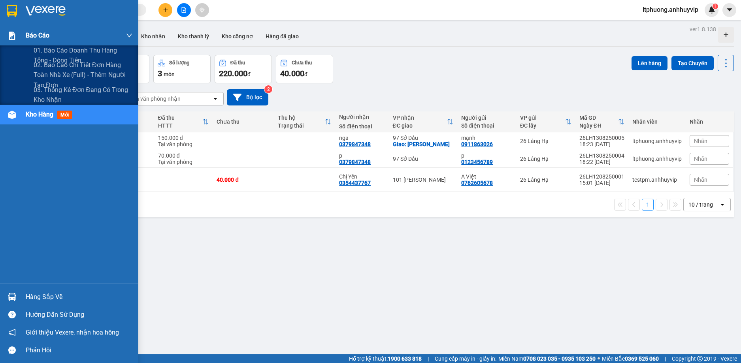
click at [131, 36] on icon "down" at bounding box center [129, 35] width 6 height 6
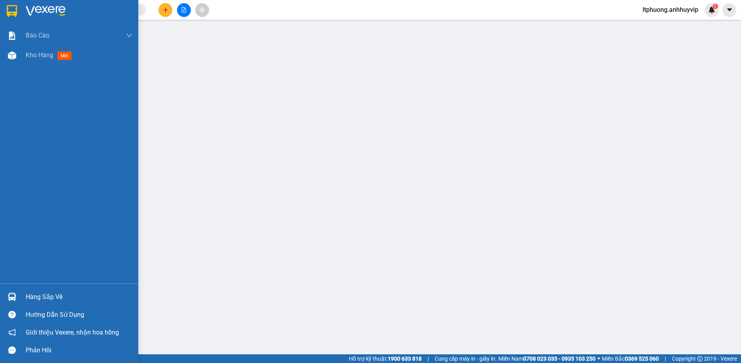
click at [6, 9] on div at bounding box center [12, 11] width 14 height 14
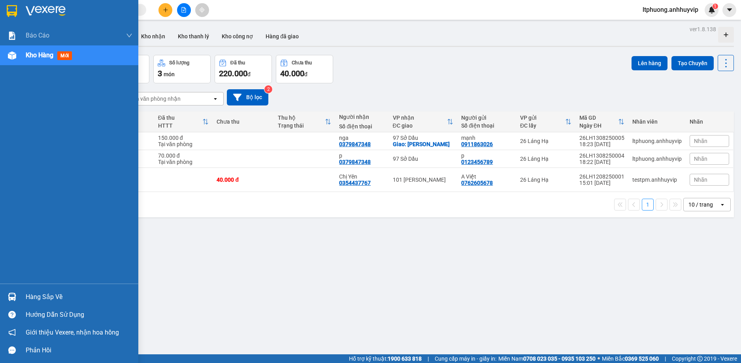
click at [6, 9] on div at bounding box center [12, 11] width 14 height 14
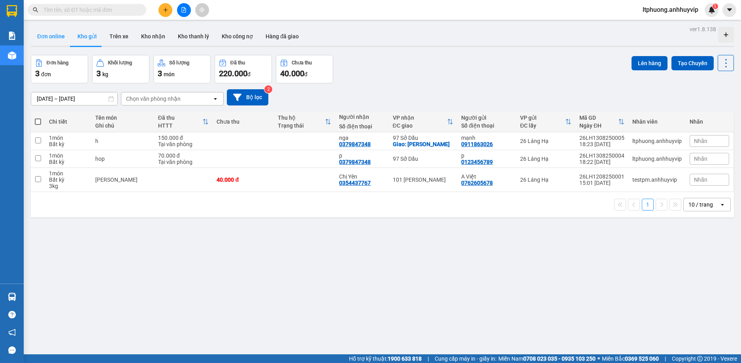
click at [45, 32] on button "Đơn online" at bounding box center [51, 36] width 40 height 19
type input "[DATE] – [DATE]"
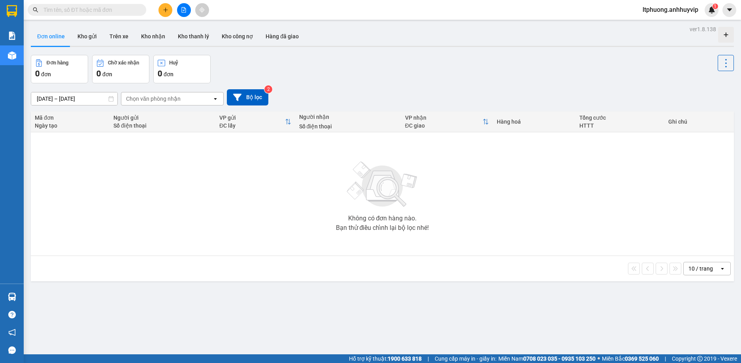
click at [682, 13] on span "ltphuong.anhhuyvip" at bounding box center [671, 10] width 68 height 10
click at [710, 10] on img at bounding box center [712, 9] width 7 height 7
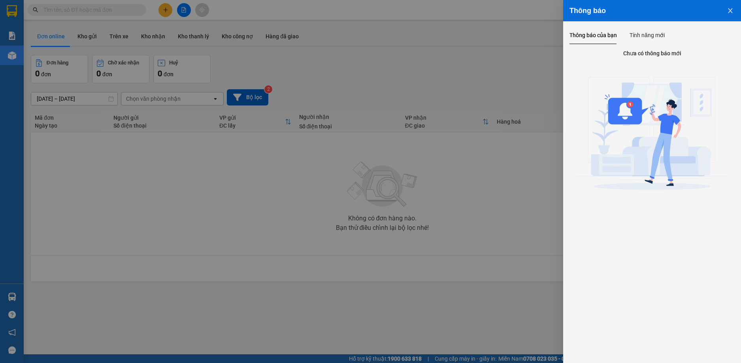
click at [727, 12] on button "Close" at bounding box center [730, 10] width 21 height 20
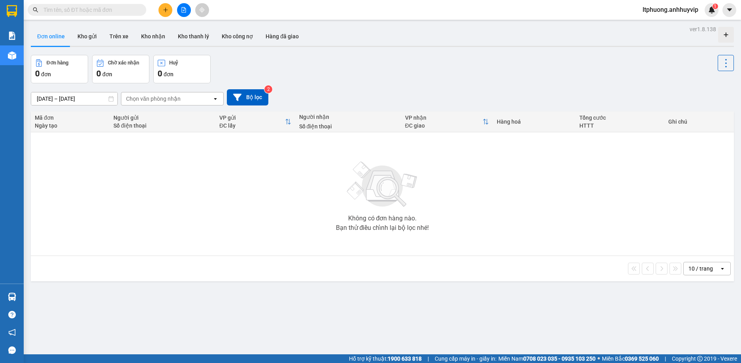
click at [686, 9] on span "ltphuong.anhhuyvip" at bounding box center [671, 10] width 68 height 10
click at [658, 34] on span "Đổi mật khẩu" at bounding box center [673, 37] width 53 height 9
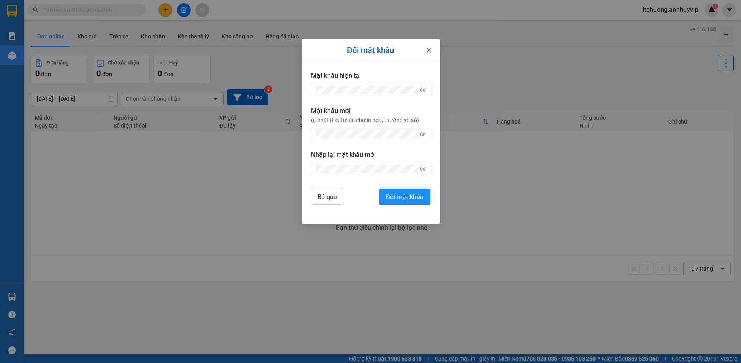
click at [427, 50] on icon "close" at bounding box center [429, 50] width 6 height 6
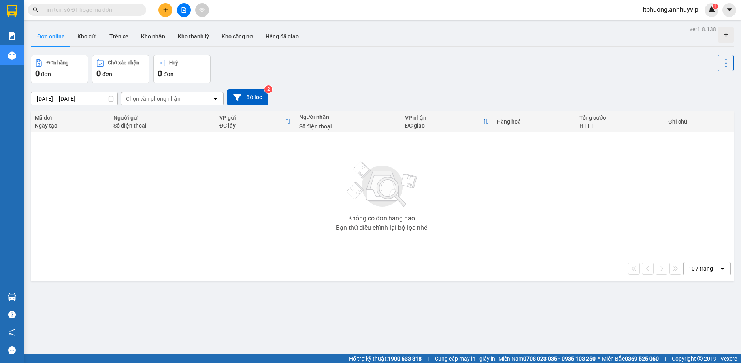
click at [682, 11] on span "ltphuong.anhhuyvip" at bounding box center [671, 10] width 68 height 10
click at [643, 25] on icon "login" at bounding box center [641, 24] width 5 height 5
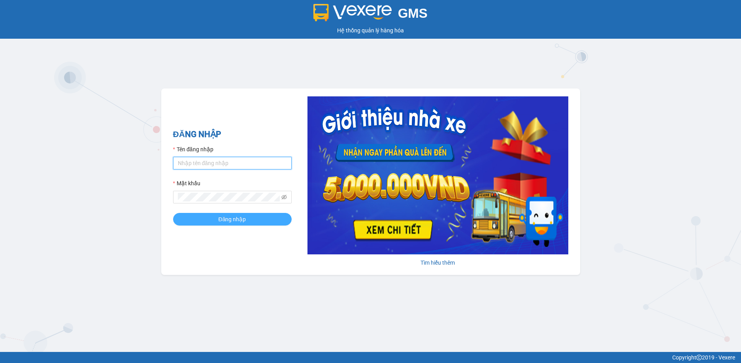
type input "ltphuong.anhhuyvip"
click at [258, 225] on button "Đăng nhập" at bounding box center [232, 219] width 119 height 13
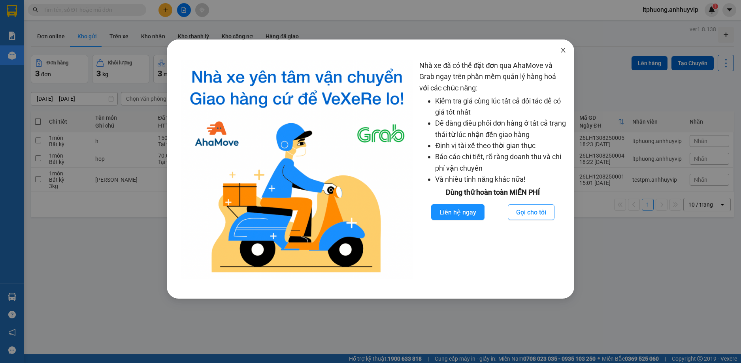
click at [563, 49] on icon "close" at bounding box center [563, 50] width 6 height 6
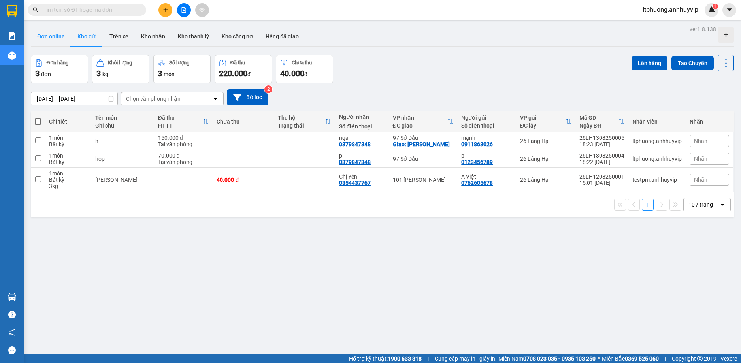
click at [47, 40] on button "Đơn online" at bounding box center [51, 36] width 40 height 19
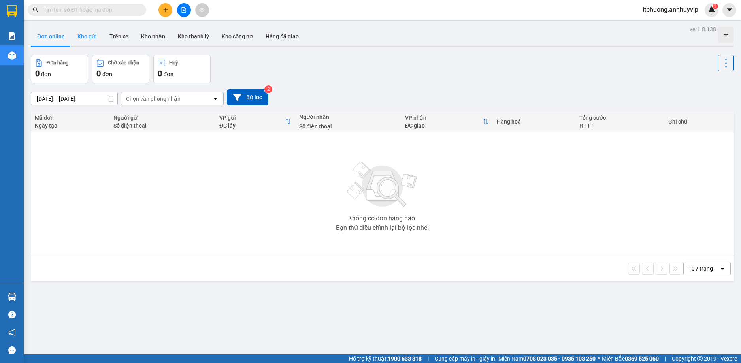
click at [81, 38] on button "Kho gửi" at bounding box center [87, 36] width 32 height 19
type input "[DATE] – [DATE]"
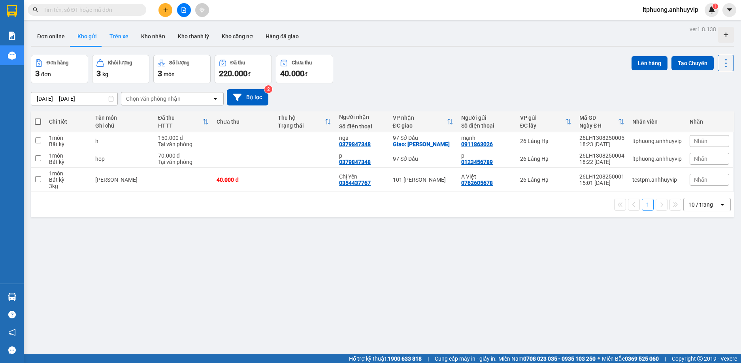
click at [120, 38] on button "Trên xe" at bounding box center [119, 36] width 32 height 19
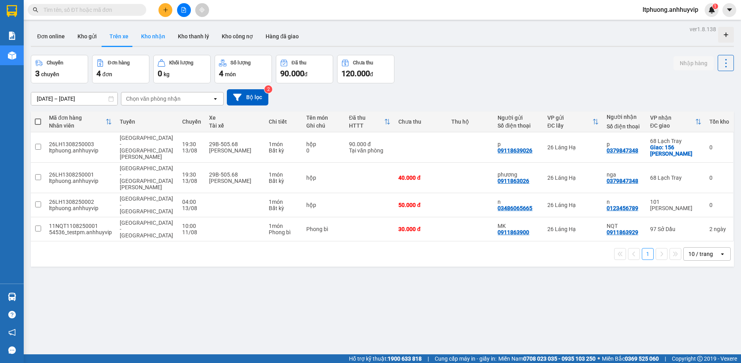
click at [137, 40] on button "Kho nhận" at bounding box center [153, 36] width 37 height 19
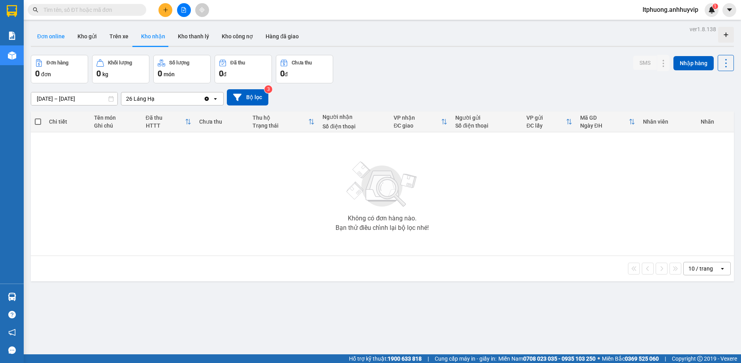
click at [50, 36] on button "Đơn online" at bounding box center [51, 36] width 40 height 19
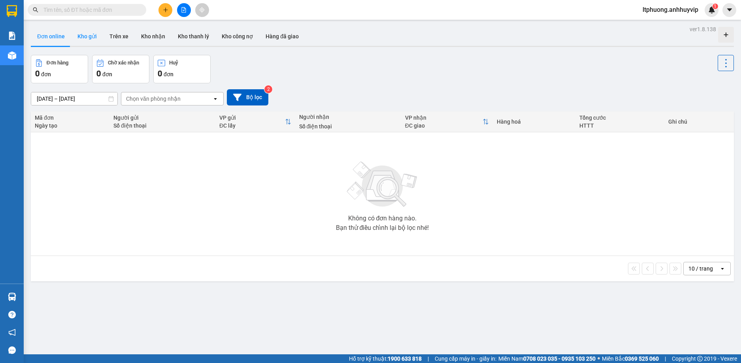
click at [79, 37] on button "Kho gửi" at bounding box center [87, 36] width 32 height 19
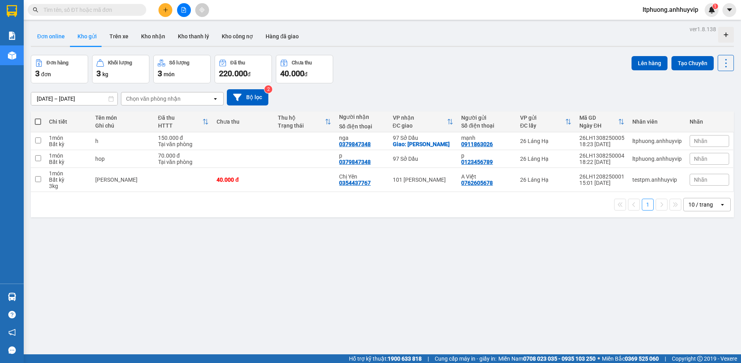
click at [59, 37] on button "Đơn online" at bounding box center [51, 36] width 40 height 19
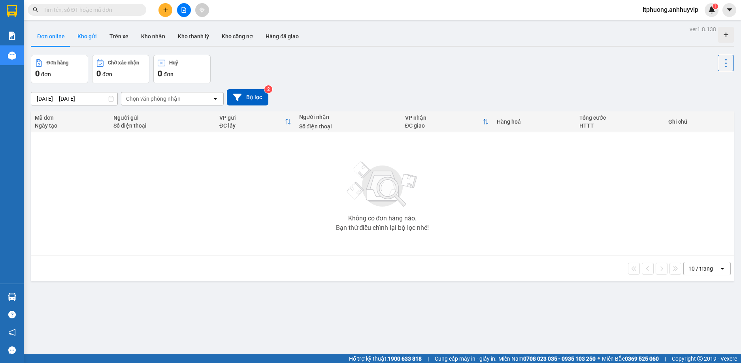
click at [77, 35] on button "Kho gửi" at bounding box center [87, 36] width 32 height 19
type input "[DATE] – [DATE]"
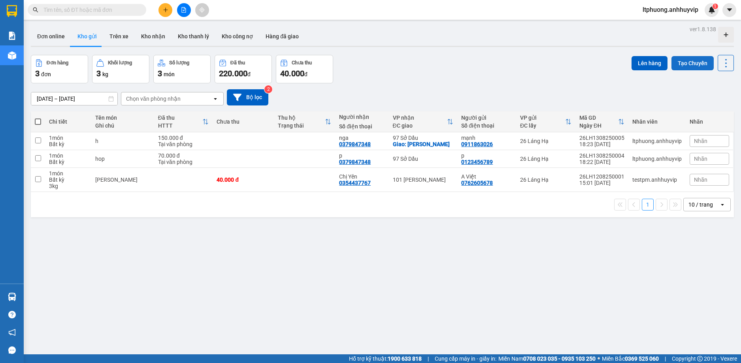
click at [686, 60] on button "Tạo Chuyến" at bounding box center [693, 63] width 42 height 14
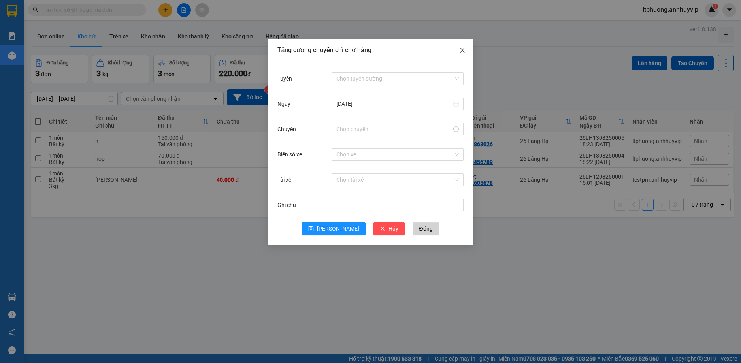
click at [464, 46] on span "Close" at bounding box center [463, 51] width 22 height 22
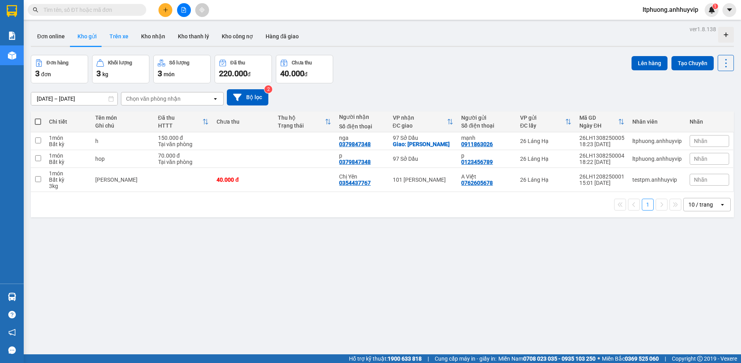
click at [119, 38] on button "Trên xe" at bounding box center [119, 36] width 32 height 19
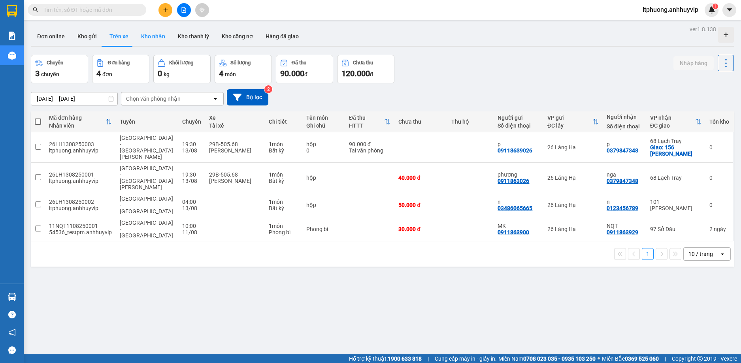
click at [146, 42] on button "Kho nhận" at bounding box center [153, 36] width 37 height 19
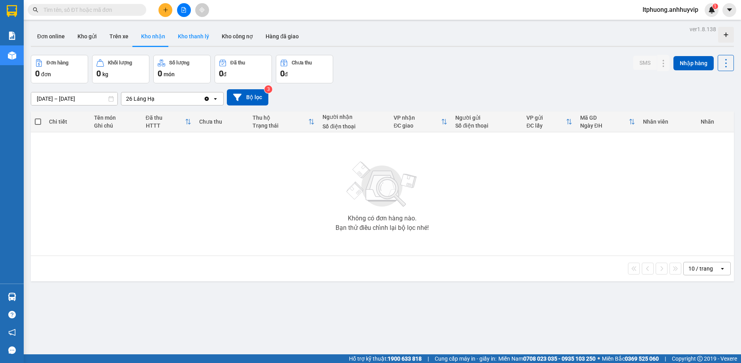
click at [192, 42] on button "Kho thanh lý" at bounding box center [194, 36] width 44 height 19
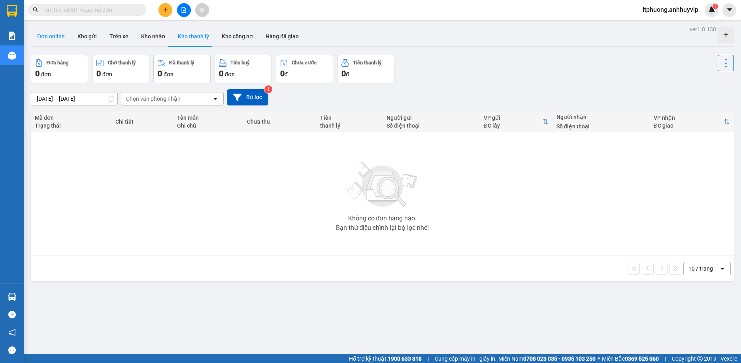
click at [42, 39] on button "Đơn online" at bounding box center [51, 36] width 40 height 19
type input "[DATE] – [DATE]"
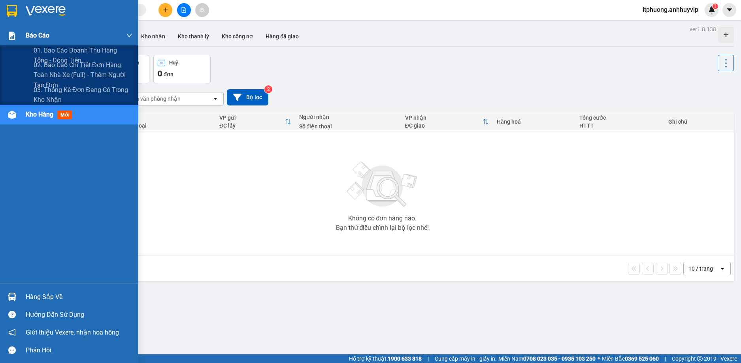
click at [62, 35] on div "Báo cáo" at bounding box center [79, 36] width 107 height 20
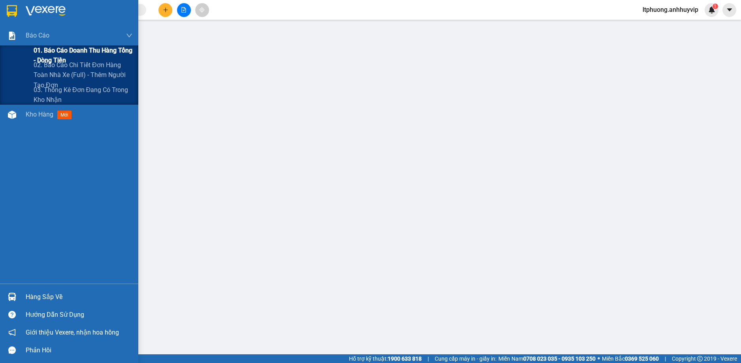
click at [51, 48] on span "01. Báo cáo doanh thu hàng Tổng - Dòng tiền" at bounding box center [83, 55] width 99 height 20
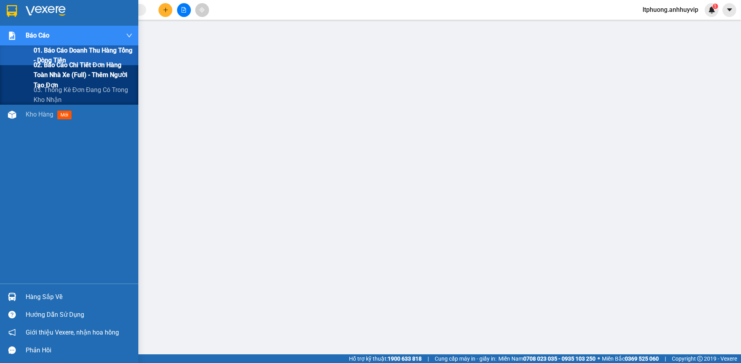
click at [68, 71] on span "02. Báo cáo chi tiết đơn hàng toàn nhà xe (Full) - Thêm người tạo đơn" at bounding box center [83, 75] width 99 height 30
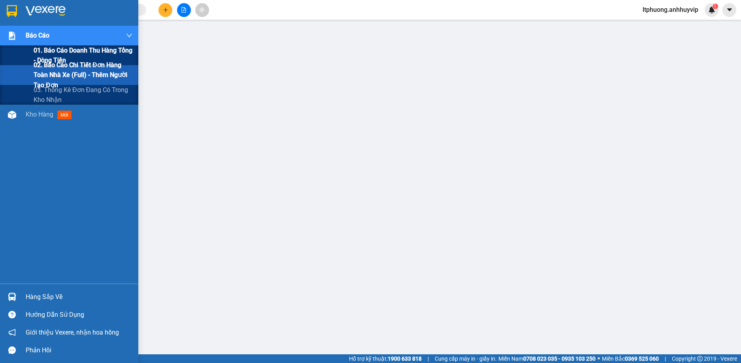
click at [55, 53] on span "01. Báo cáo doanh thu hàng Tổng - Dòng tiền" at bounding box center [83, 55] width 99 height 20
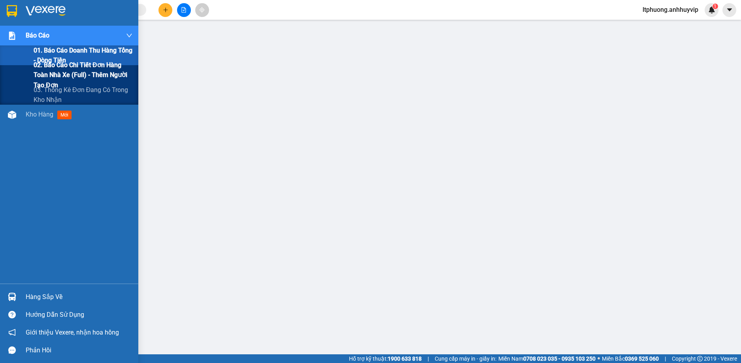
click at [73, 70] on span "02. Báo cáo chi tiết đơn hàng toàn nhà xe (Full) - Thêm người tạo đơn" at bounding box center [83, 75] width 99 height 30
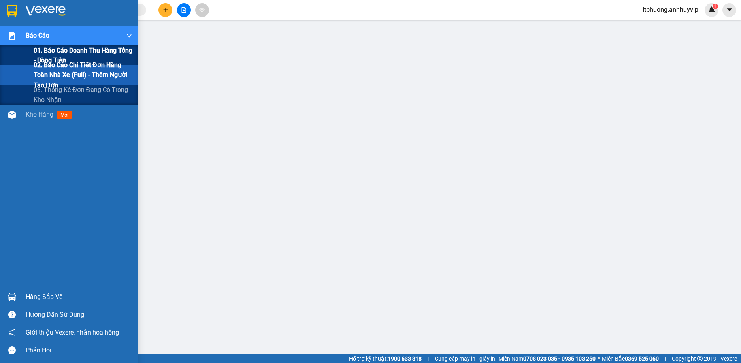
click at [51, 51] on span "01. Báo cáo doanh thu hàng Tổng - Dòng tiền" at bounding box center [83, 55] width 99 height 20
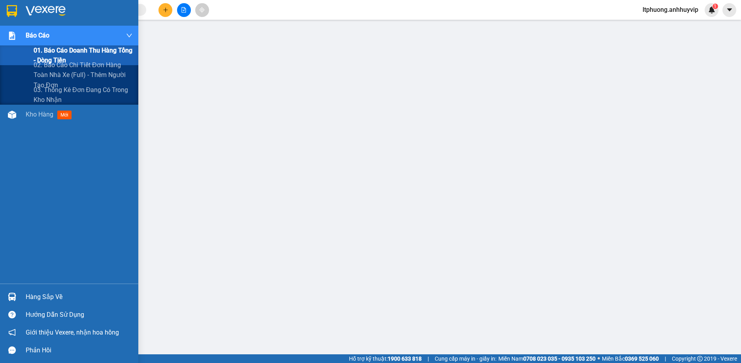
click at [50, 39] on div "Báo cáo" at bounding box center [79, 36] width 107 height 20
